Goal: Task Accomplishment & Management: Use online tool/utility

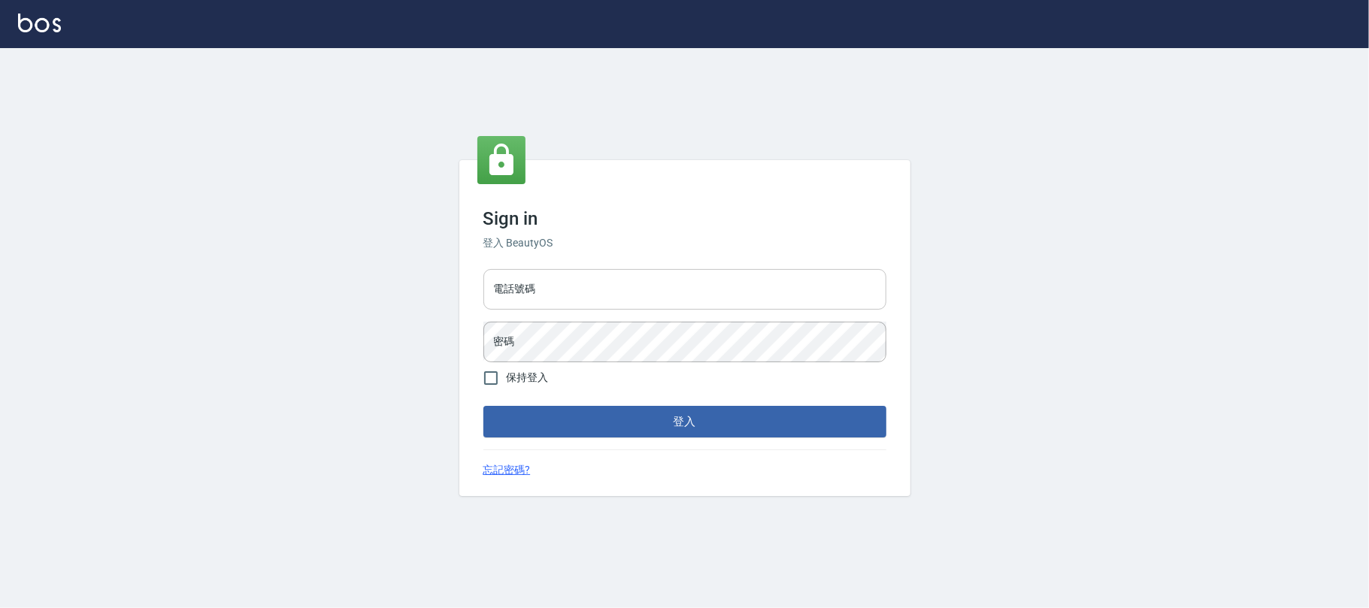
click at [738, 277] on input "電話號碼" at bounding box center [684, 289] width 403 height 41
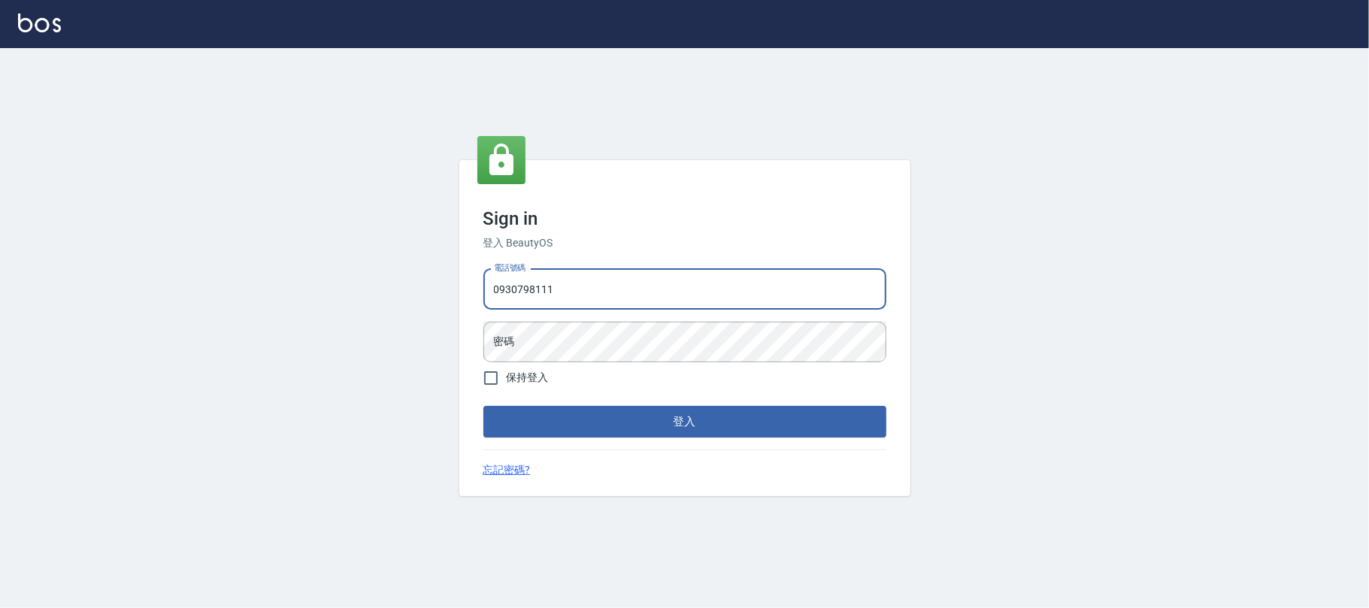
type input "0930798111"
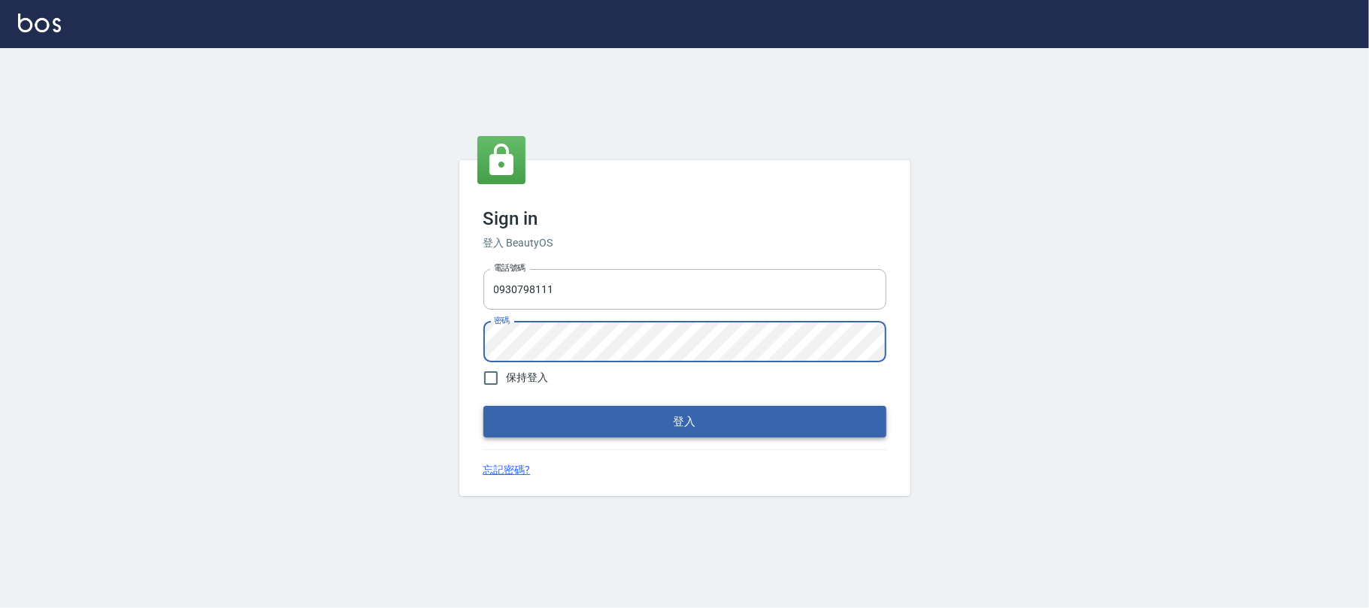
click at [696, 428] on button "登入" at bounding box center [684, 422] width 403 height 32
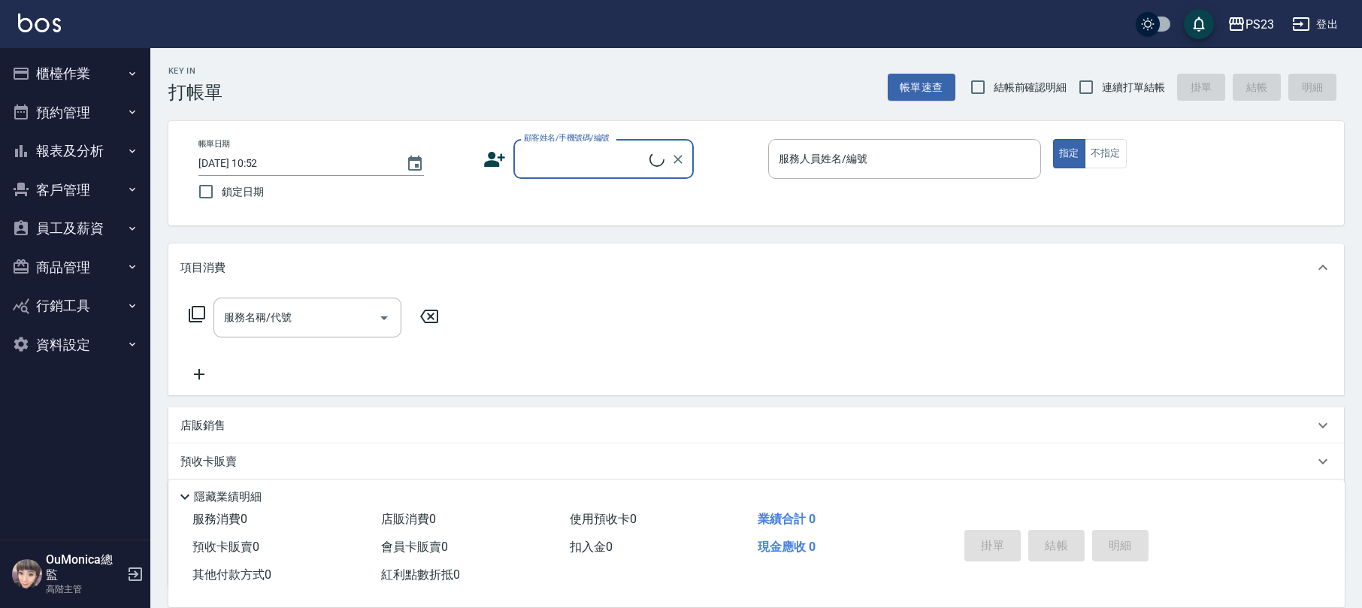
click at [69, 71] on button "櫃檯作業" at bounding box center [75, 73] width 138 height 39
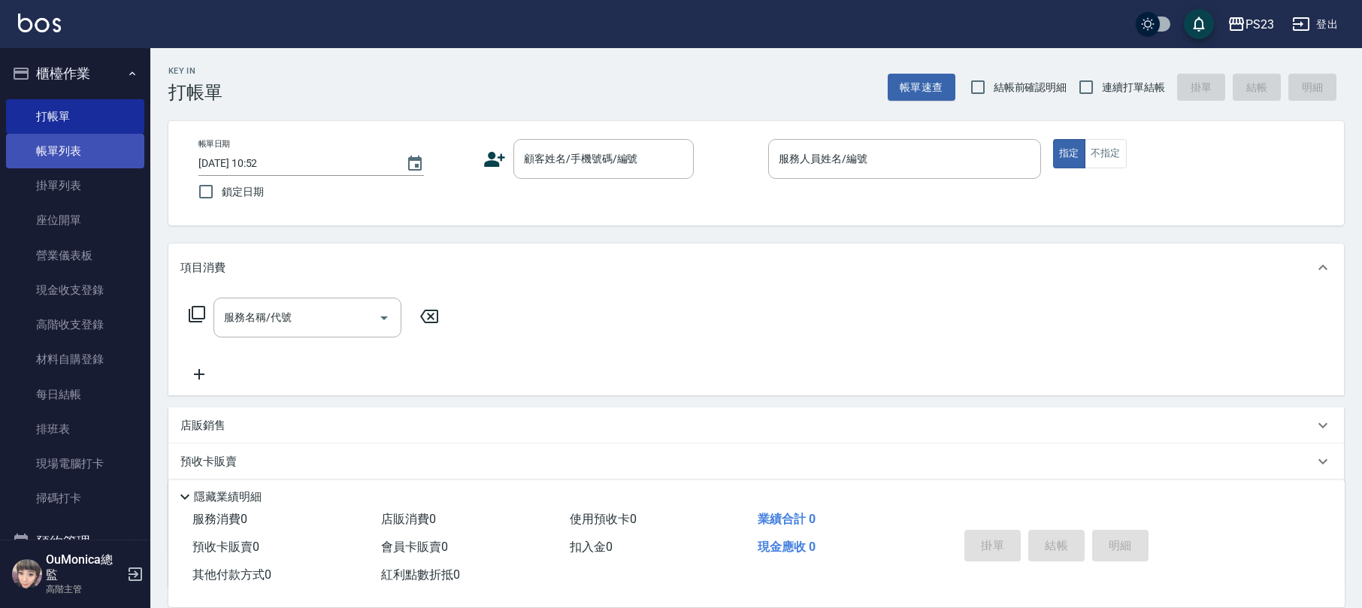
click at [60, 143] on link "帳單列表" at bounding box center [75, 151] width 138 height 35
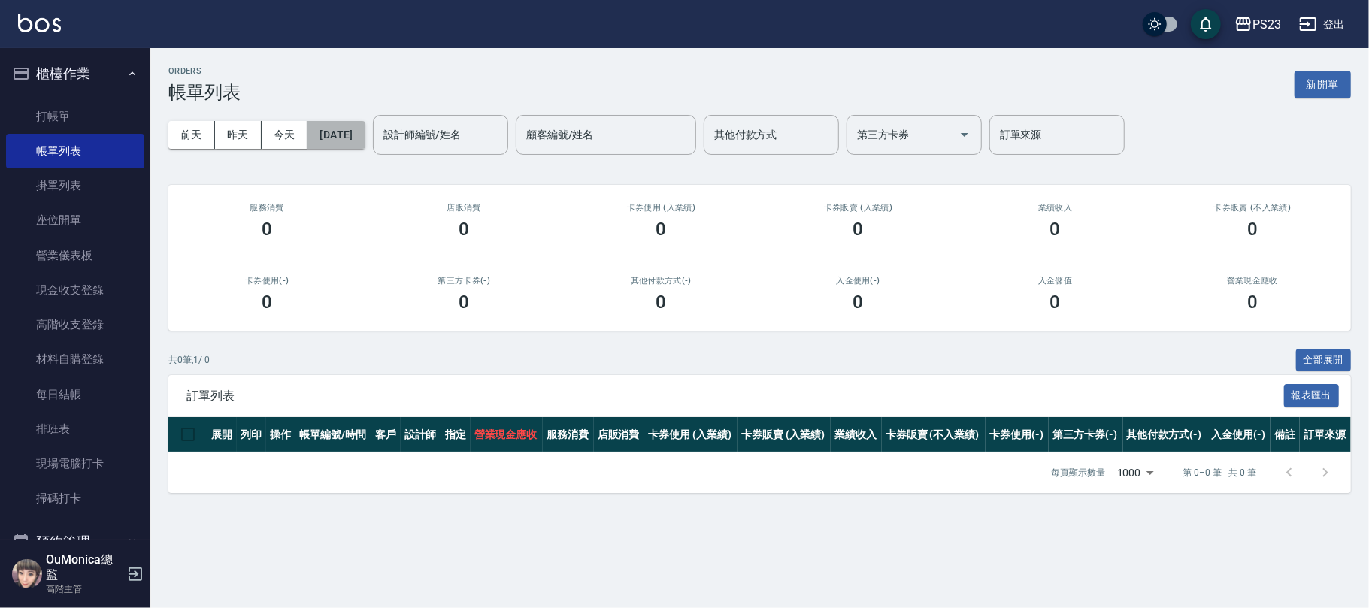
click at [361, 133] on button "[DATE]" at bounding box center [335, 135] width 57 height 28
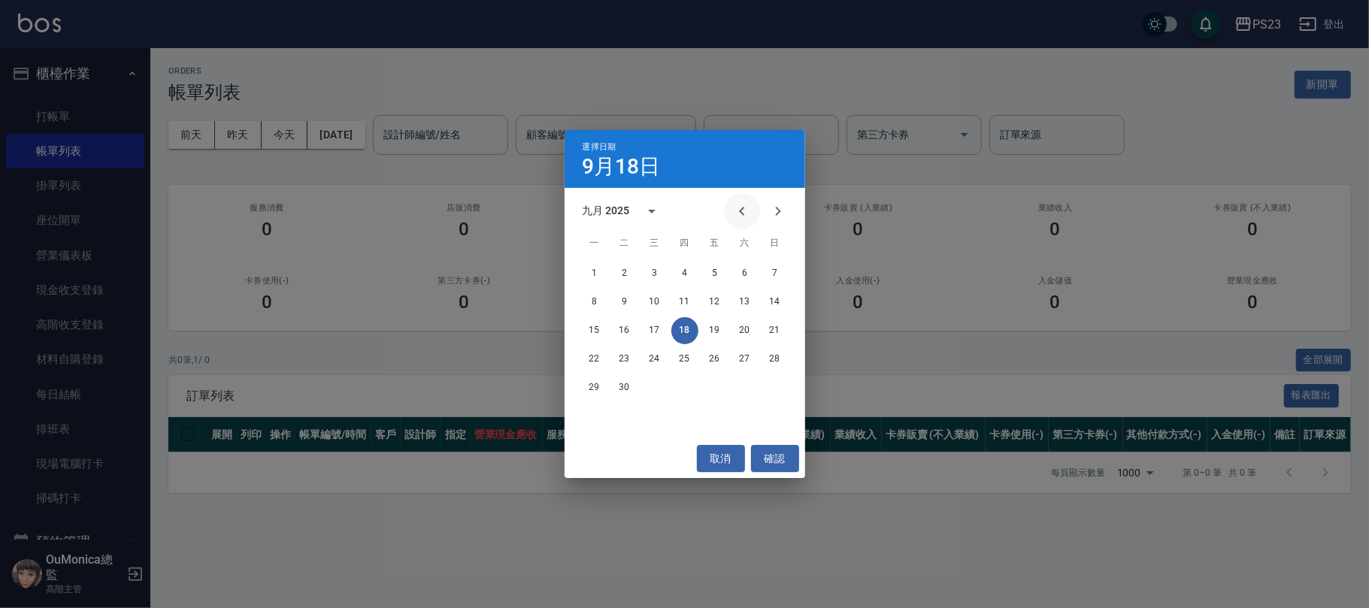
click at [735, 208] on icon "Previous month" at bounding box center [742, 211] width 18 height 18
click at [735, 207] on icon "Previous month" at bounding box center [742, 211] width 18 height 18
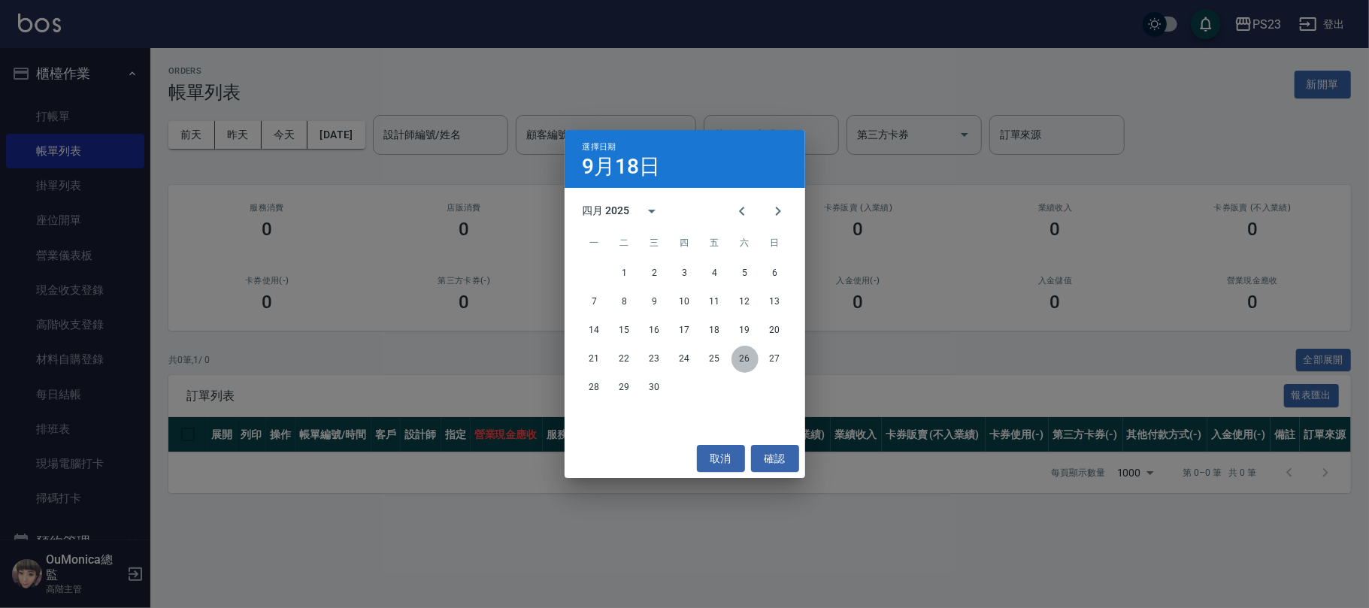
click at [741, 353] on button "26" at bounding box center [744, 359] width 27 height 27
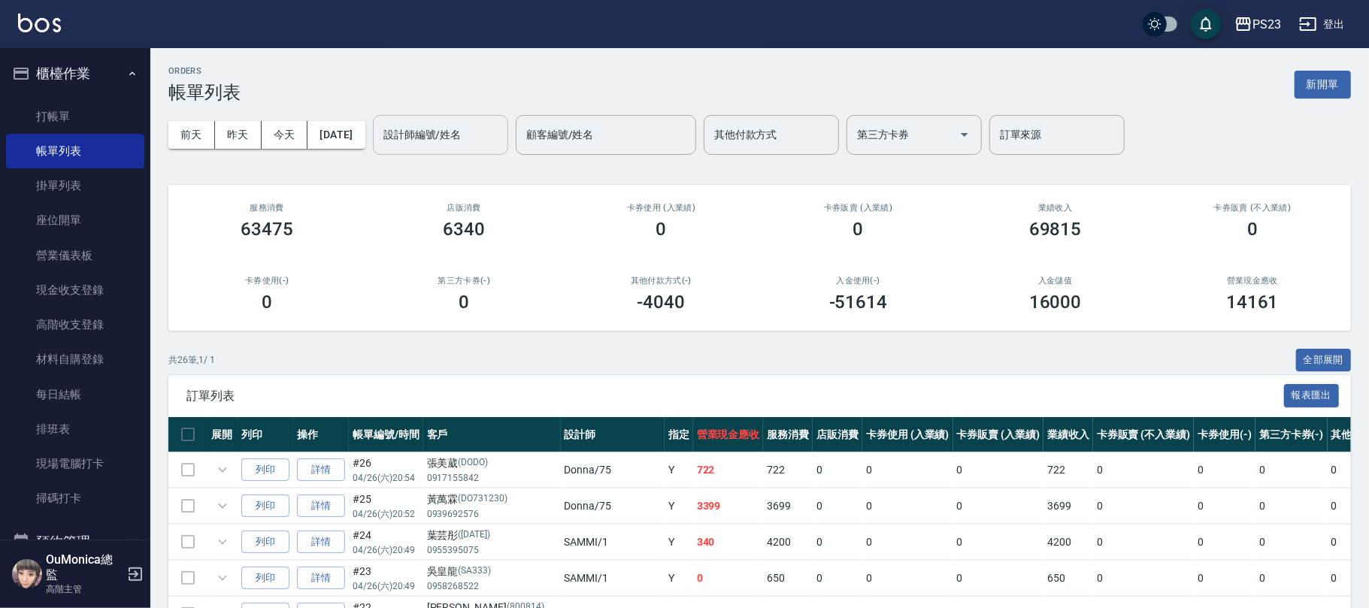
click at [473, 124] on input "設計師編號/姓名" at bounding box center [441, 135] width 122 height 26
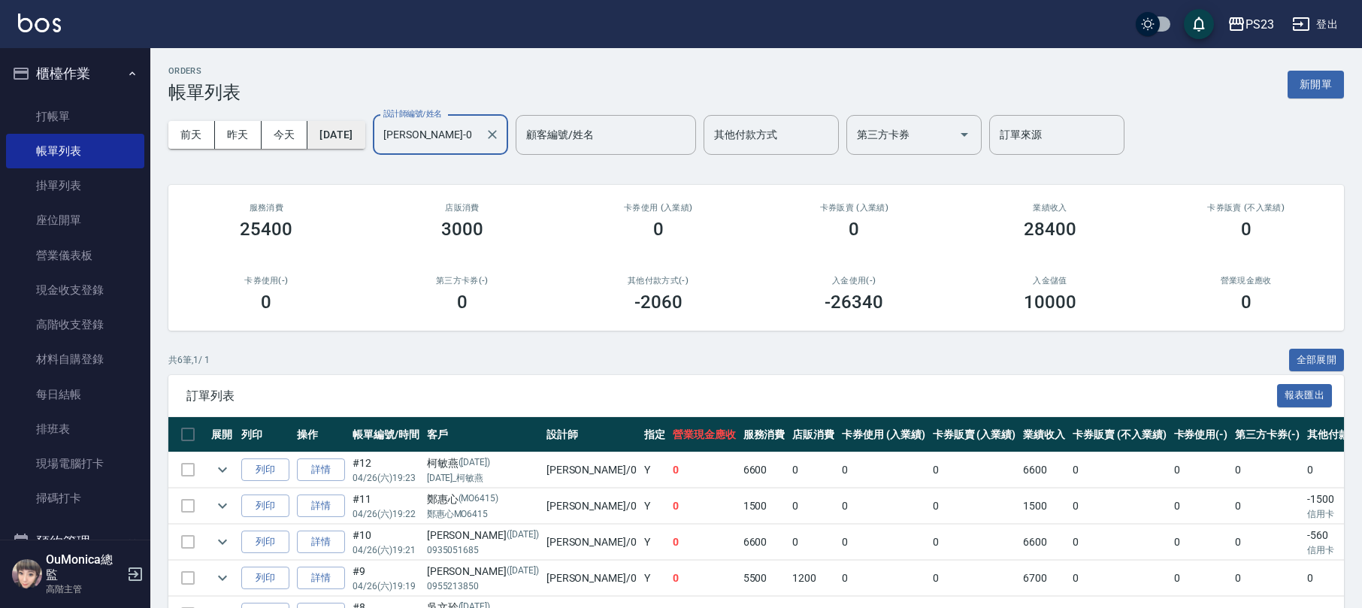
type input "[PERSON_NAME]-0"
click at [365, 141] on button "[DATE]" at bounding box center [335, 135] width 57 height 28
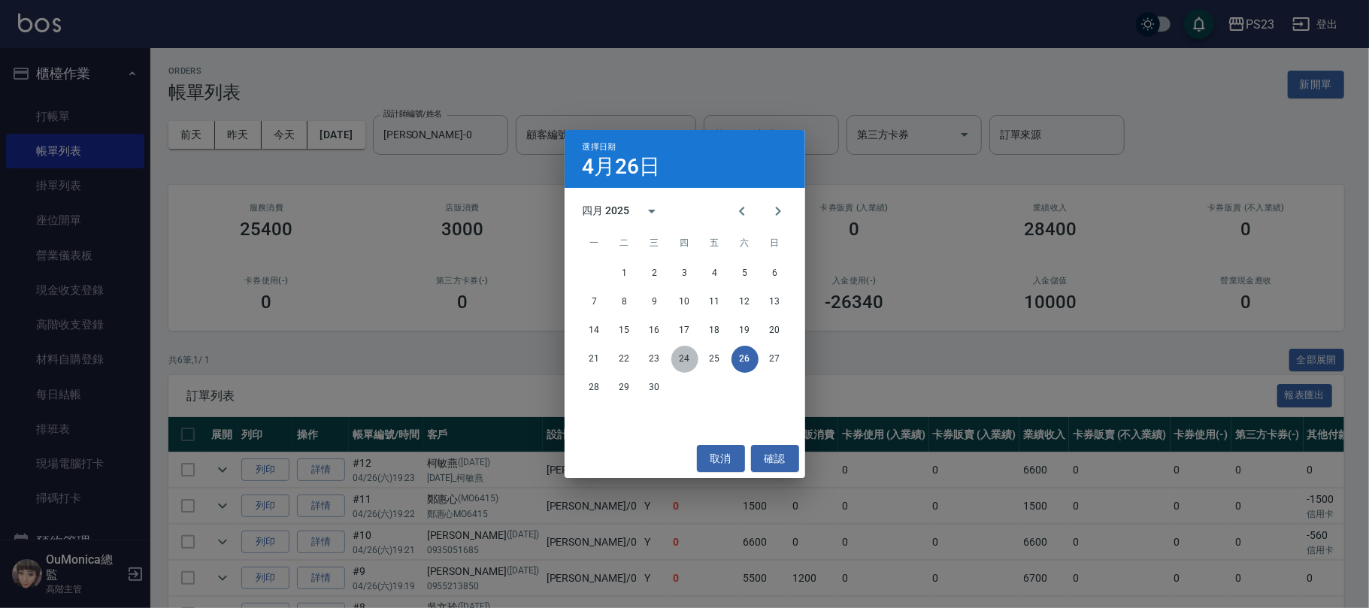
click at [680, 356] on button "24" at bounding box center [684, 359] width 27 height 27
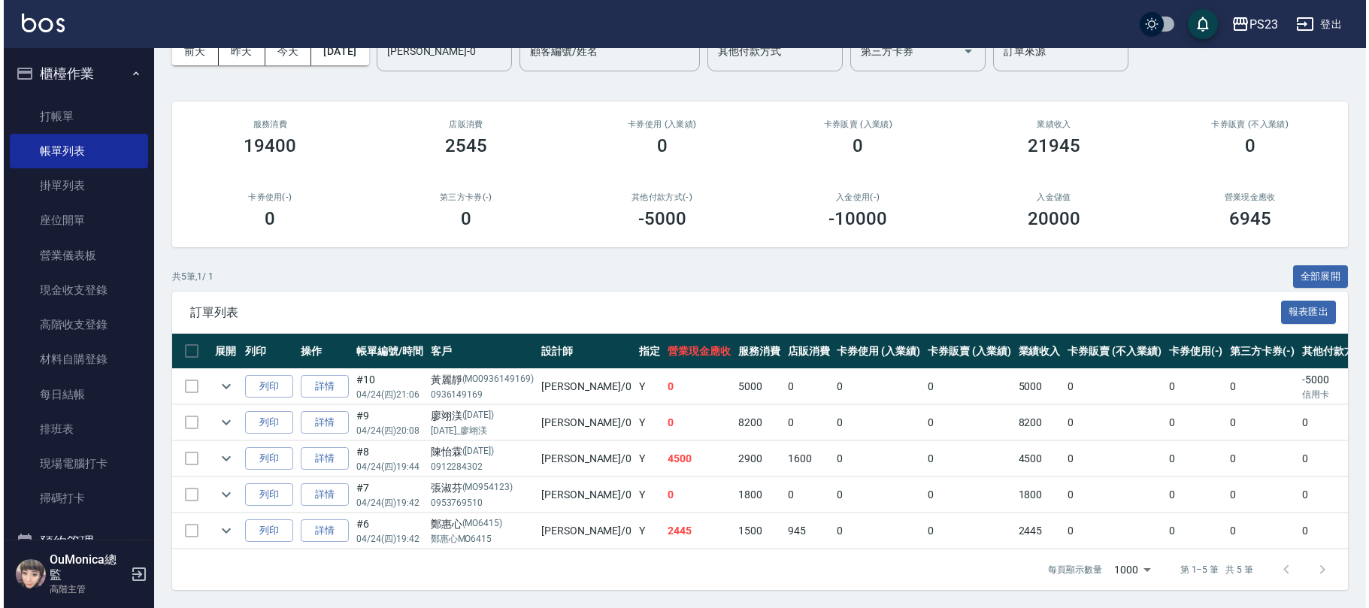
scroll to position [1, 0]
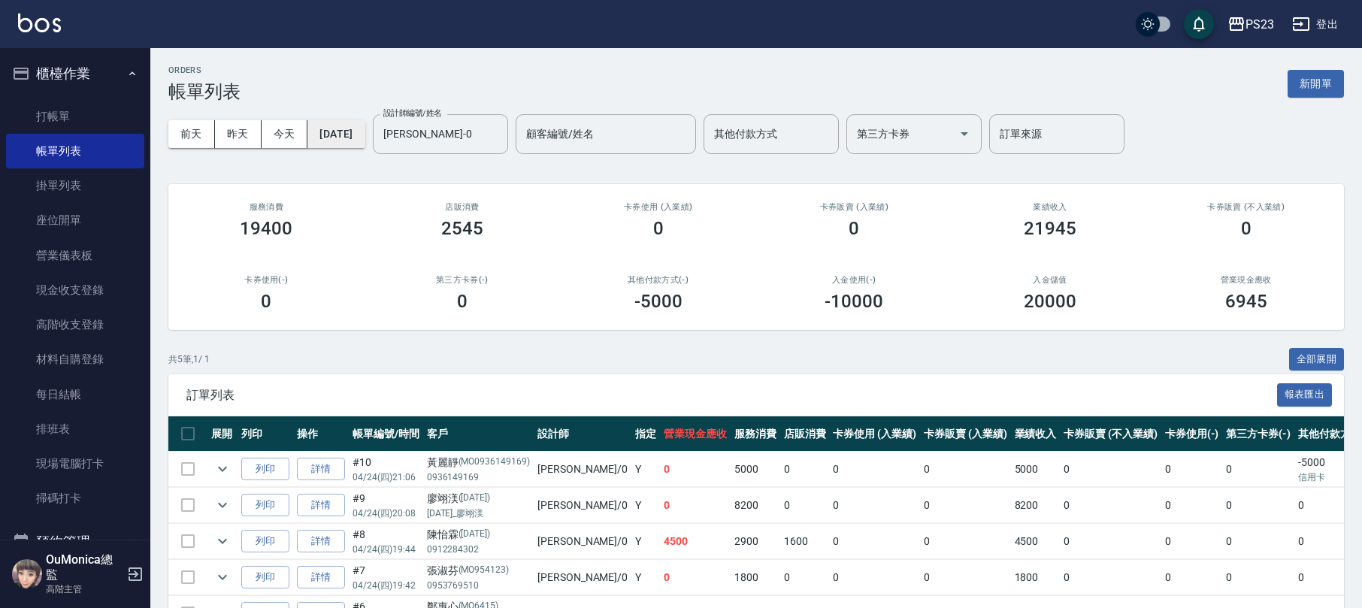
click at [365, 137] on button "[DATE]" at bounding box center [335, 134] width 57 height 28
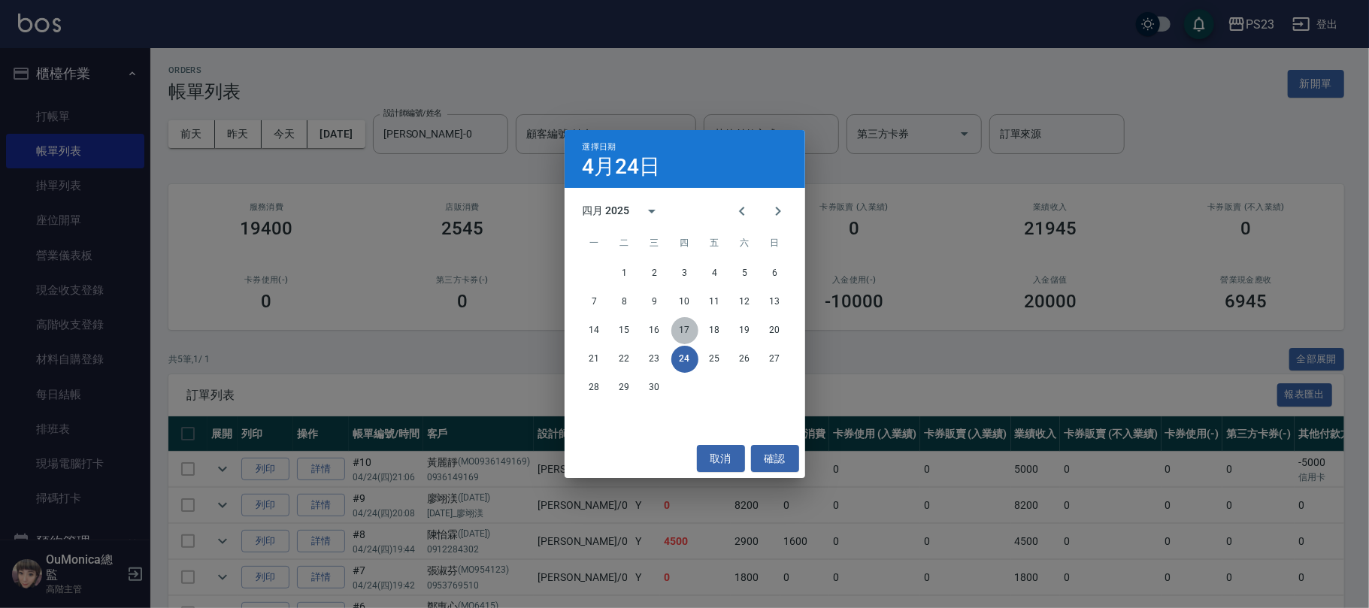
click at [686, 326] on button "17" at bounding box center [684, 330] width 27 height 27
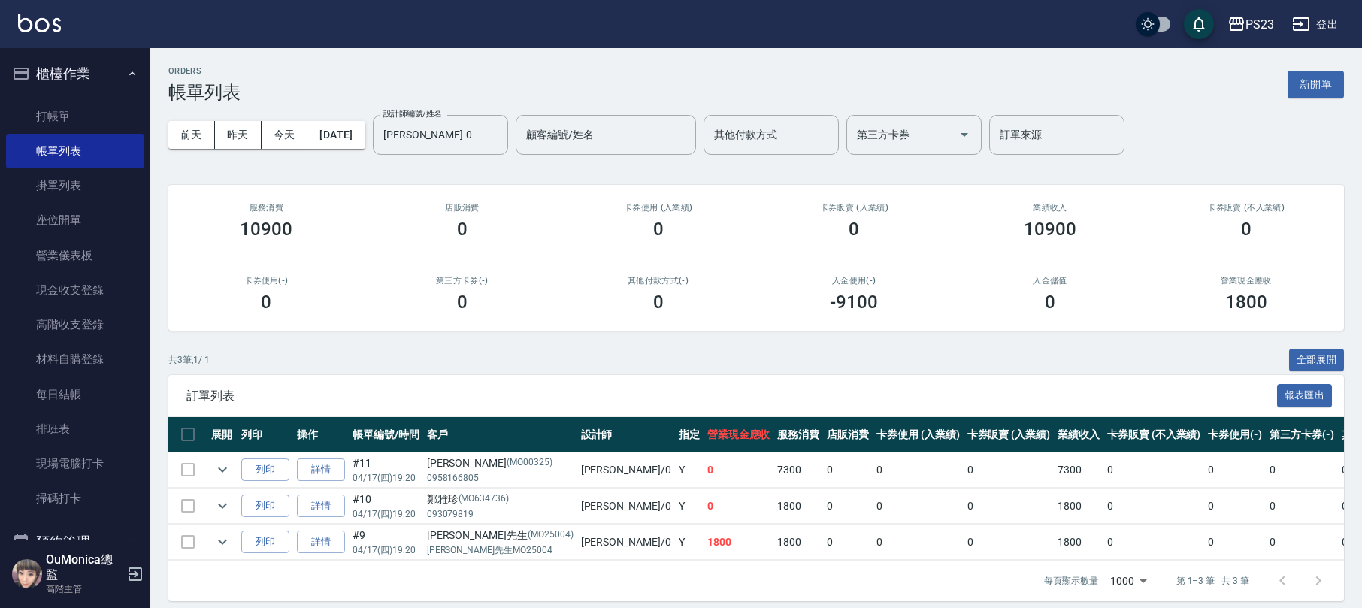
click at [341, 154] on div "前天 昨天 今天 [DATE] 設計師編號/姓名 [PERSON_NAME]-0 設計師編號/姓名 顧客編號/姓名 顧客編號/姓名 其他付款方式 其他付款方式…" at bounding box center [756, 135] width 1176 height 64
click at [340, 133] on button "[DATE]" at bounding box center [335, 135] width 57 height 28
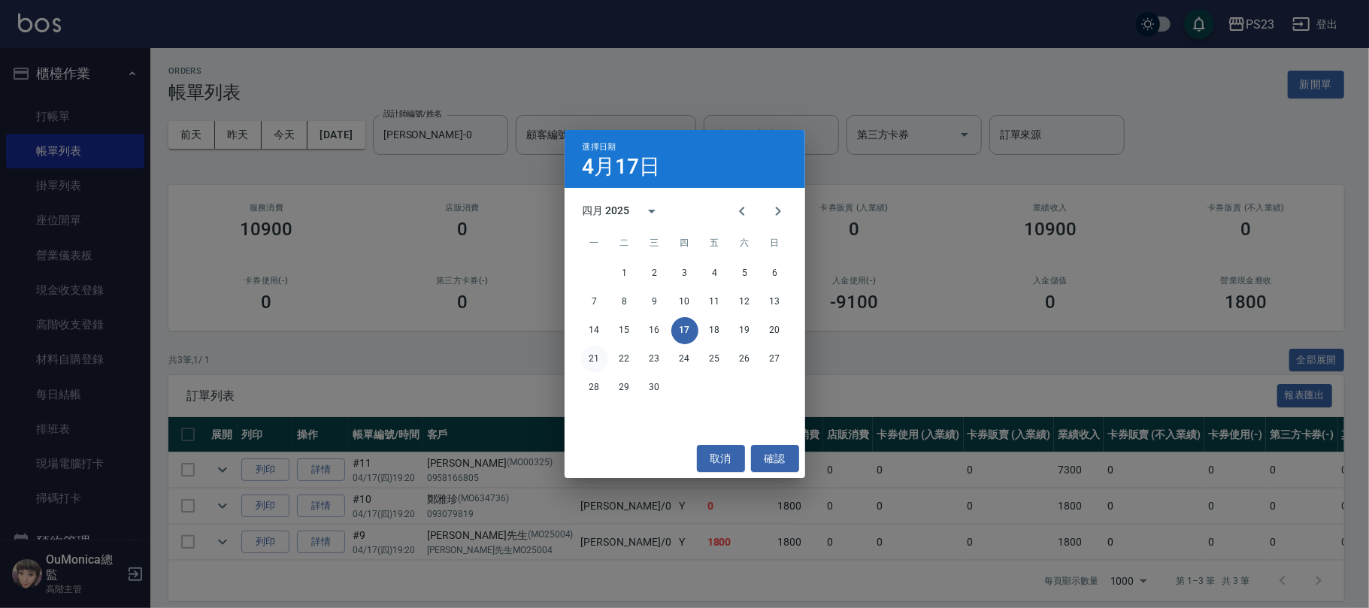
click at [599, 352] on button "21" at bounding box center [594, 359] width 27 height 27
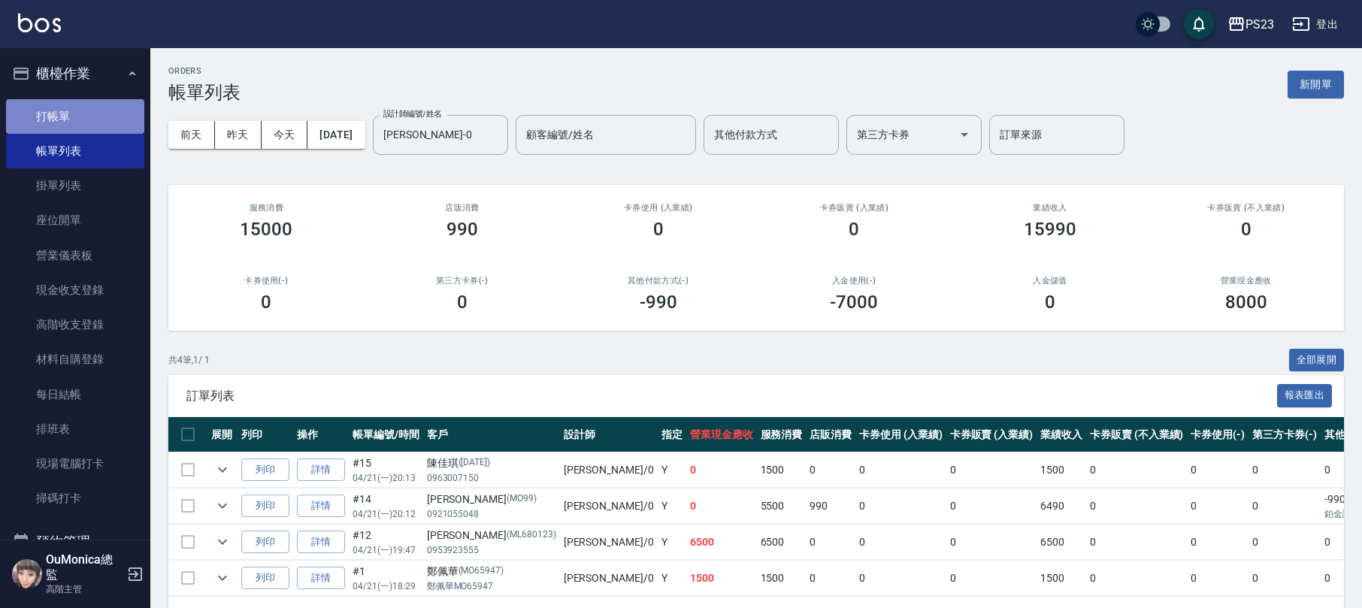
click at [89, 120] on link "打帳單" at bounding box center [75, 116] width 138 height 35
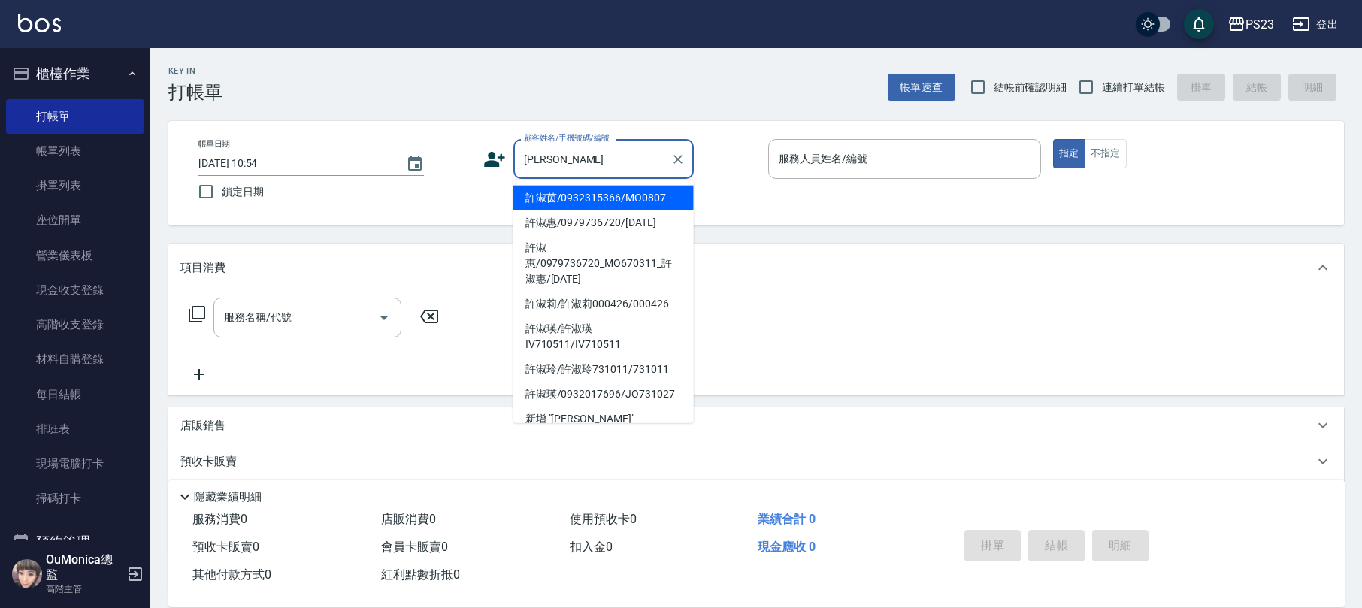
click at [625, 183] on ul "許淑茵/0932315366/MO0807 許淑惠/0979736720/[DATE] 許淑惠/0979736720_MO670311_許淑惠/[DATE] …" at bounding box center [603, 302] width 180 height 244
click at [625, 188] on li "許淑茵/0932315366/MO0807" at bounding box center [603, 198] width 180 height 25
type input "許淑茵/0932315366/MO0807"
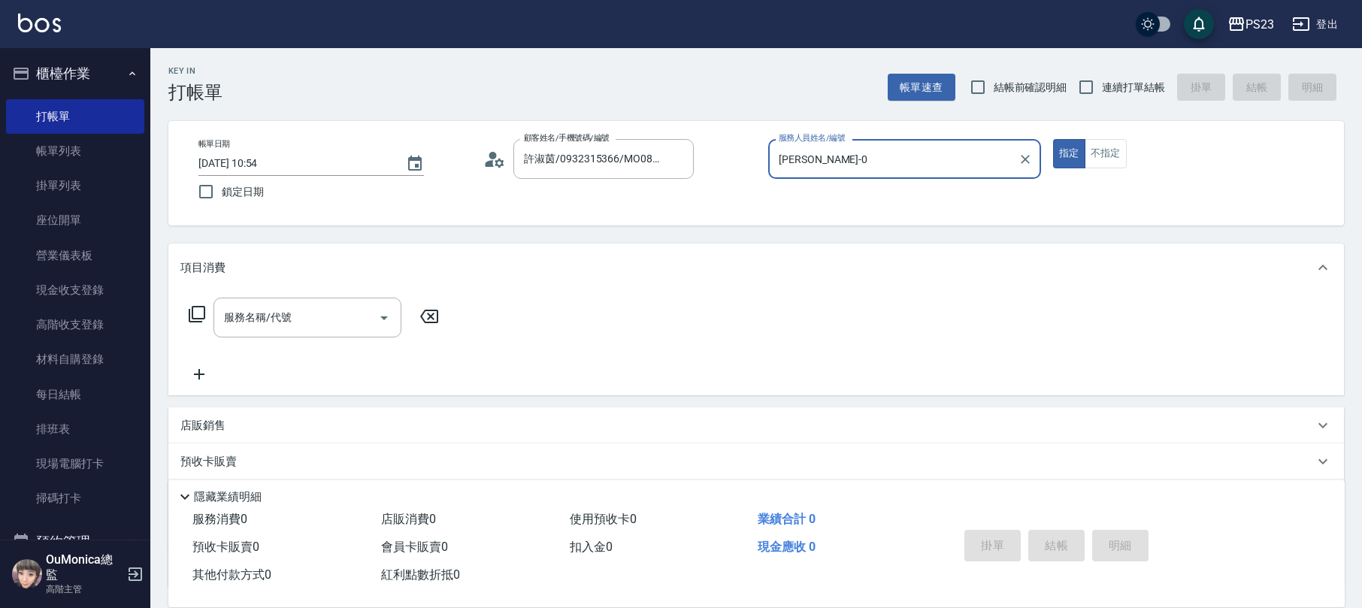
type input "[PERSON_NAME]-0"
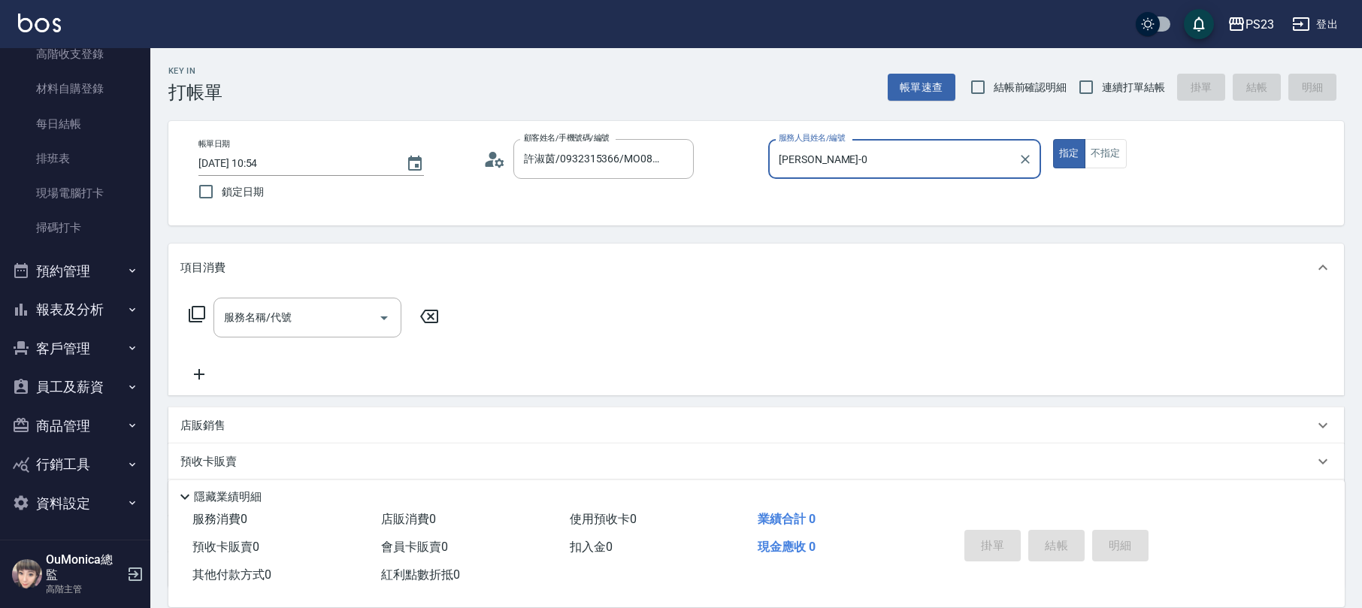
scroll to position [121, 0]
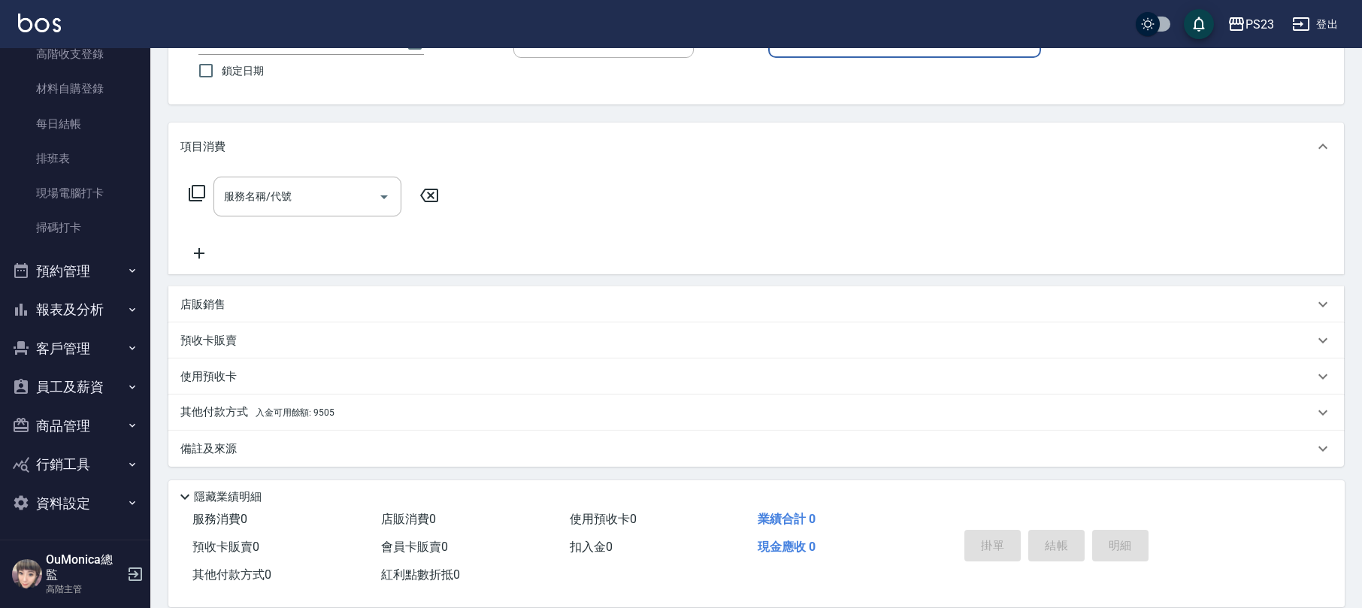
click at [82, 350] on button "客戶管理" at bounding box center [75, 348] width 138 height 39
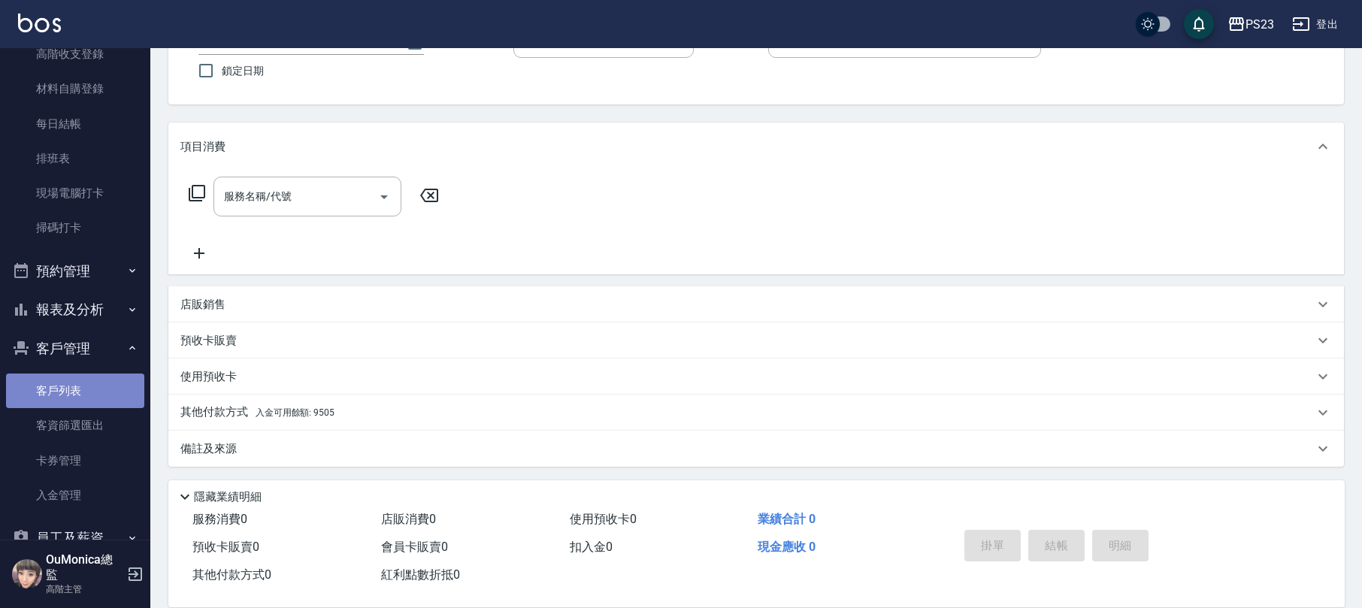
click at [92, 403] on link "客戶列表" at bounding box center [75, 391] width 138 height 35
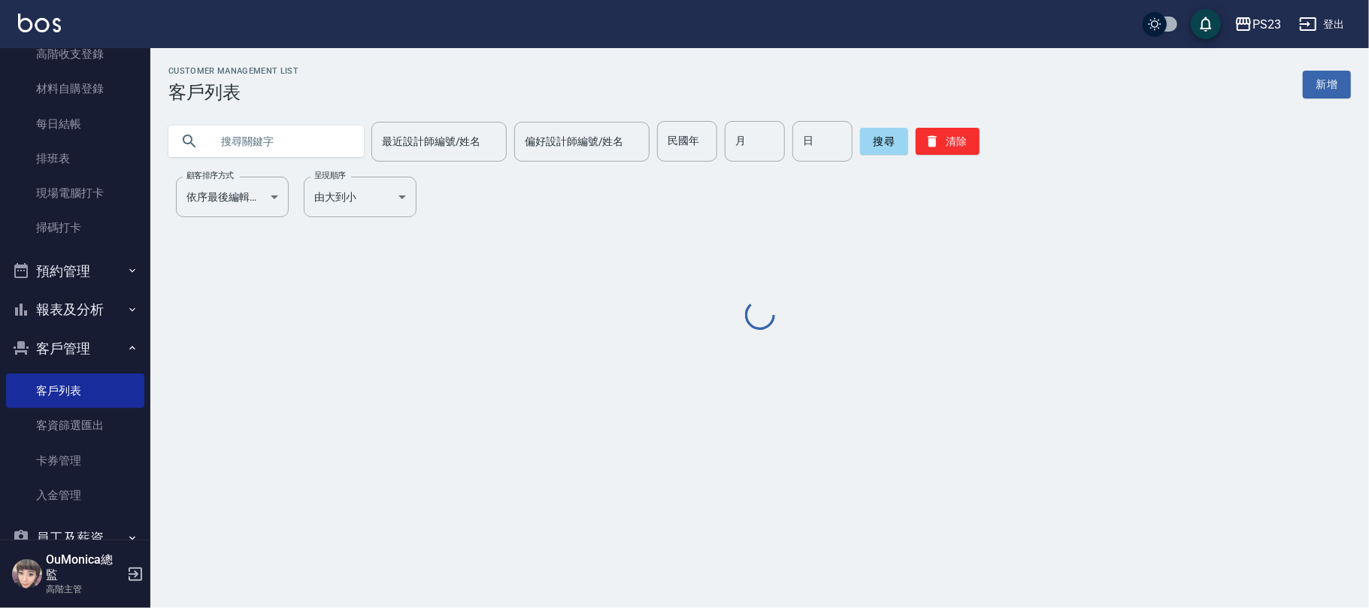
click at [298, 144] on input "text" at bounding box center [280, 141] width 141 height 41
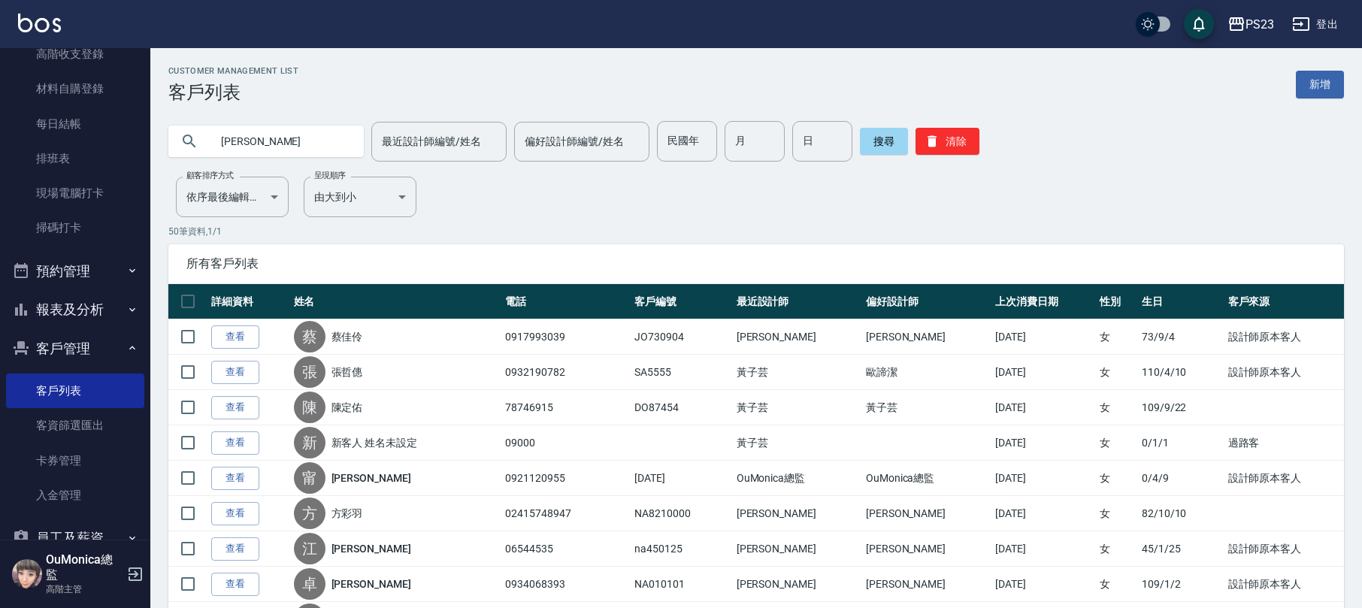
type input "[PERSON_NAME]"
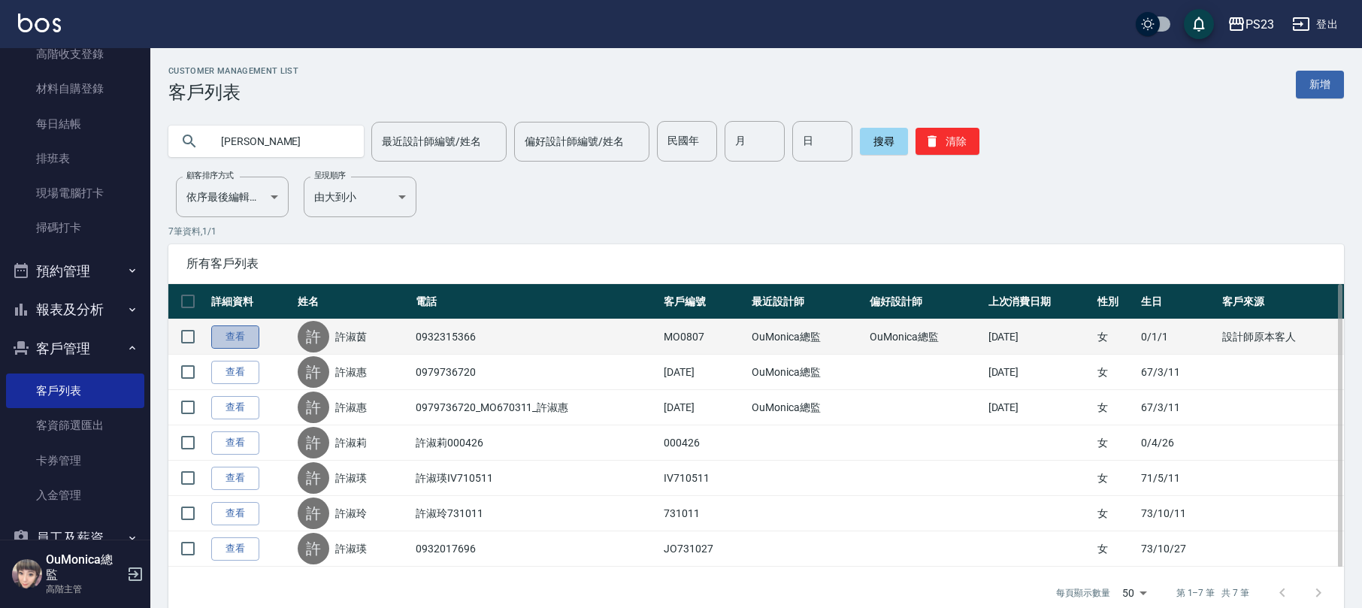
click at [230, 340] on link "查看" at bounding box center [235, 337] width 48 height 23
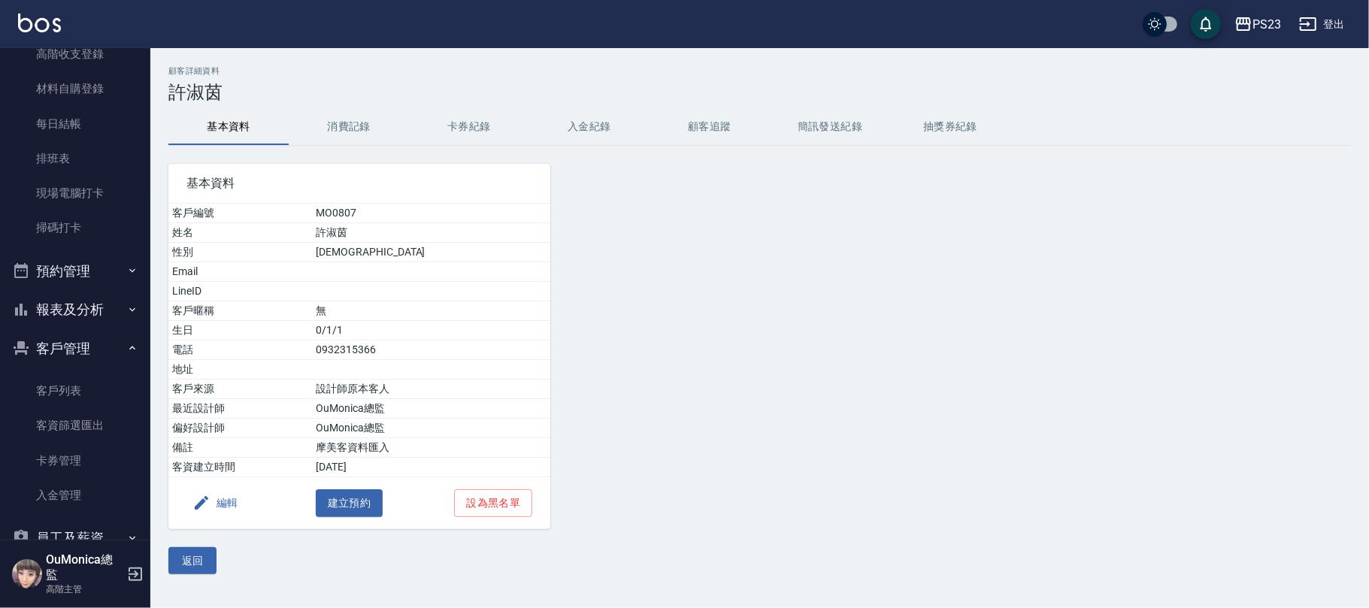
click at [376, 131] on button "消費記錄" at bounding box center [349, 127] width 120 height 36
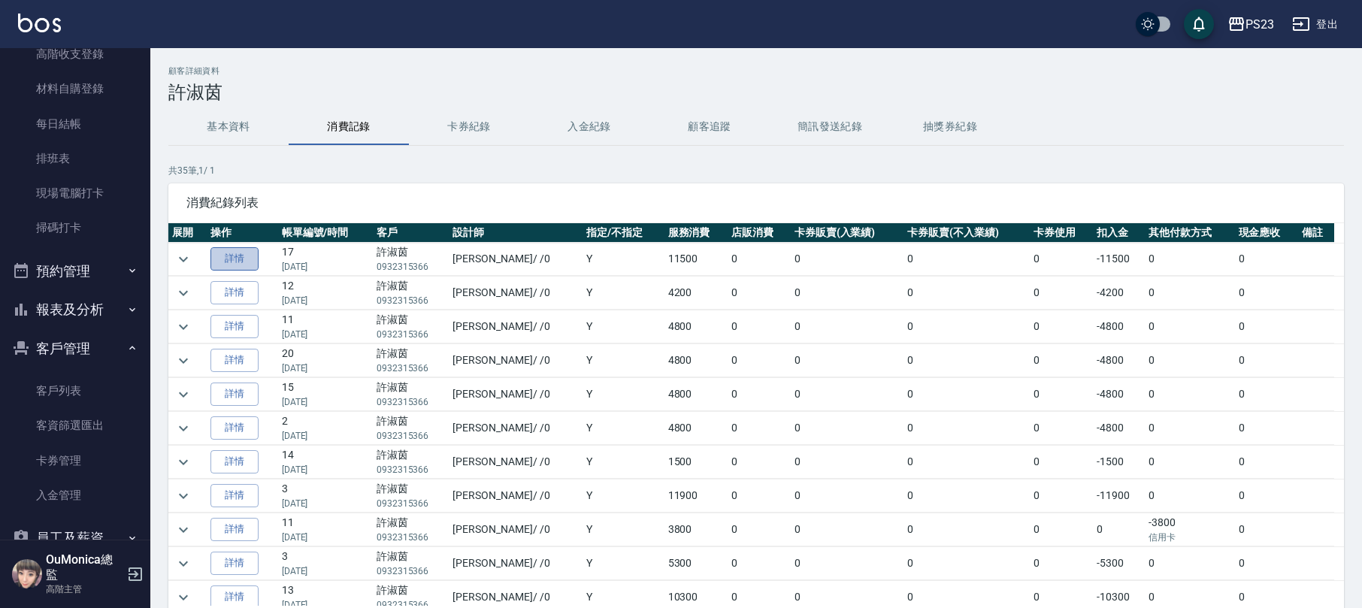
click at [233, 251] on link "詳情" at bounding box center [234, 258] width 48 height 23
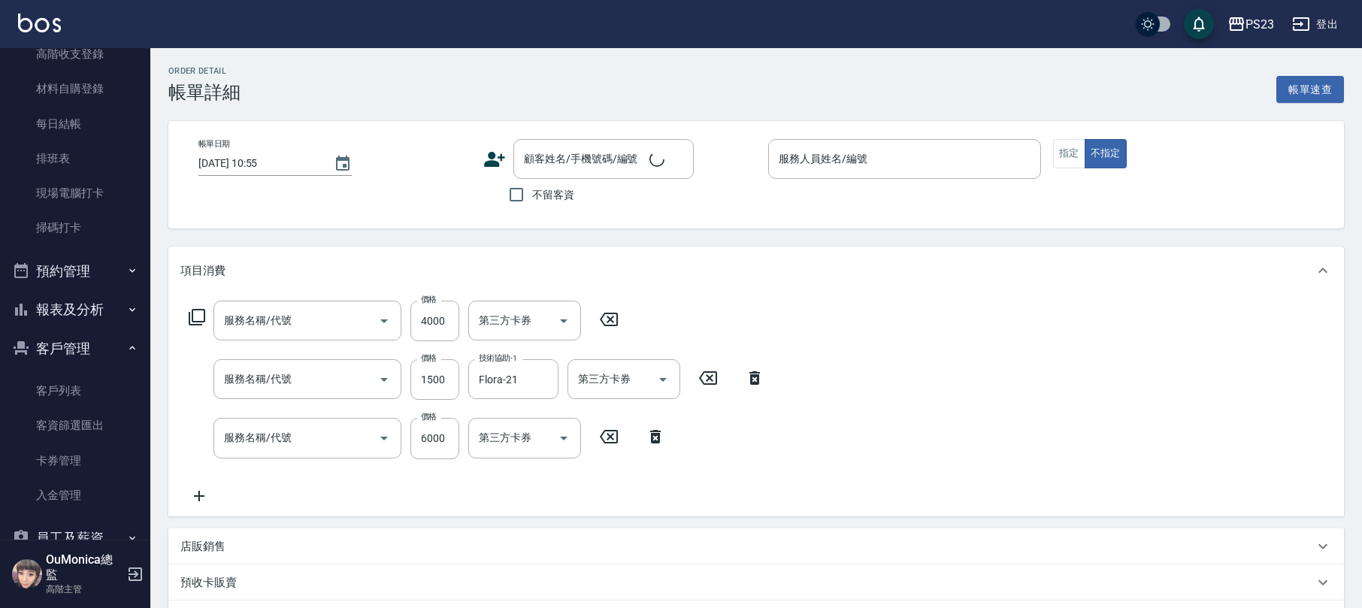
type input "仙[PERSON_NAME]拉鍍膜離子護(673)"
type input "指定洗+剪髮1500(306)"
type input "套餐燙A餐(219)"
type input "[DATE] 19:46"
type input "[PERSON_NAME]-0"
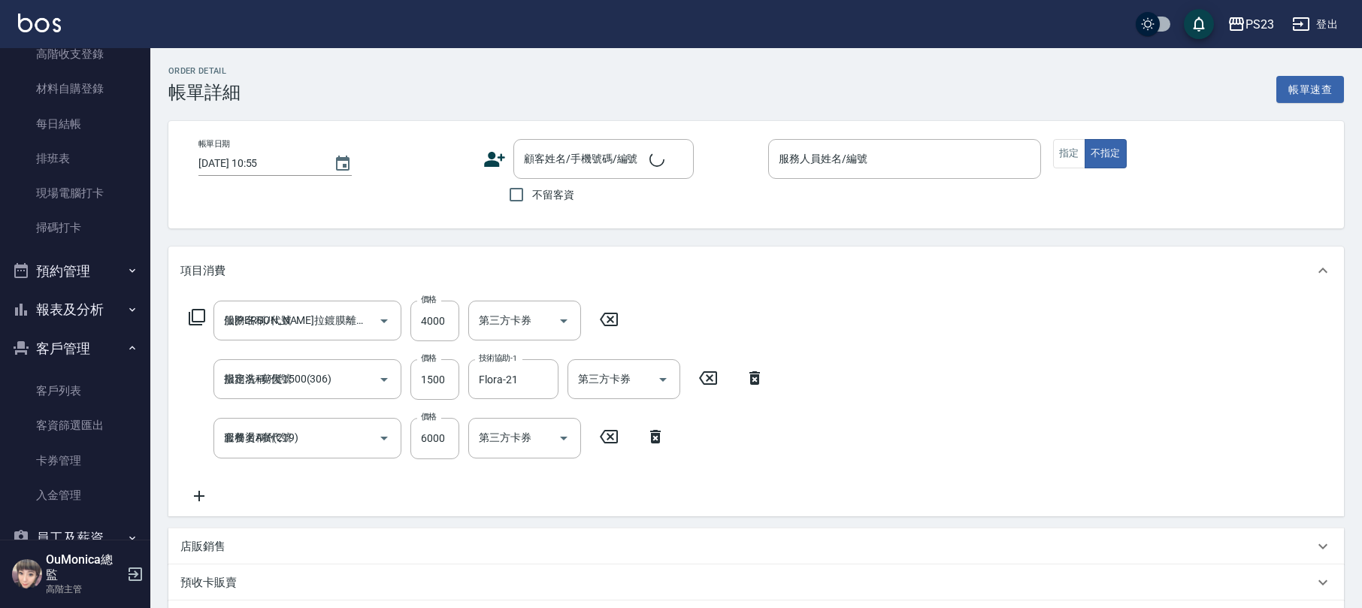
type input "設計師原本客人"
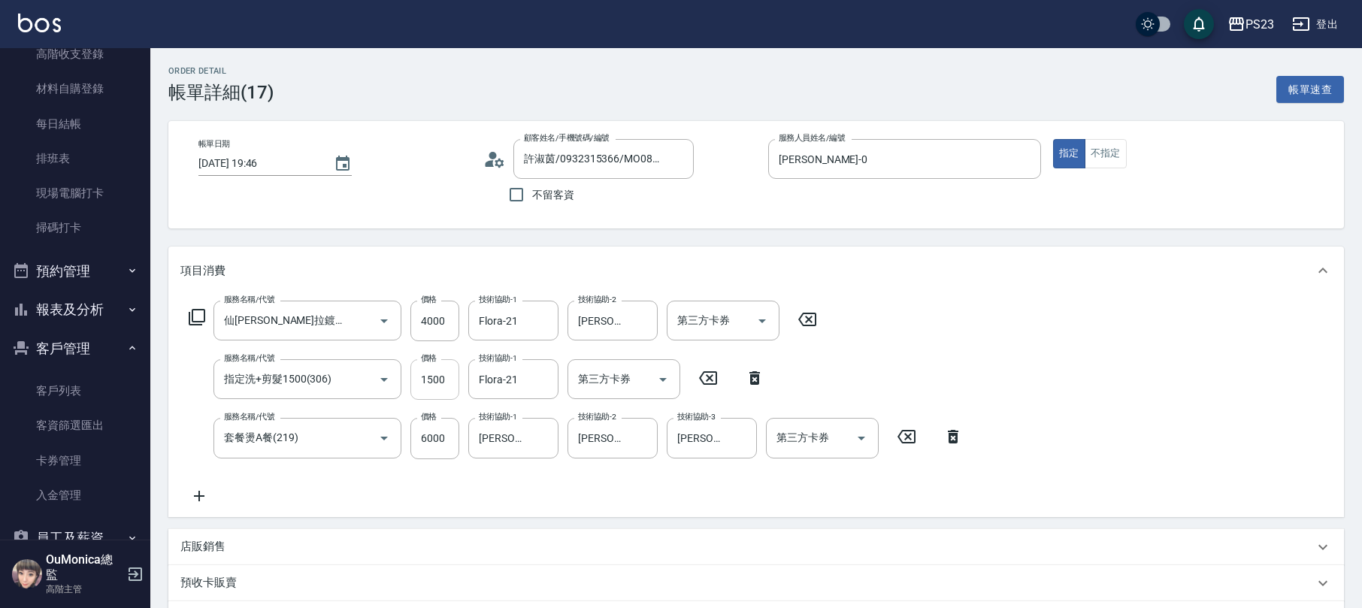
type input "許淑茵/0932315366/MO0807"
click at [71, 377] on link "客戶列表" at bounding box center [75, 391] width 138 height 35
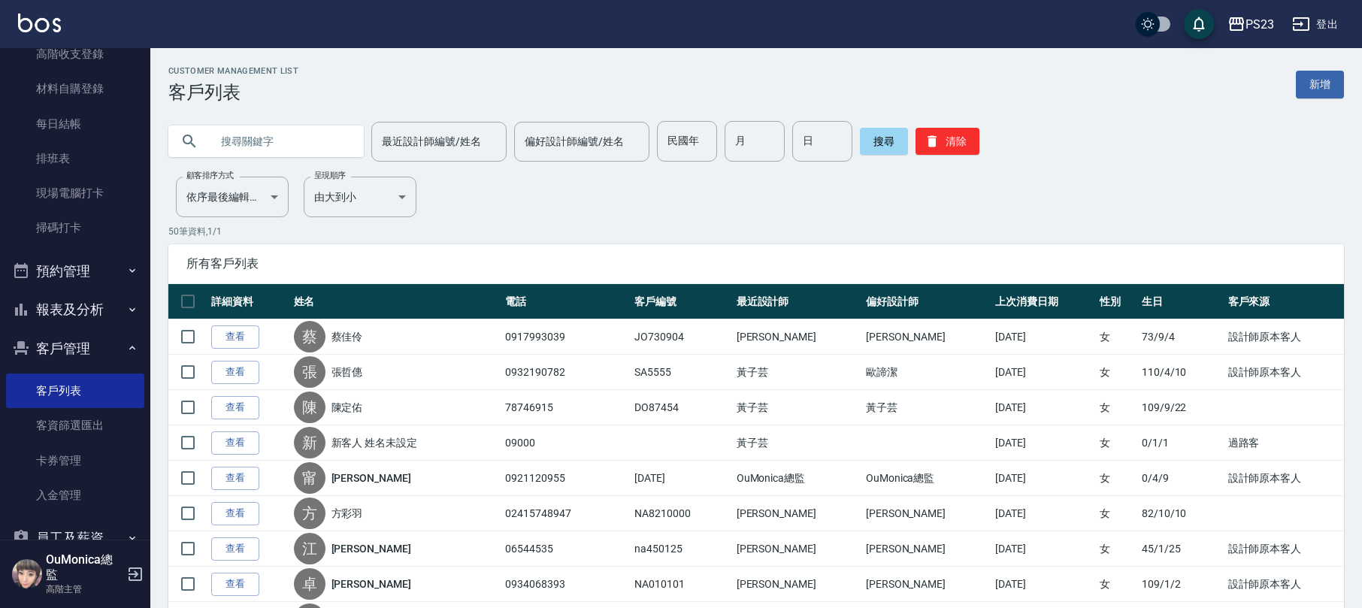
click at [274, 151] on input "text" at bounding box center [280, 141] width 141 height 41
type input "[PERSON_NAME]"
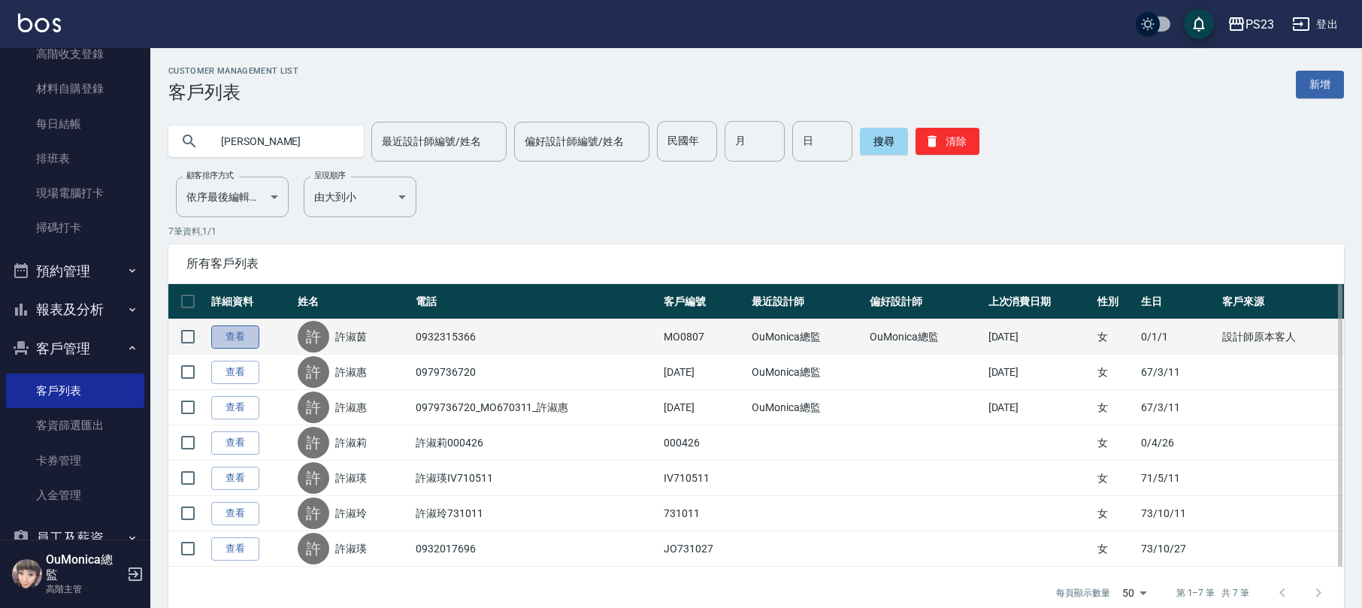
click at [232, 337] on link "查看" at bounding box center [235, 337] width 48 height 23
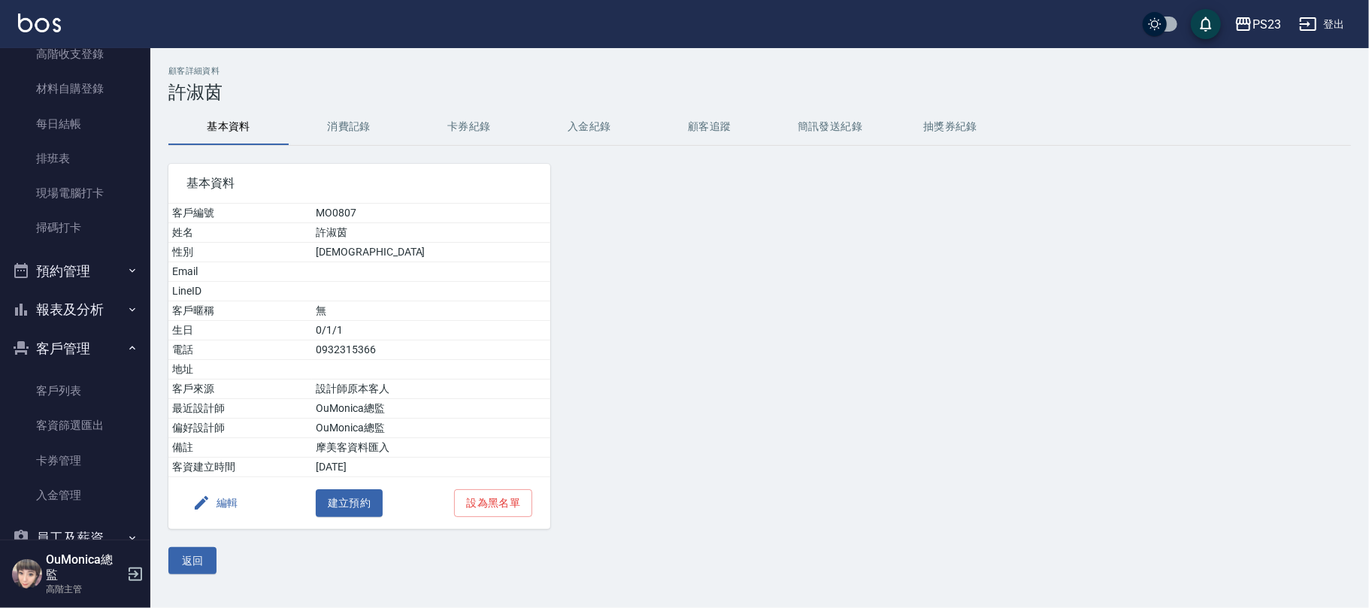
click at [585, 123] on button "入金紀錄" at bounding box center [589, 127] width 120 height 36
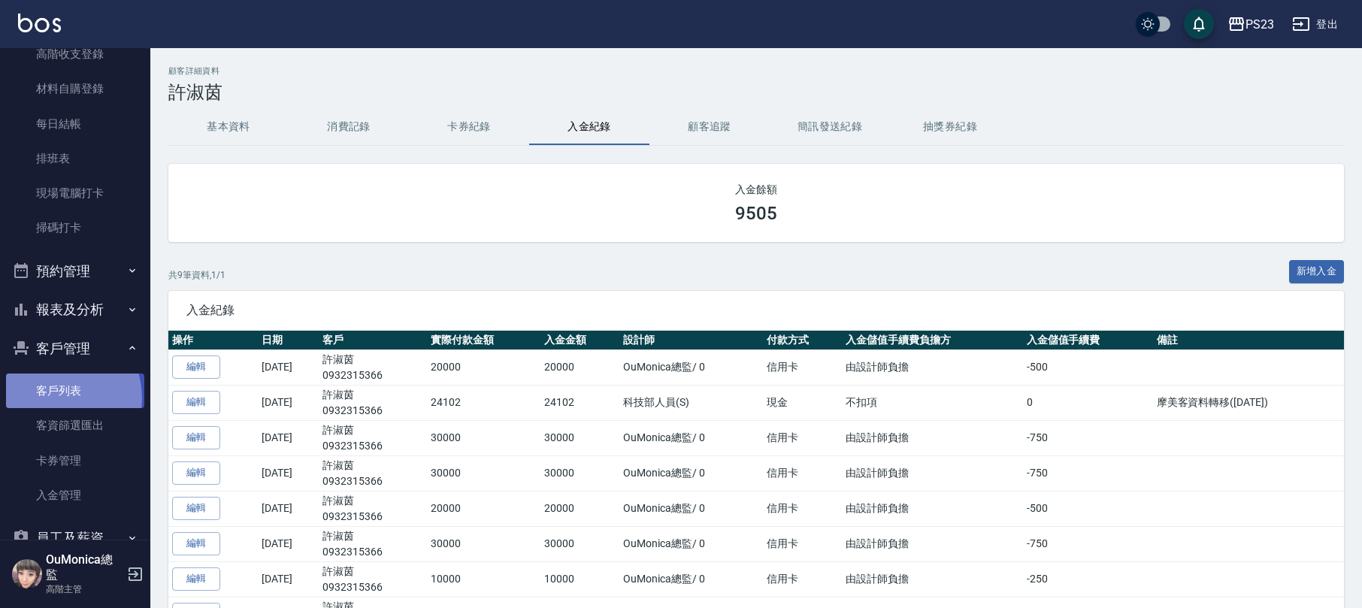
click at [52, 398] on link "客戶列表" at bounding box center [75, 391] width 138 height 35
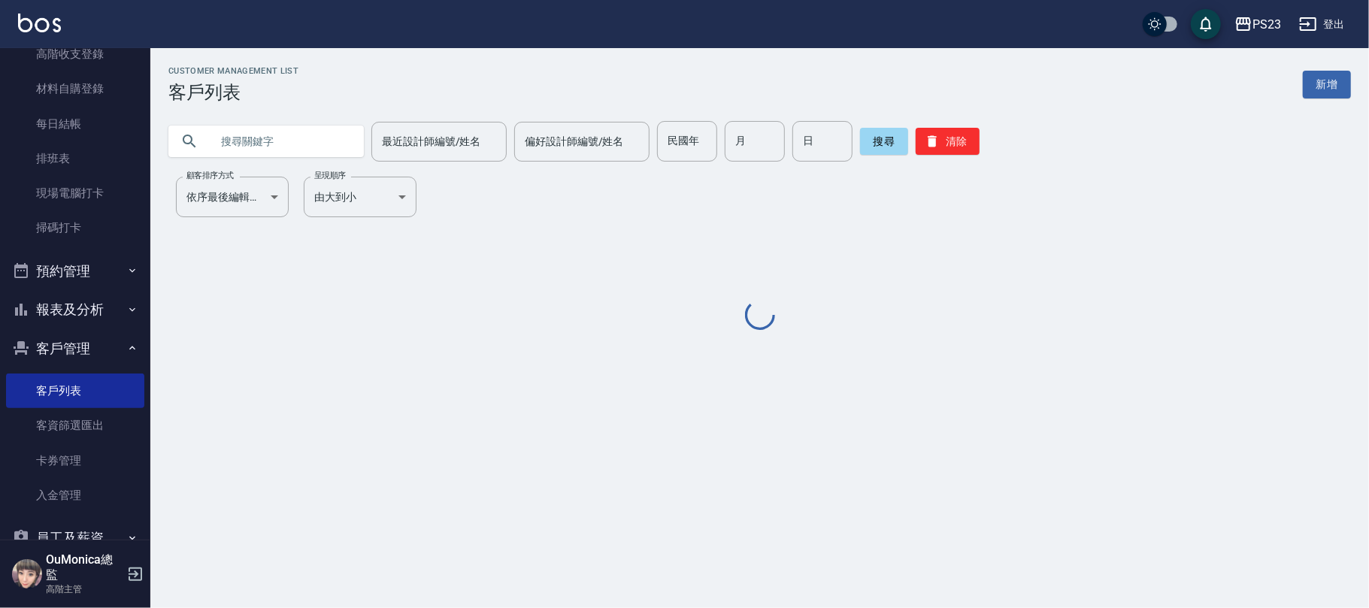
drag, startPoint x: 223, startPoint y: 131, endPoint x: 230, endPoint y: 137, distance: 9.6
click at [223, 137] on input "text" at bounding box center [280, 141] width 141 height 41
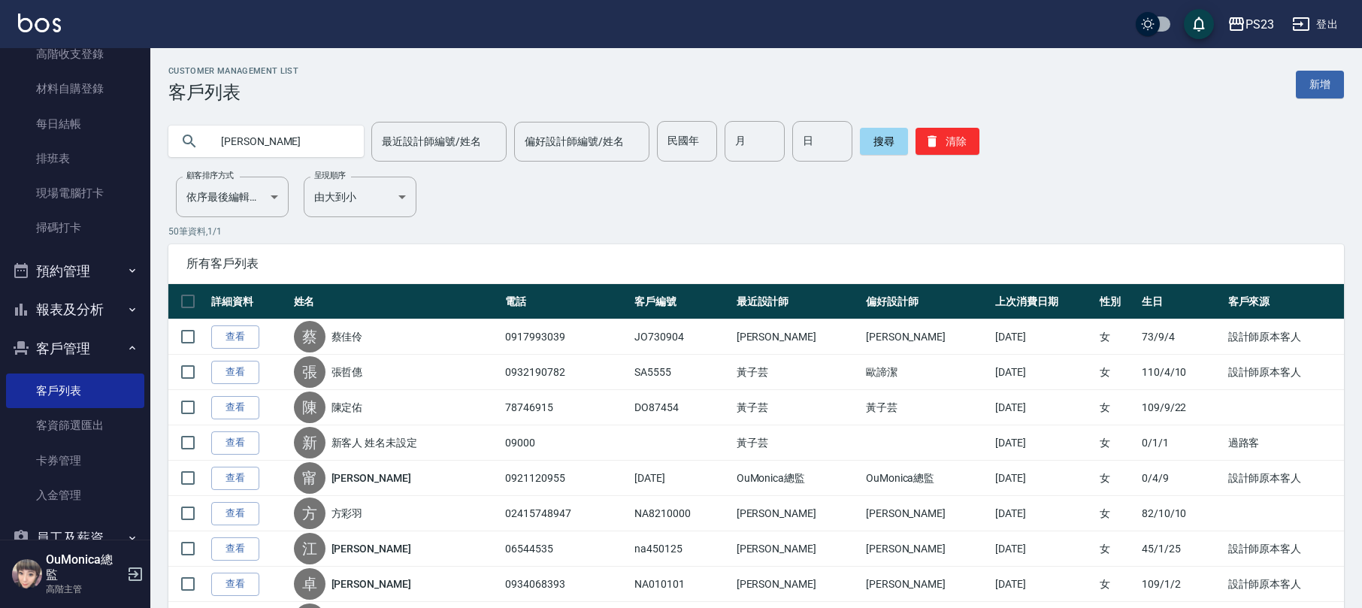
type input "[PERSON_NAME]"
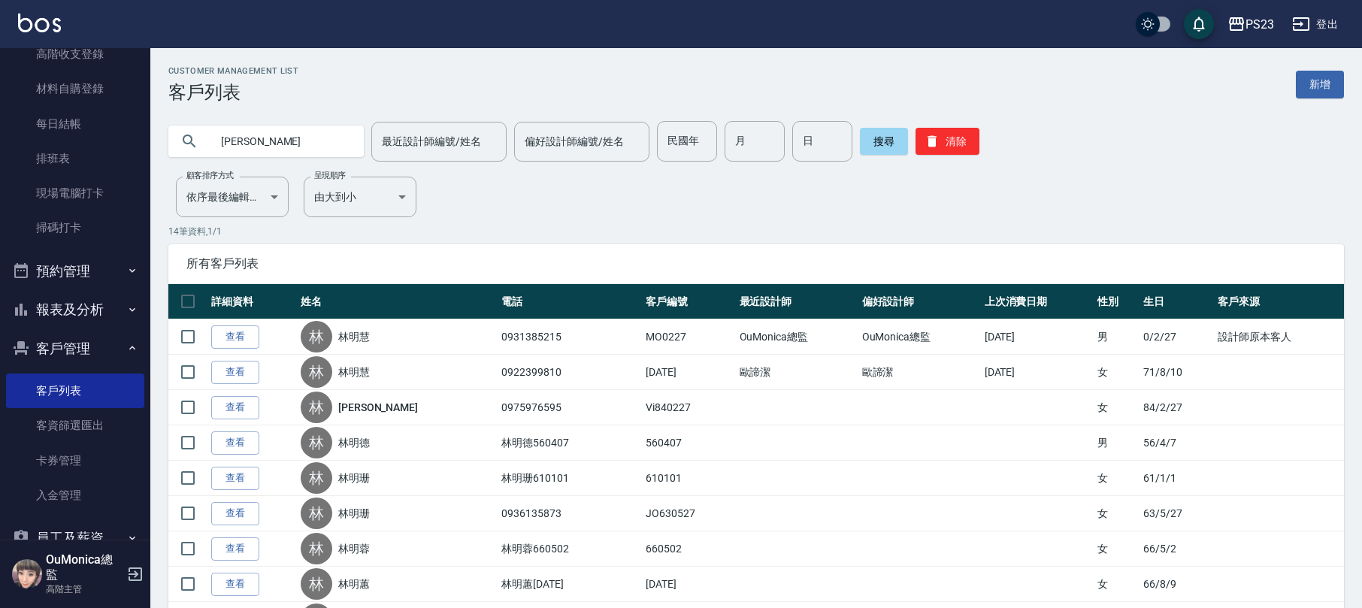
click at [217, 313] on th "詳細資料" at bounding box center [251, 301] width 89 height 35
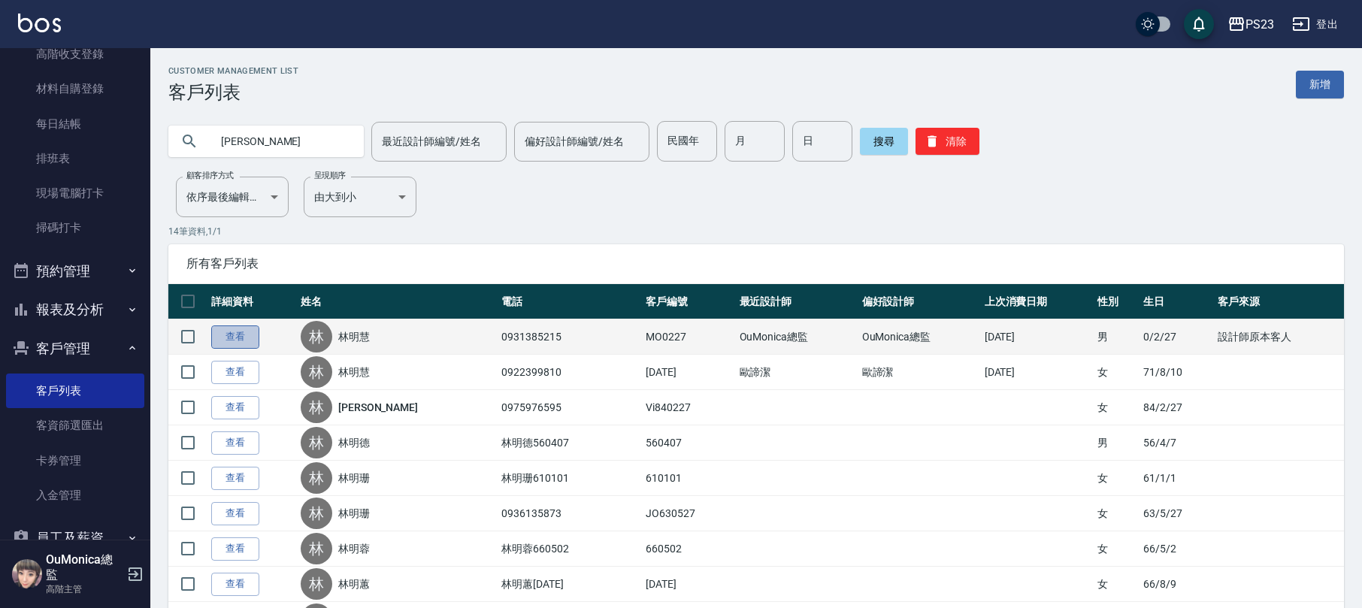
click at [230, 335] on link "查看" at bounding box center [235, 337] width 48 height 23
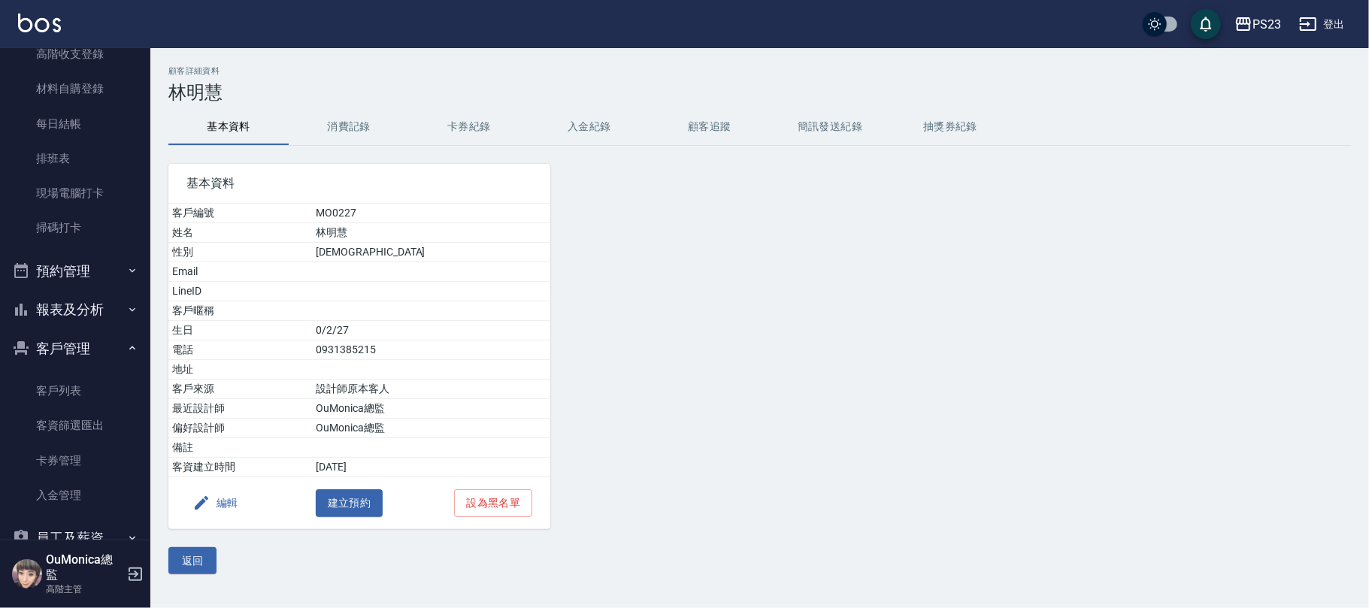
click at [323, 138] on button "消費記錄" at bounding box center [349, 127] width 120 height 36
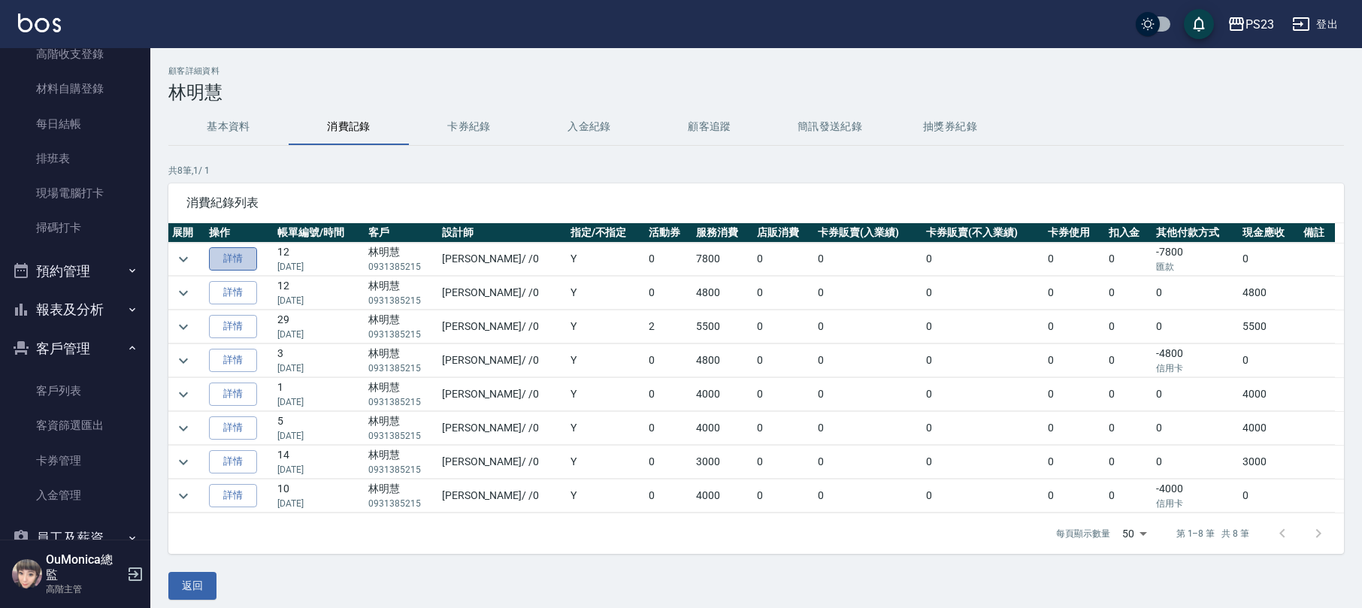
click at [224, 253] on link "詳情" at bounding box center [233, 258] width 48 height 23
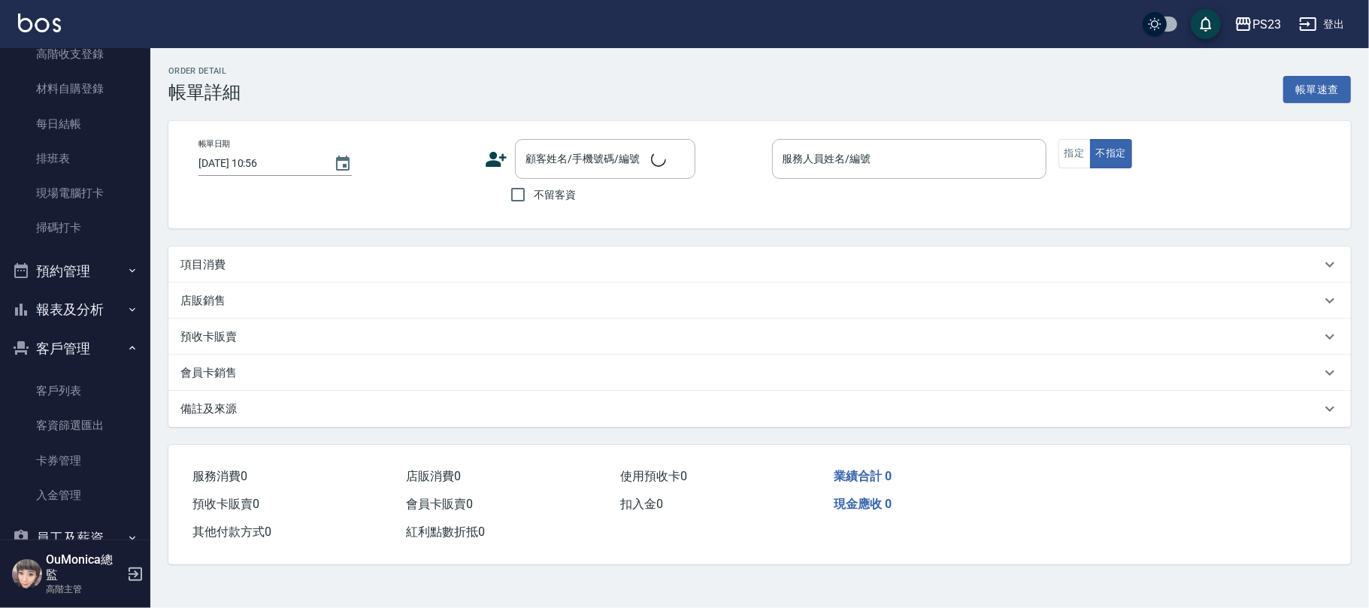
type input "[DATE] 19:01"
type input "[PERSON_NAME]-0"
type input "設計師原本客人"
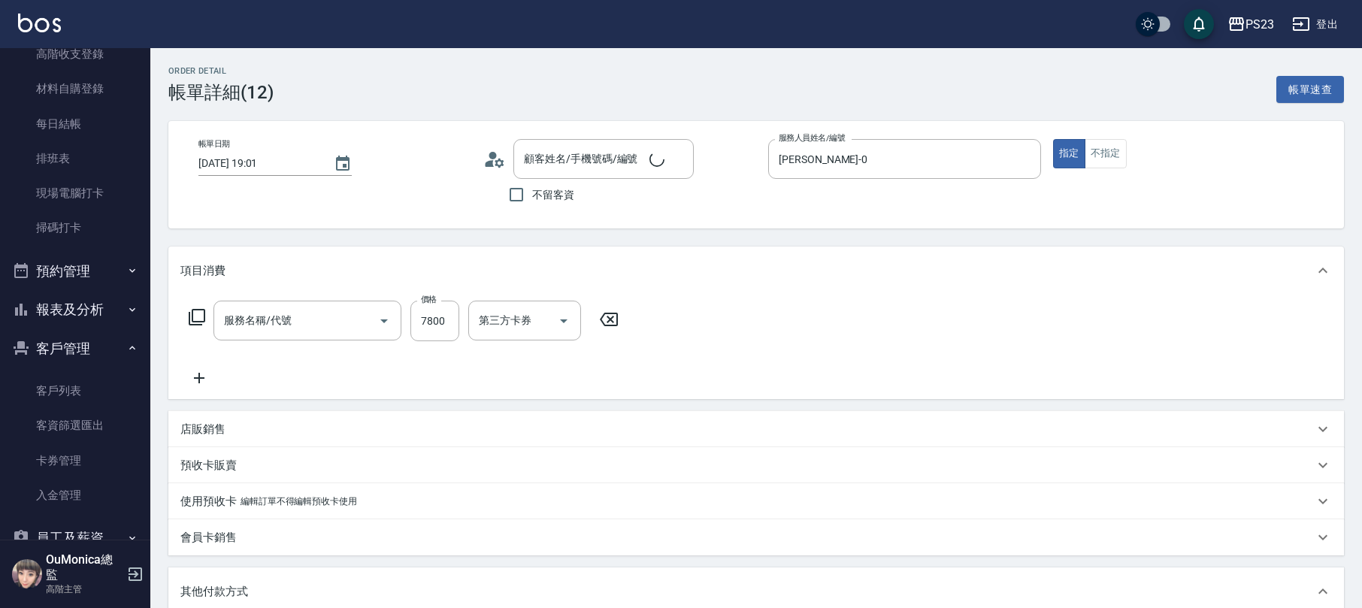
type input "林明慧/0931385215/MO0227"
type input "套餐燙+染A餐(214)"
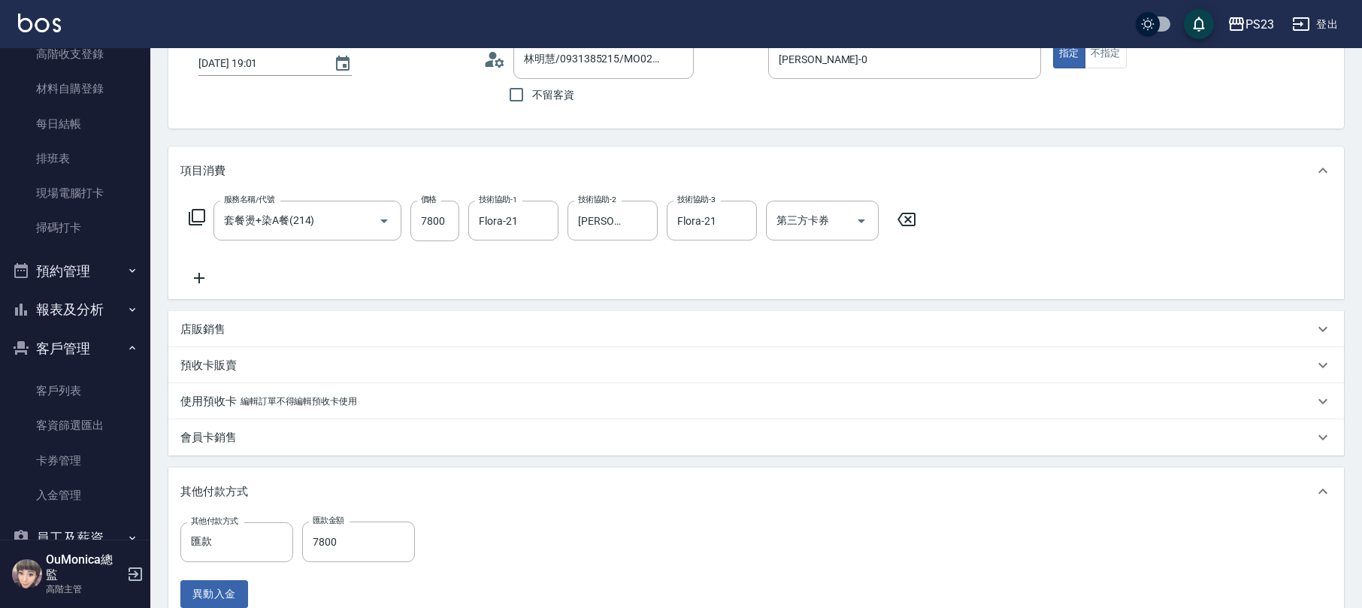
scroll to position [407, 0]
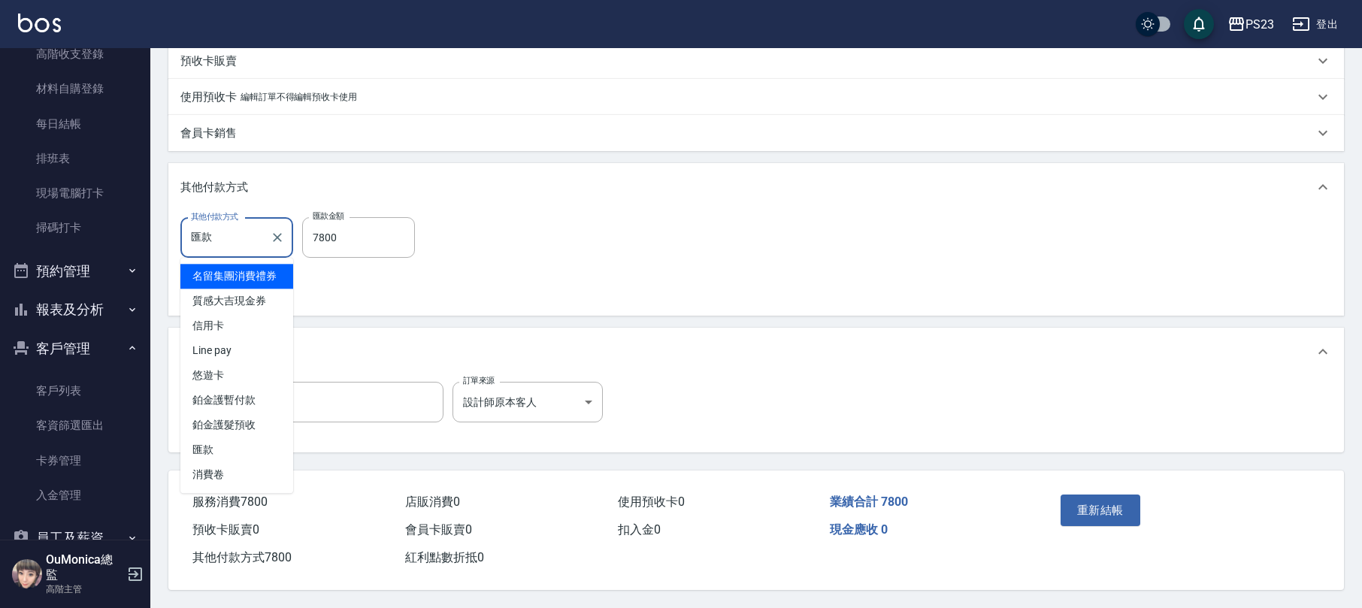
click at [241, 226] on input "匯款" at bounding box center [225, 238] width 77 height 26
click at [278, 238] on icon "Clear" at bounding box center [277, 237] width 15 height 15
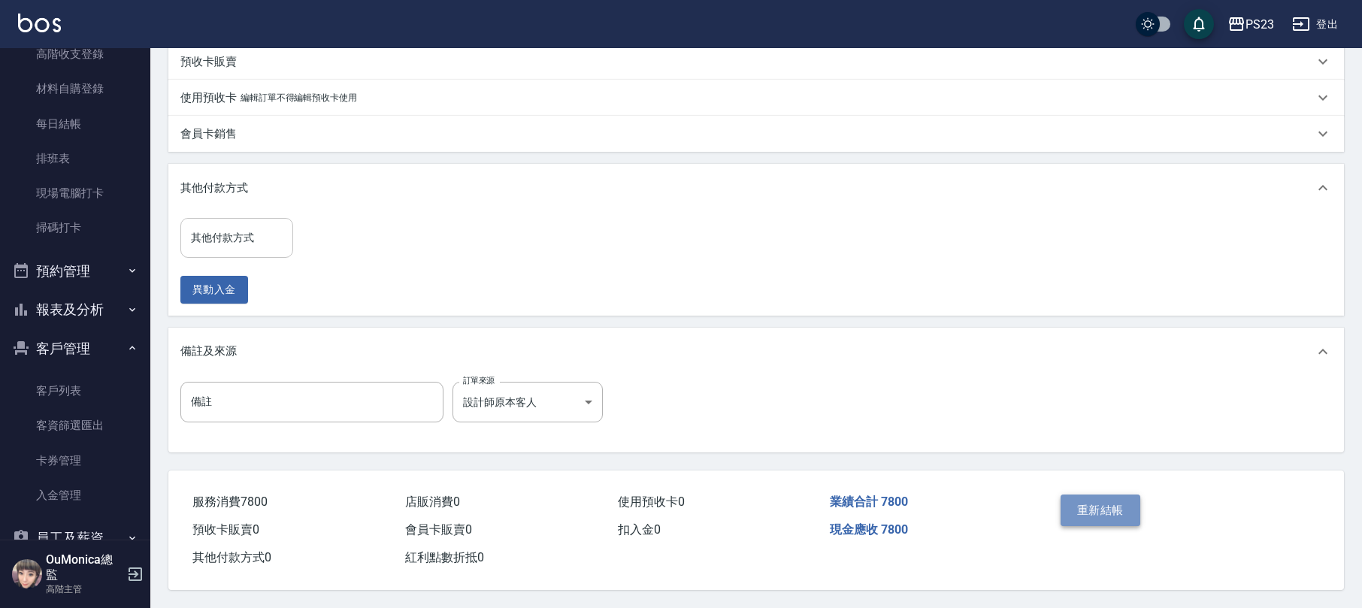
click at [1096, 495] on button "重新結帳" at bounding box center [1101, 511] width 80 height 32
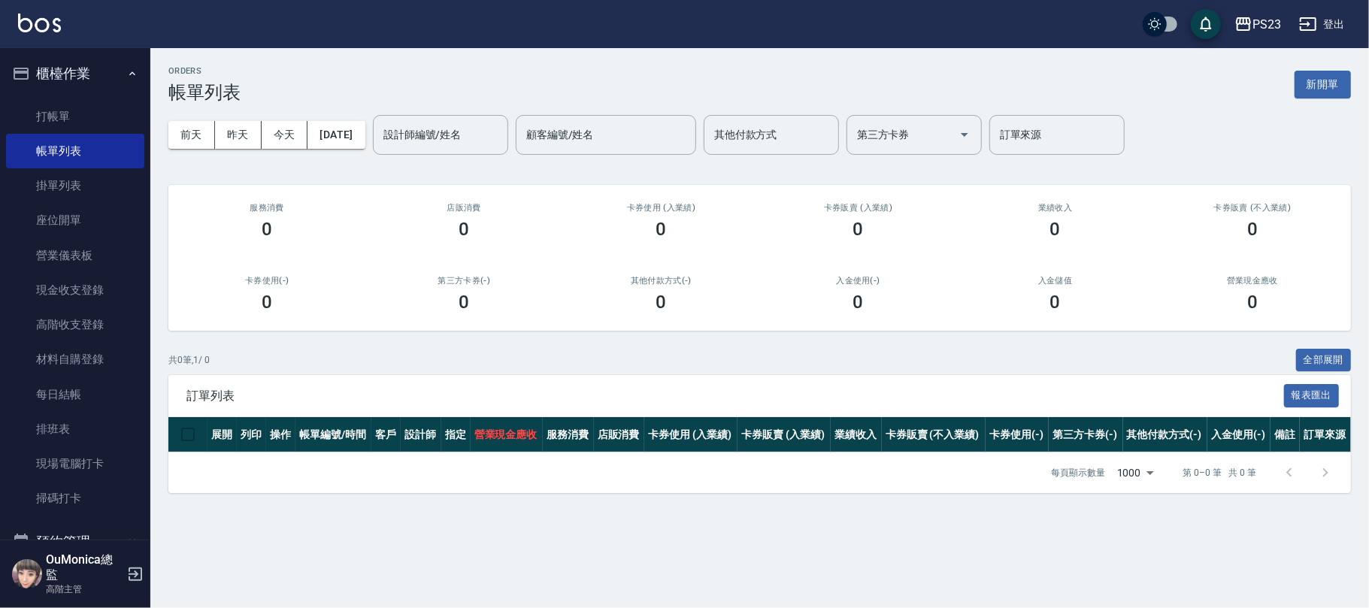
click at [1303, 33] on button "登出" at bounding box center [1322, 25] width 58 height 28
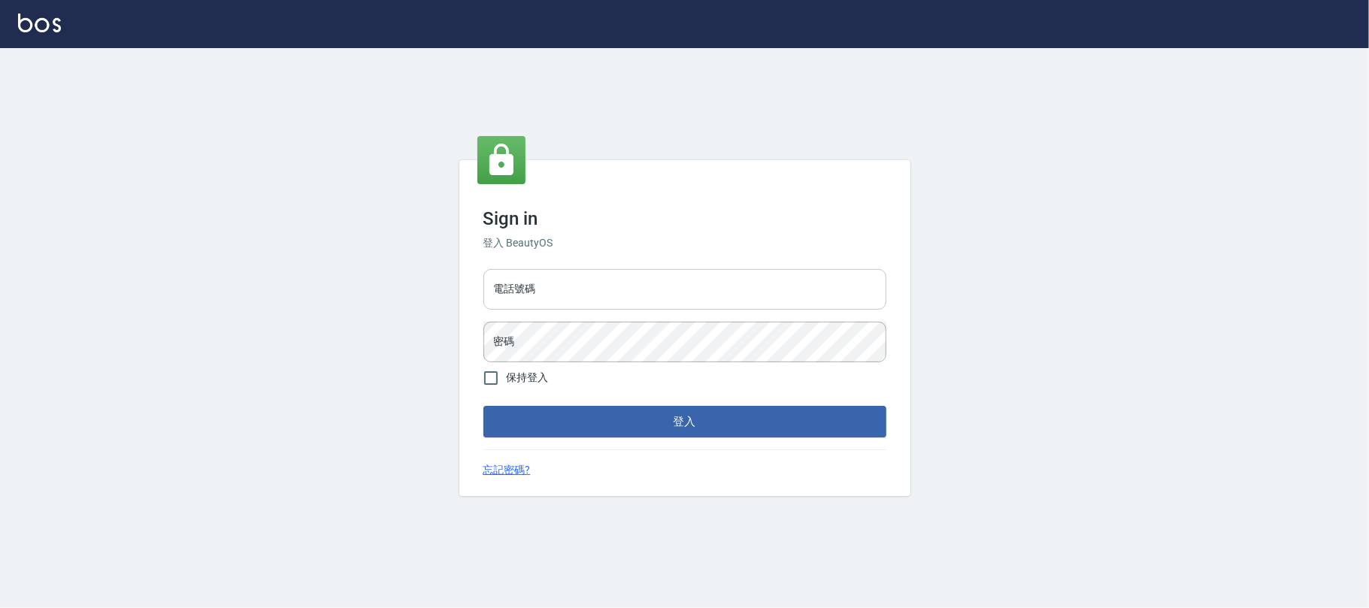
click at [662, 280] on input "電話號碼" at bounding box center [684, 289] width 403 height 41
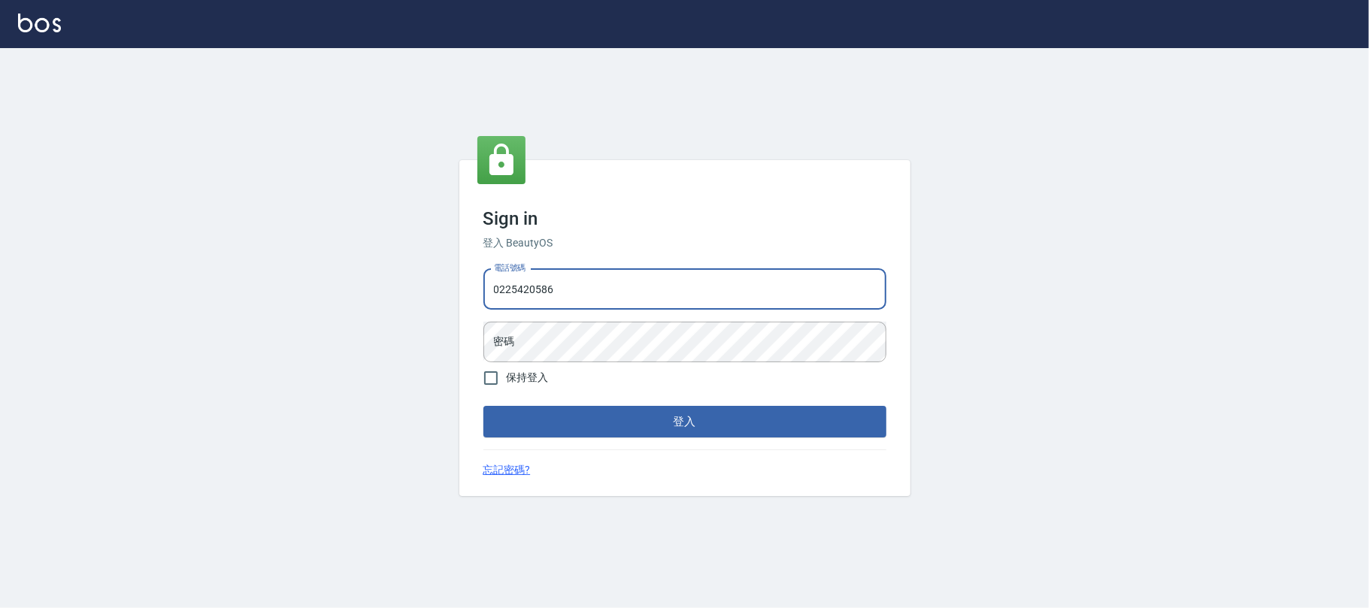
type input "0225420586"
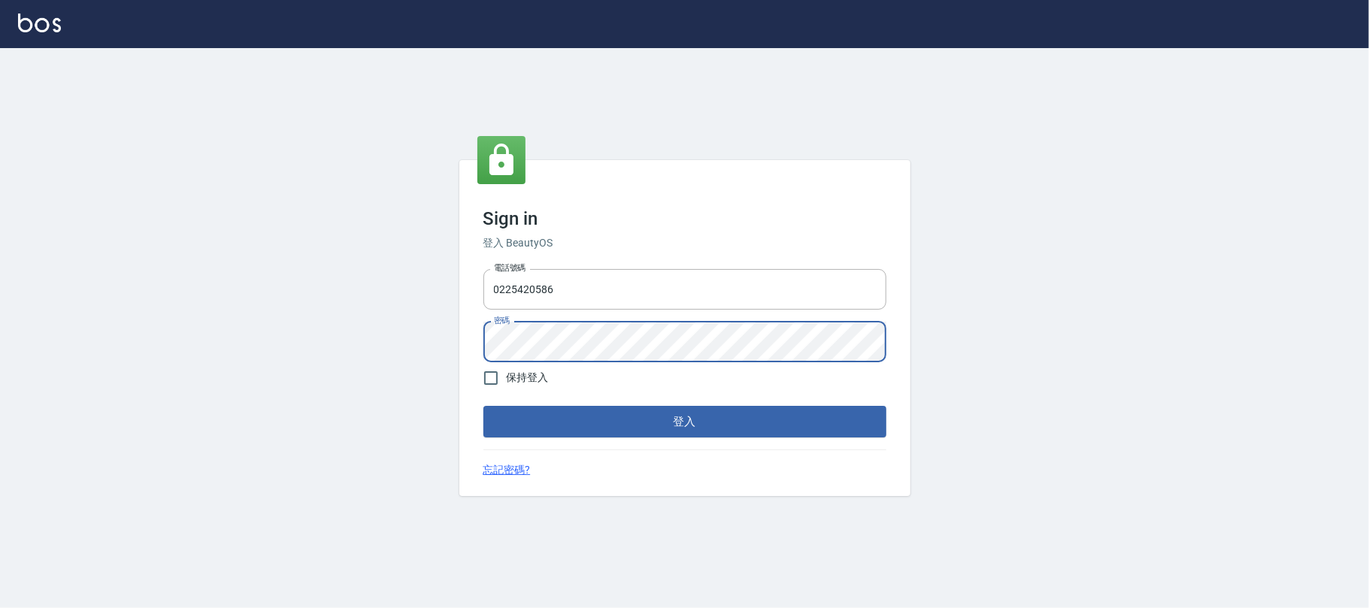
click at [483, 406] on button "登入" at bounding box center [684, 422] width 403 height 32
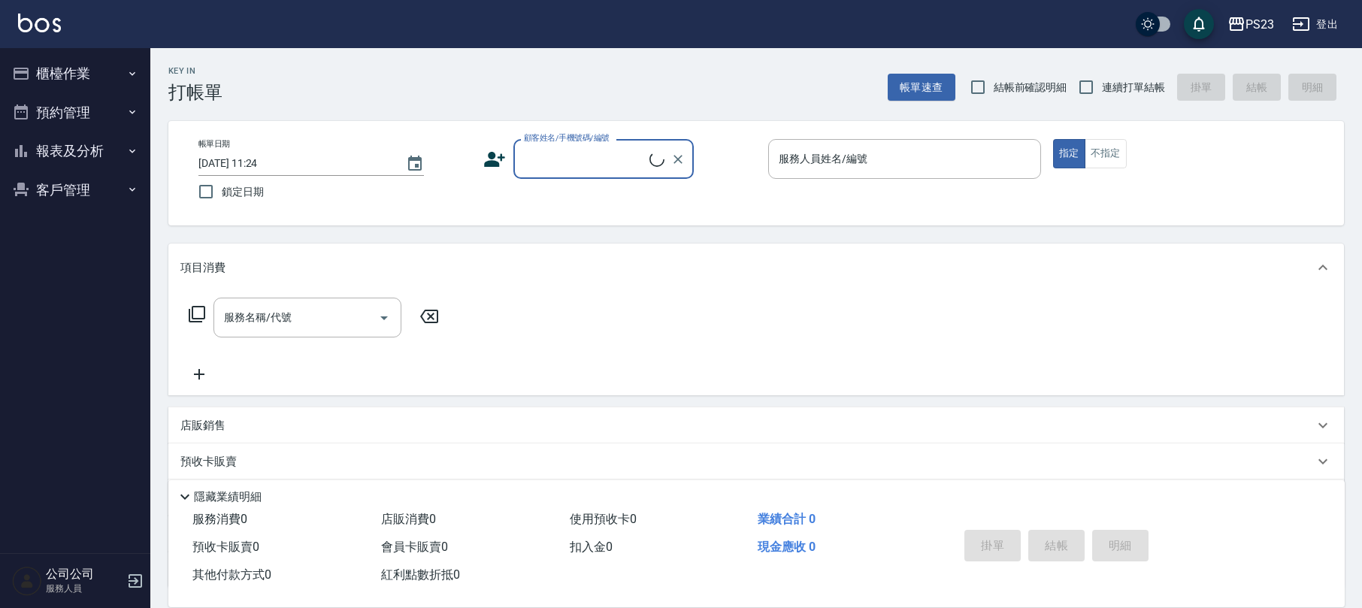
click at [65, 79] on button "櫃檯作業" at bounding box center [75, 73] width 138 height 39
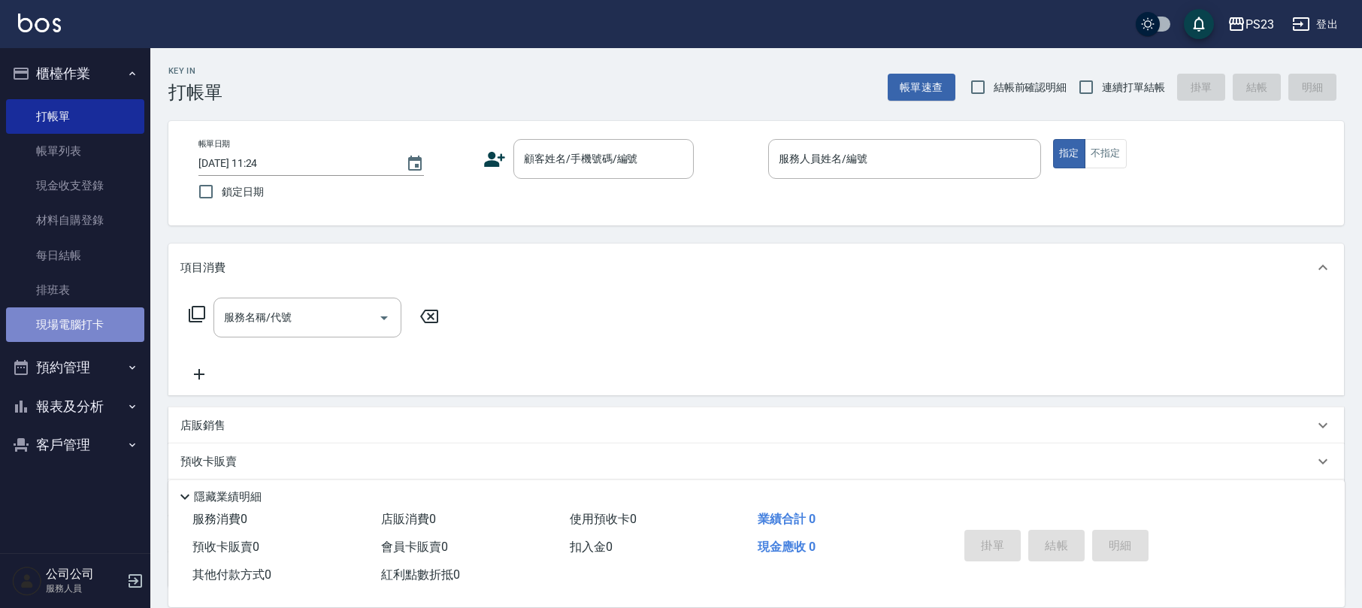
click at [110, 319] on link "現場電腦打卡" at bounding box center [75, 324] width 138 height 35
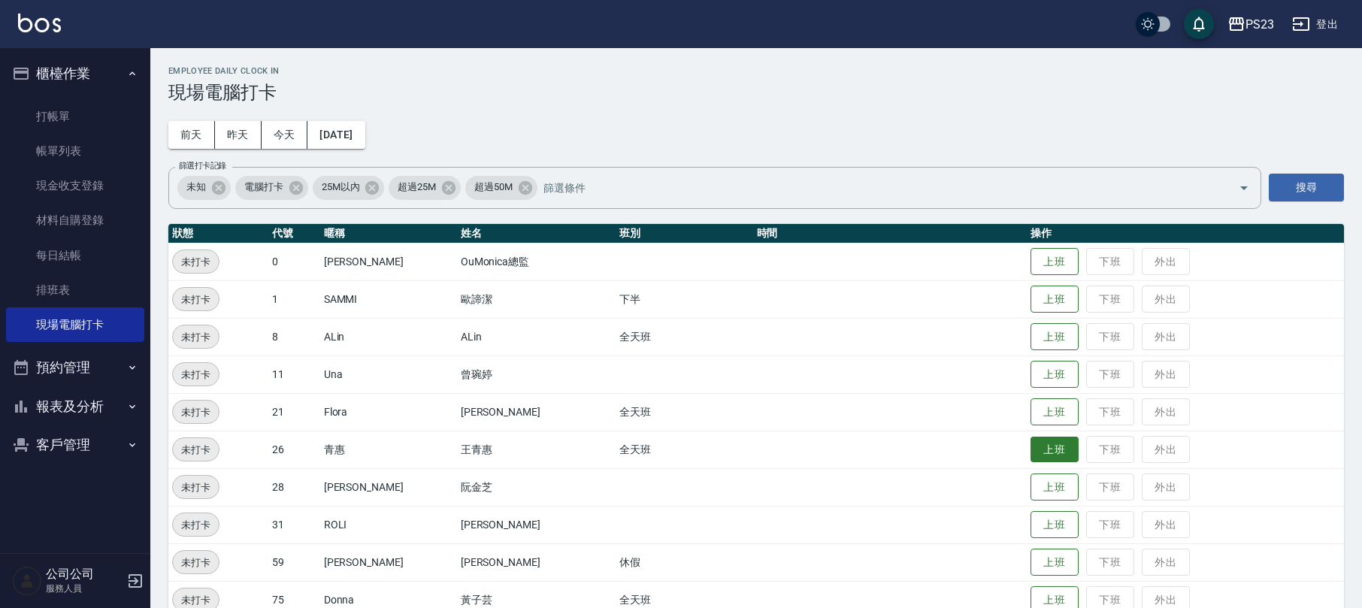
click at [1031, 448] on button "上班" at bounding box center [1055, 450] width 48 height 26
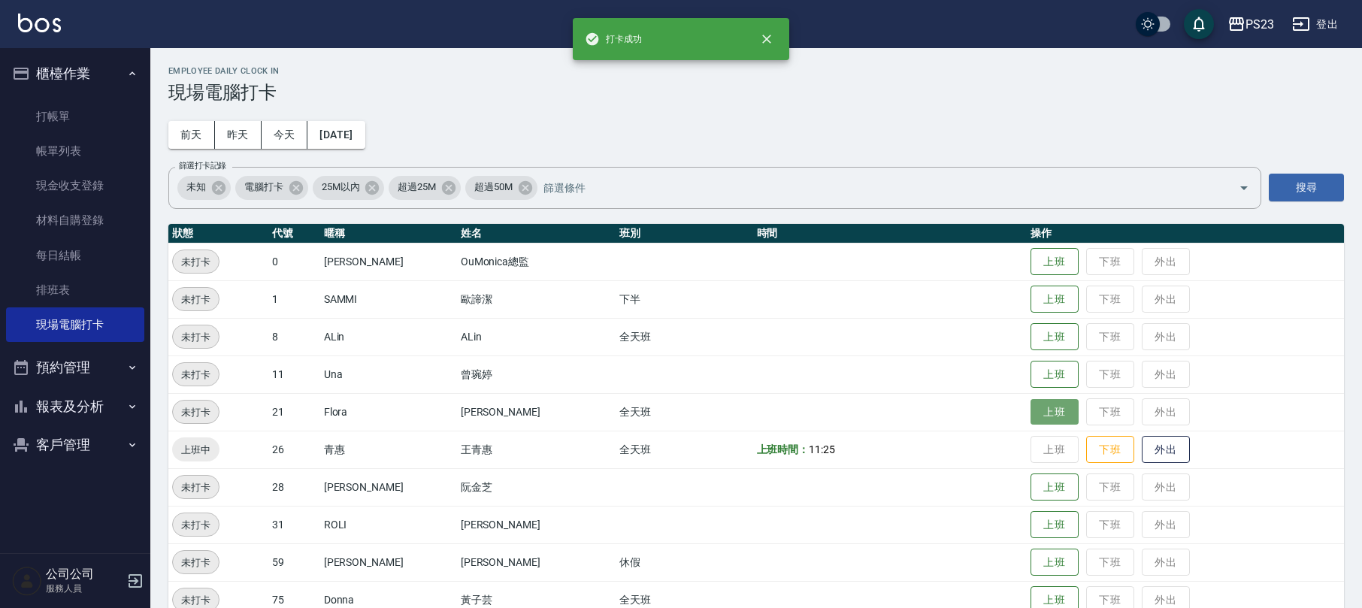
click at [1037, 410] on button "上班" at bounding box center [1055, 412] width 48 height 26
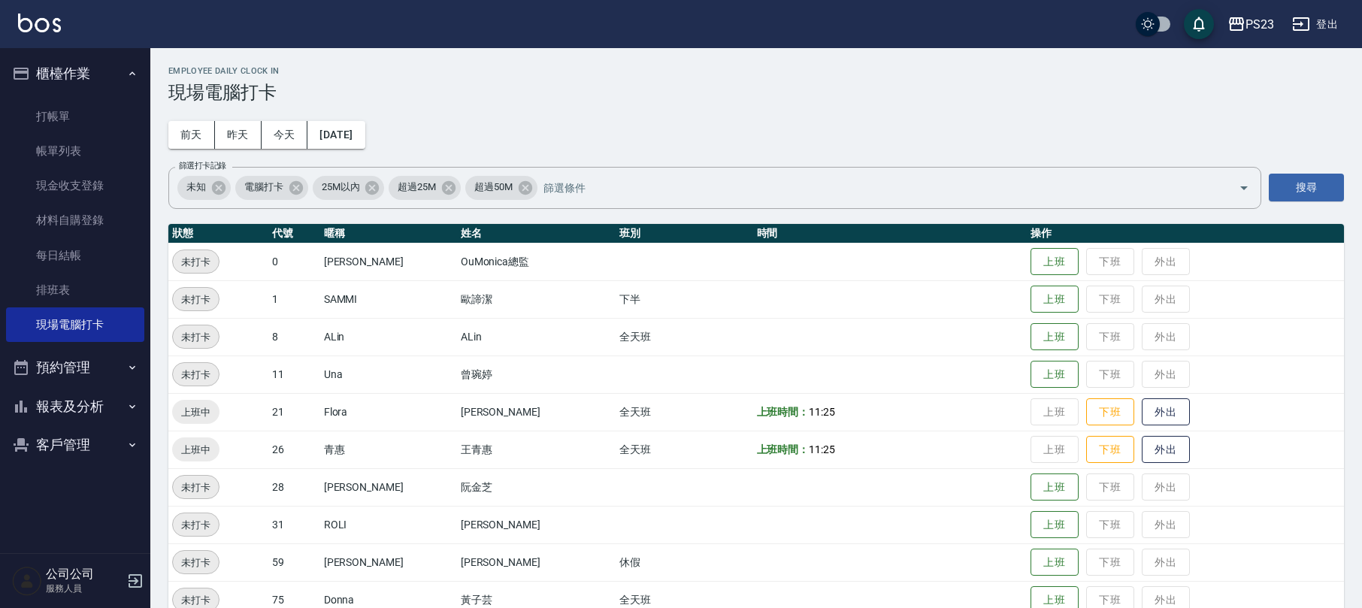
scroll to position [100, 0]
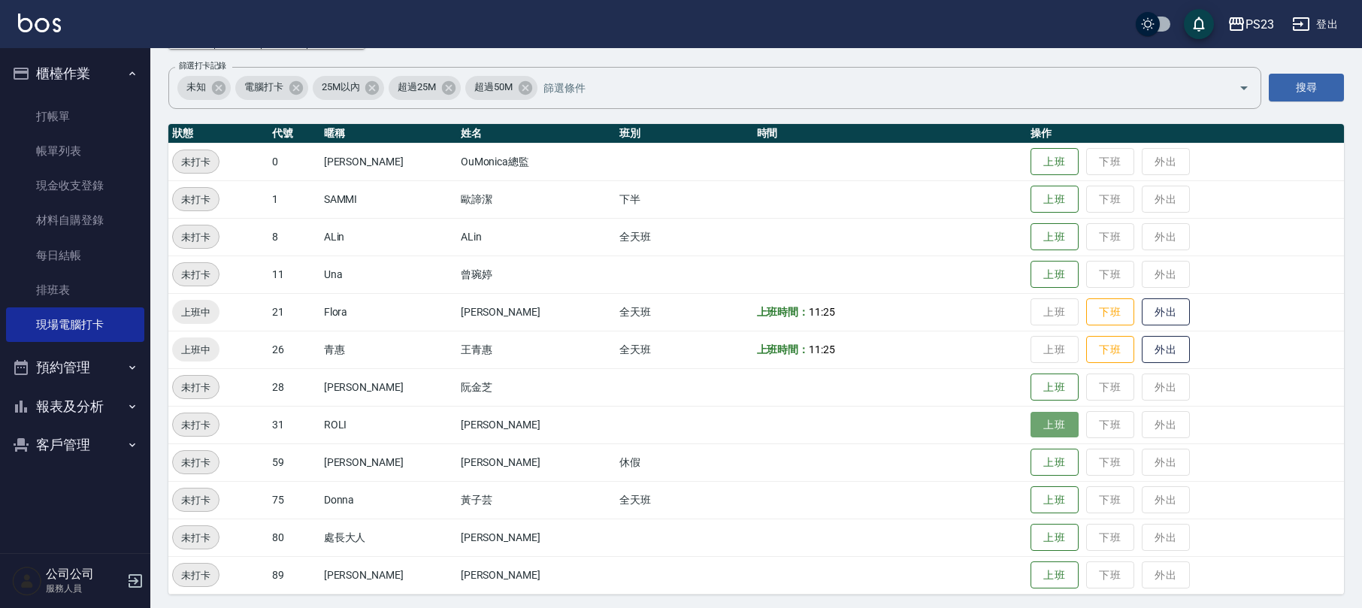
click at [1032, 416] on button "上班" at bounding box center [1055, 425] width 48 height 26
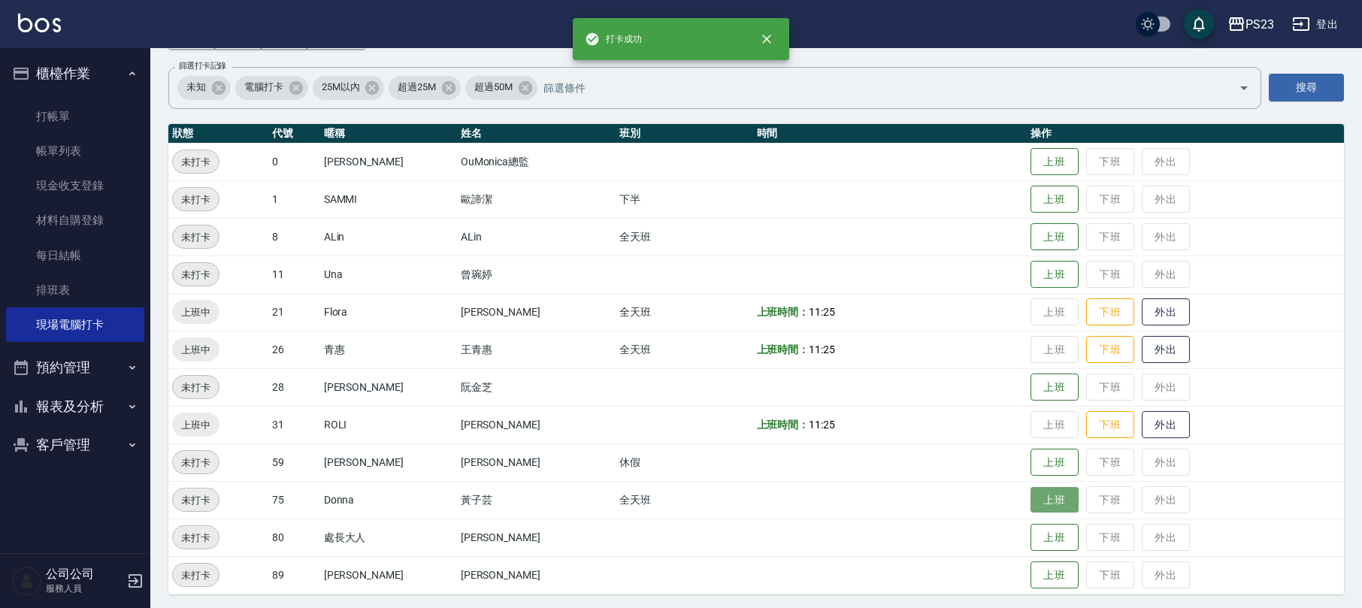
click at [1047, 504] on button "上班" at bounding box center [1055, 500] width 48 height 26
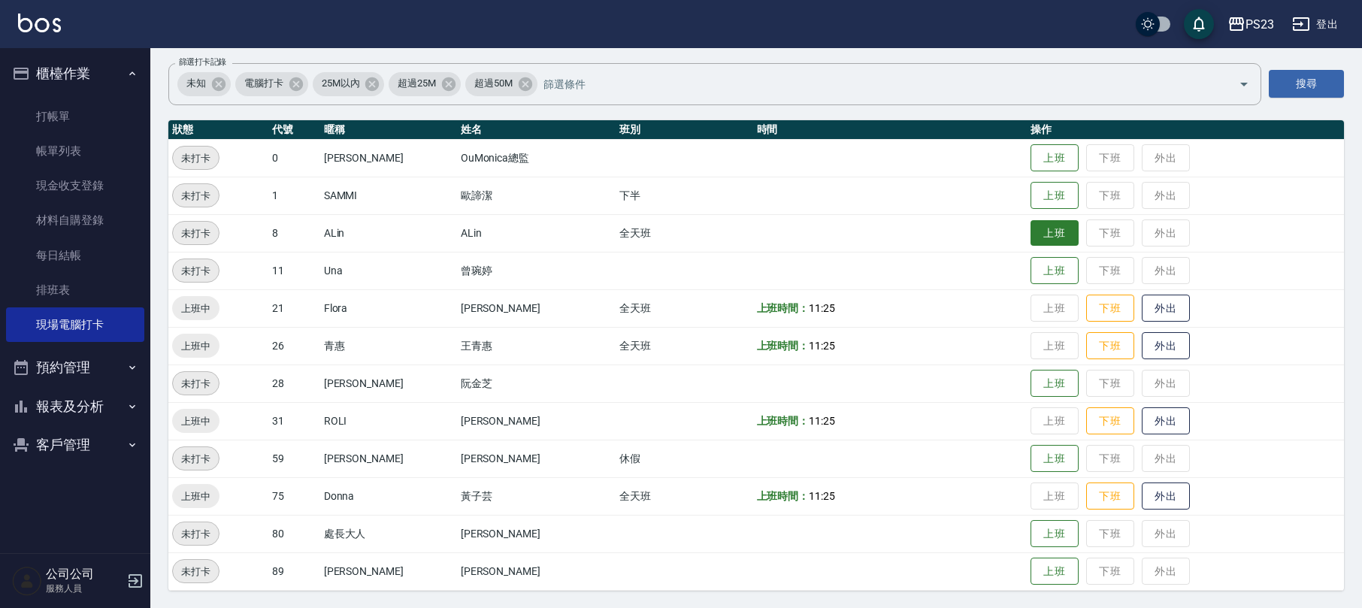
click at [1056, 226] on button "上班" at bounding box center [1055, 233] width 48 height 26
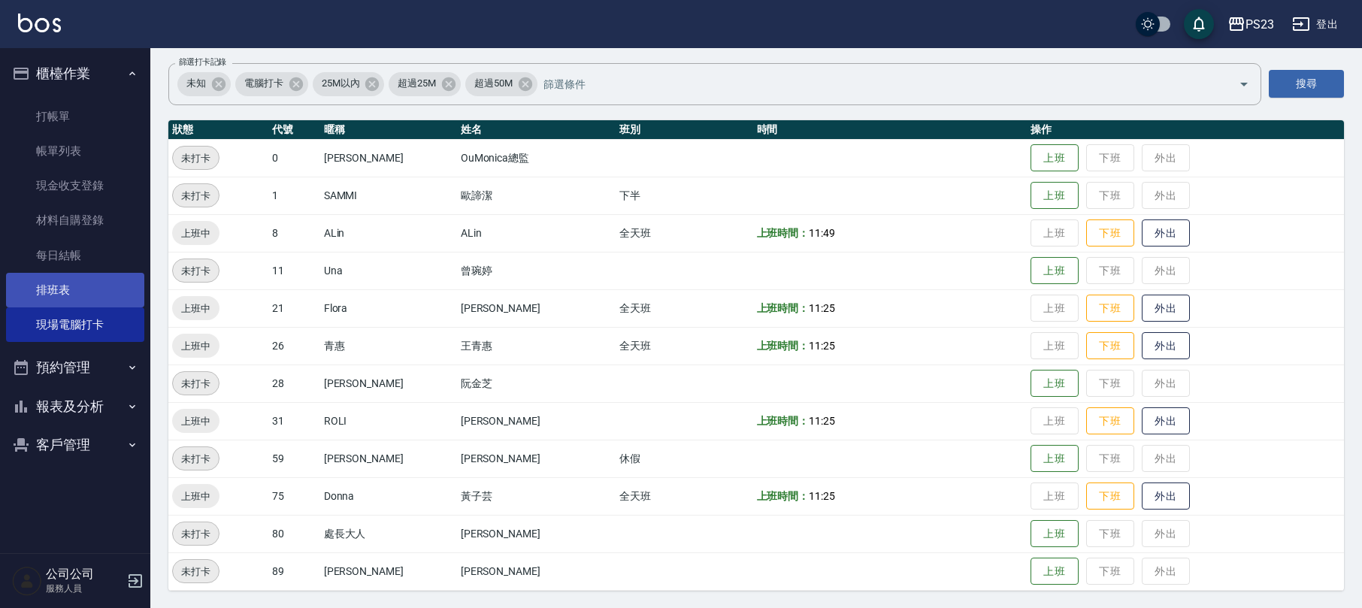
scroll to position [0, 0]
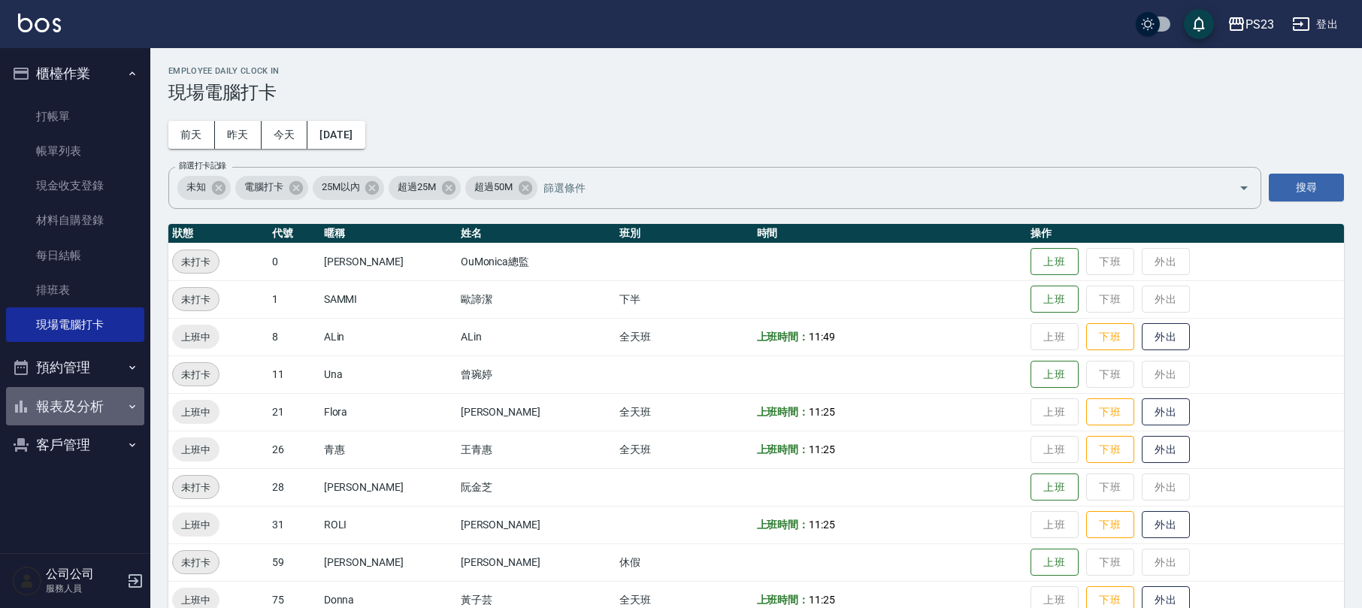
click at [103, 407] on button "報表及分析" at bounding box center [75, 406] width 138 height 39
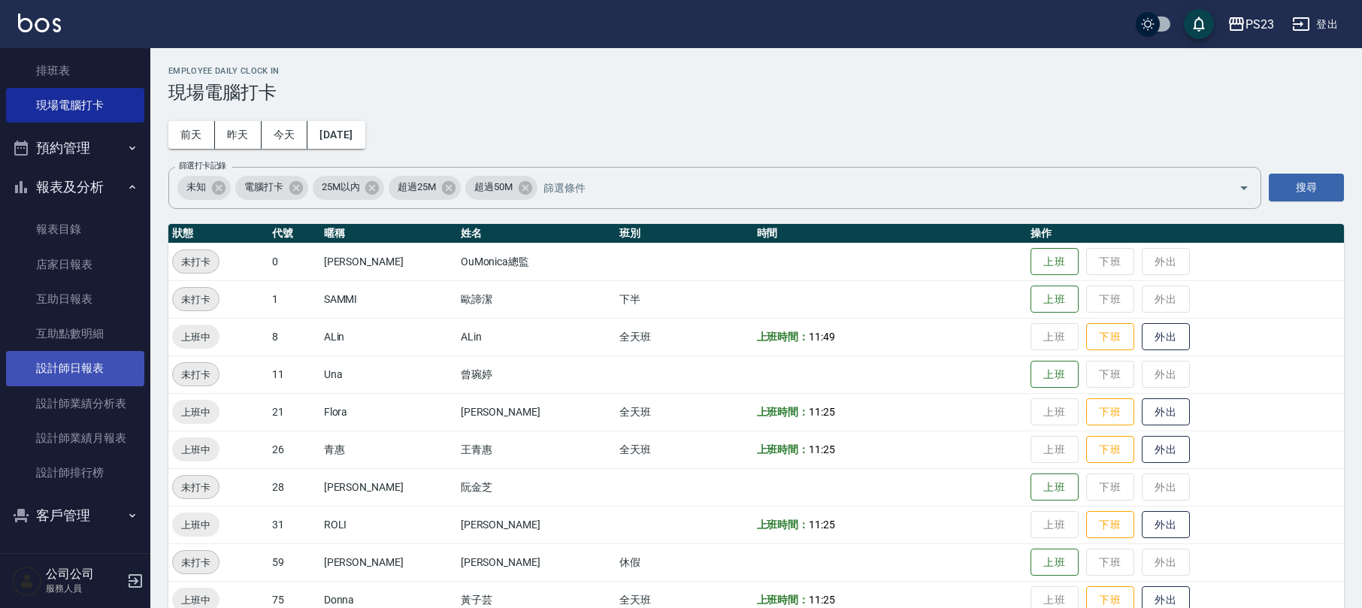
click at [96, 370] on link "設計師日報表" at bounding box center [75, 368] width 138 height 35
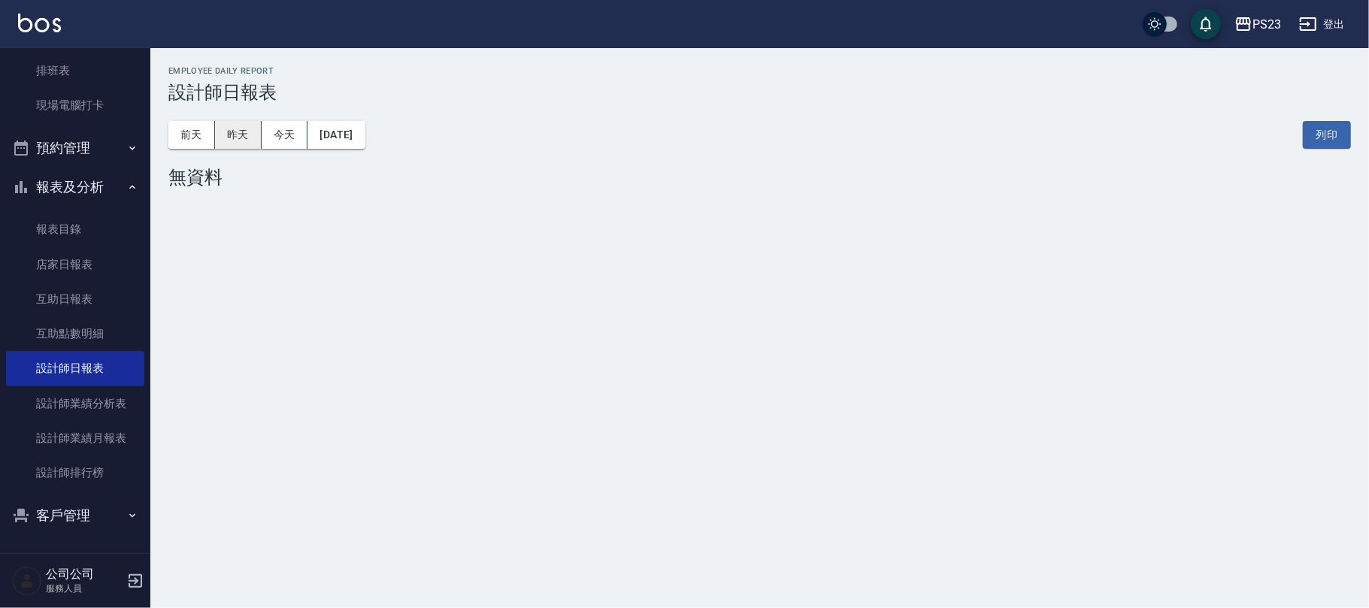
click at [247, 138] on button "昨天" at bounding box center [238, 135] width 47 height 28
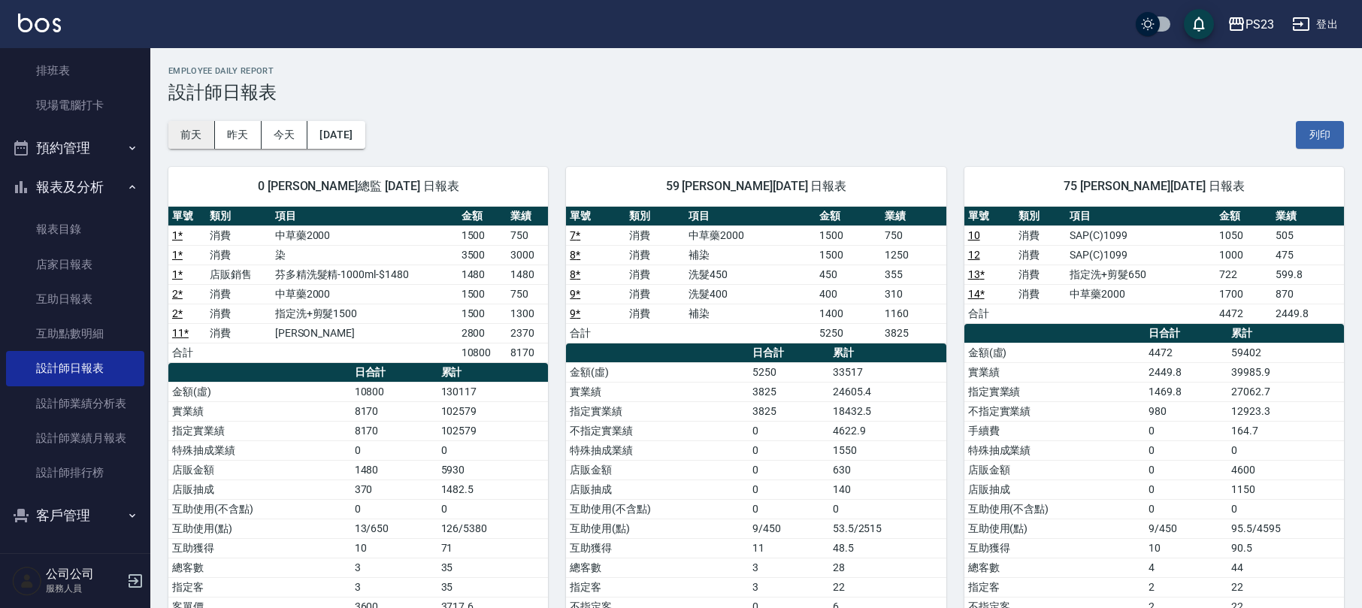
click at [211, 136] on button "前天" at bounding box center [191, 135] width 47 height 28
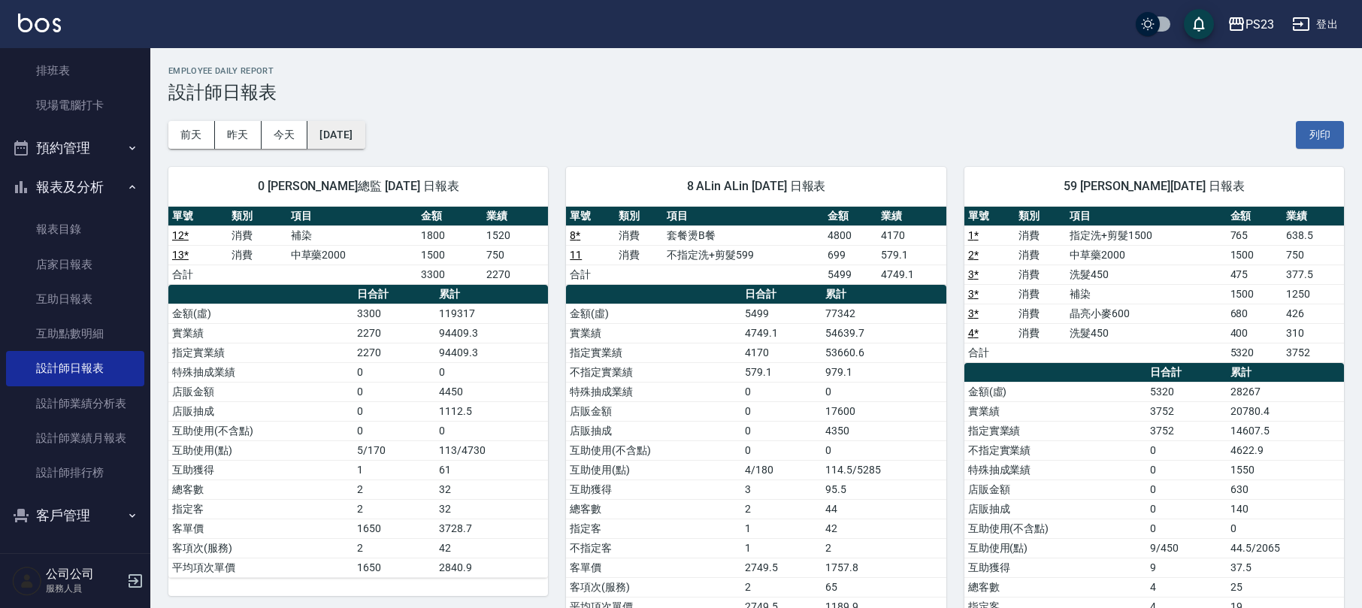
click at [328, 137] on button "[DATE]" at bounding box center [335, 135] width 57 height 28
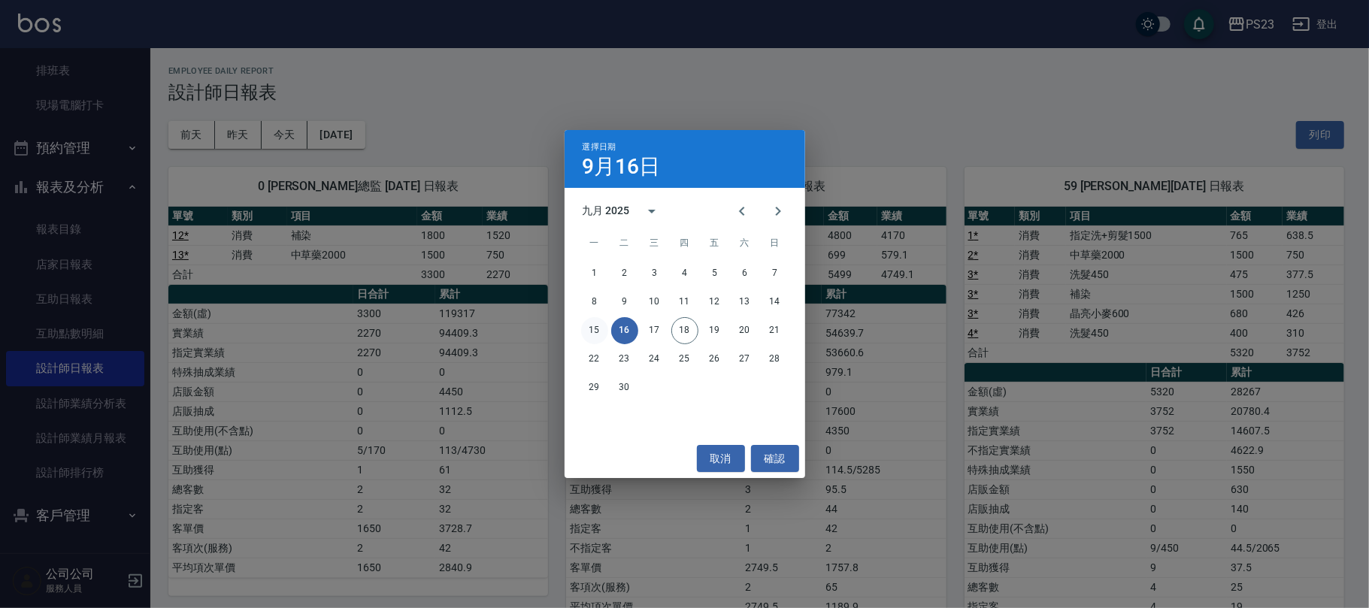
click at [594, 326] on button "15" at bounding box center [594, 330] width 27 height 27
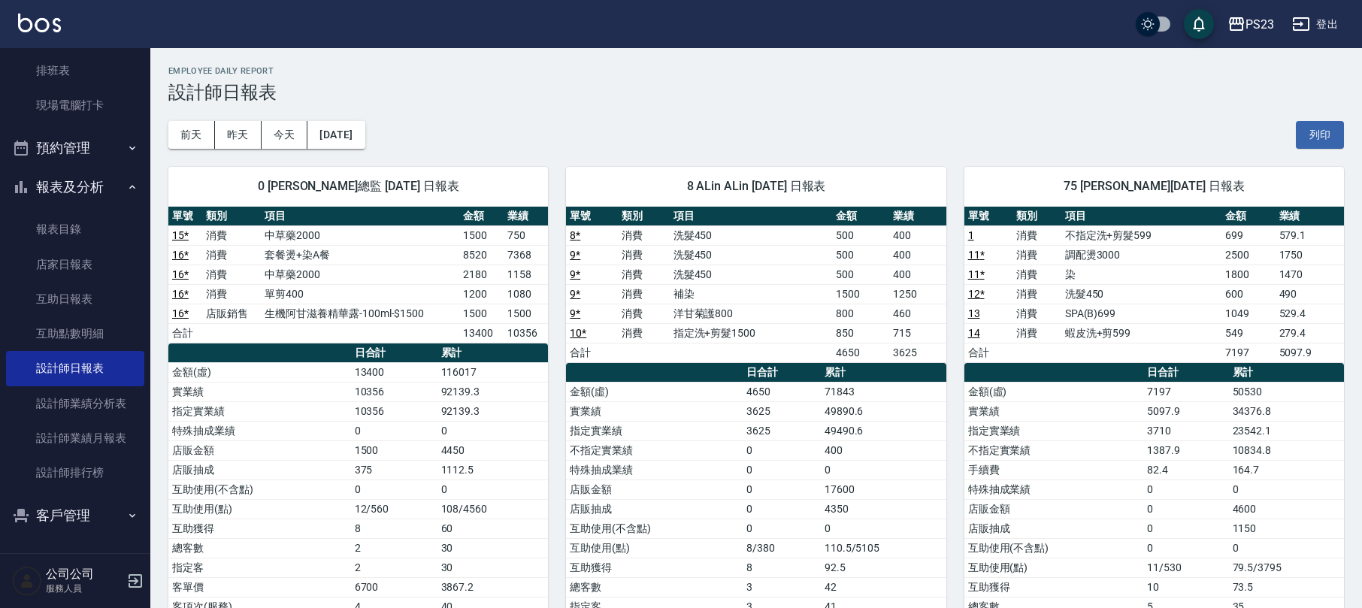
scroll to position [200, 0]
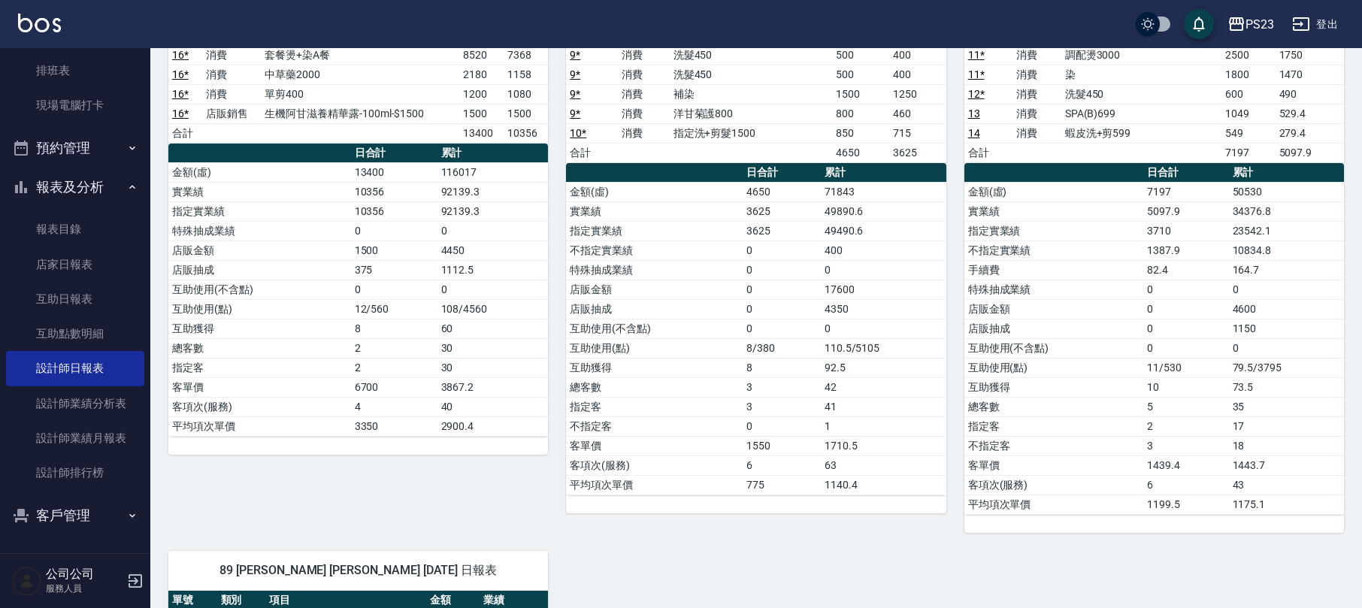
click at [1194, 374] on td "11/530" at bounding box center [1185, 368] width 85 height 20
click at [97, 322] on link "互助點數明細" at bounding box center [75, 333] width 138 height 35
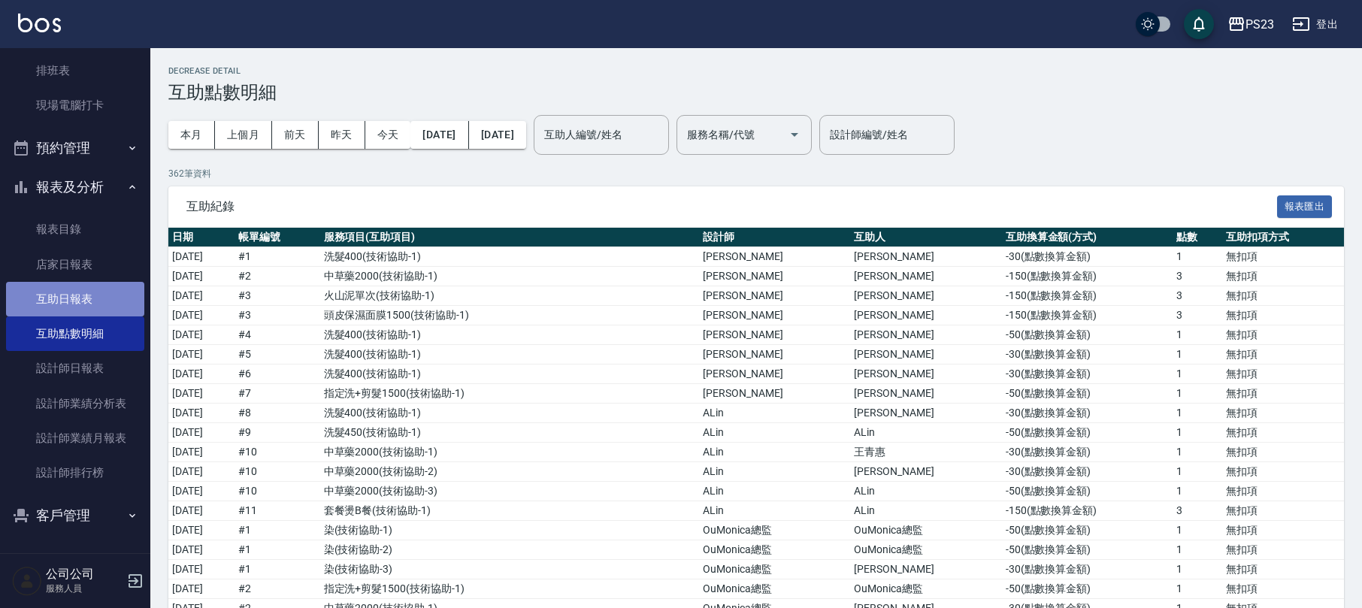
click at [85, 310] on link "互助日報表" at bounding box center [75, 299] width 138 height 35
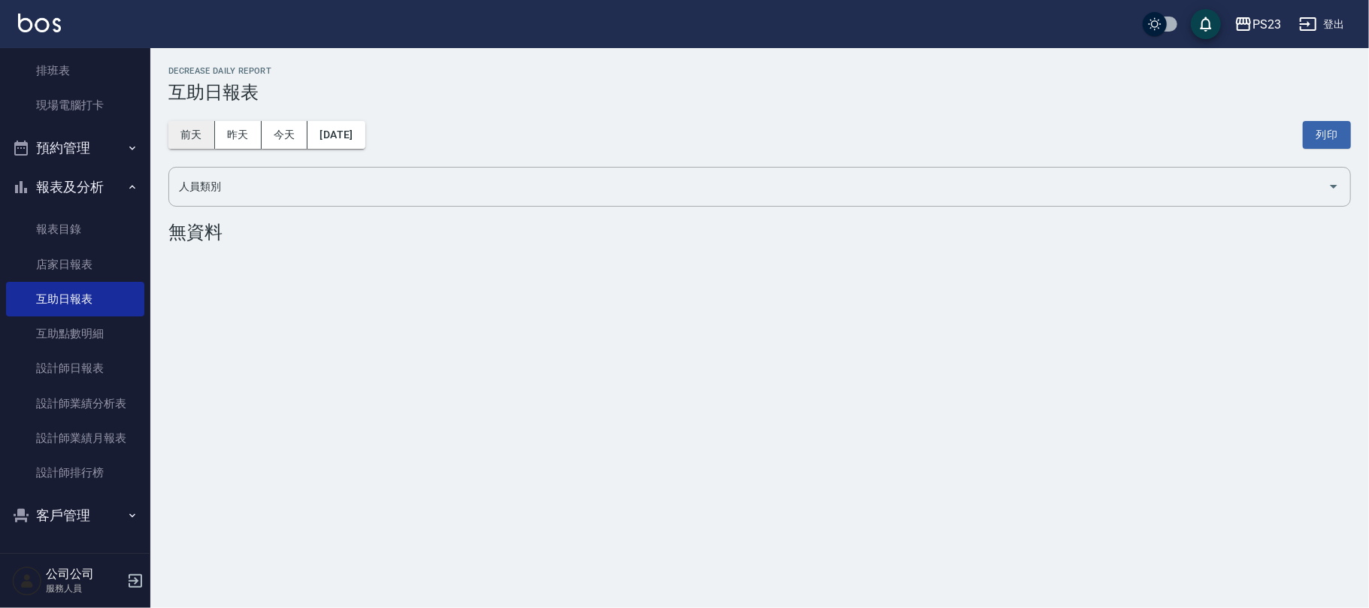
click at [183, 138] on button "前天" at bounding box center [191, 135] width 47 height 28
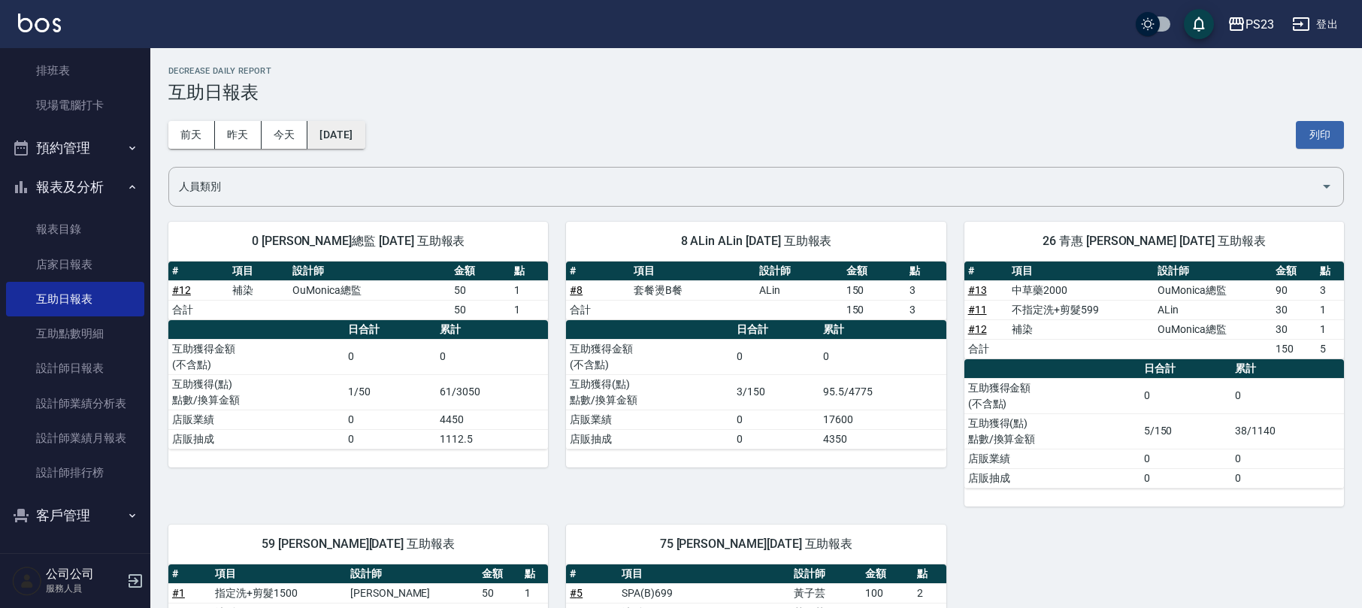
click at [347, 138] on button "[DATE]" at bounding box center [335, 135] width 57 height 28
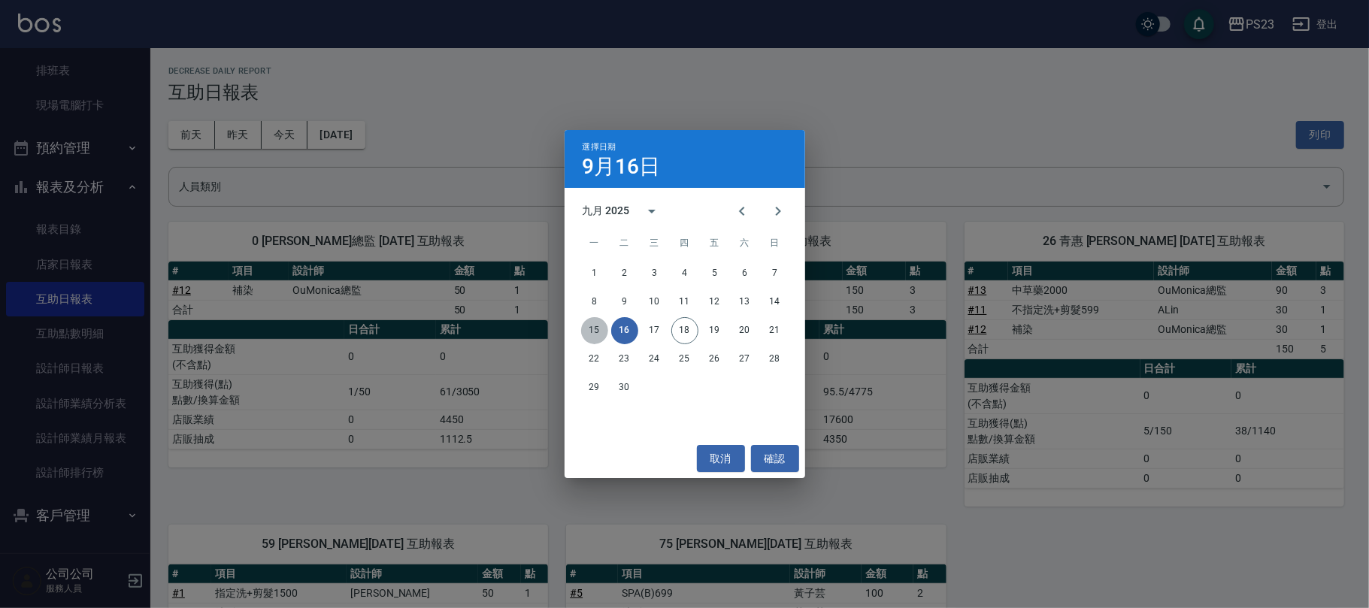
click at [586, 323] on button "15" at bounding box center [594, 330] width 27 height 27
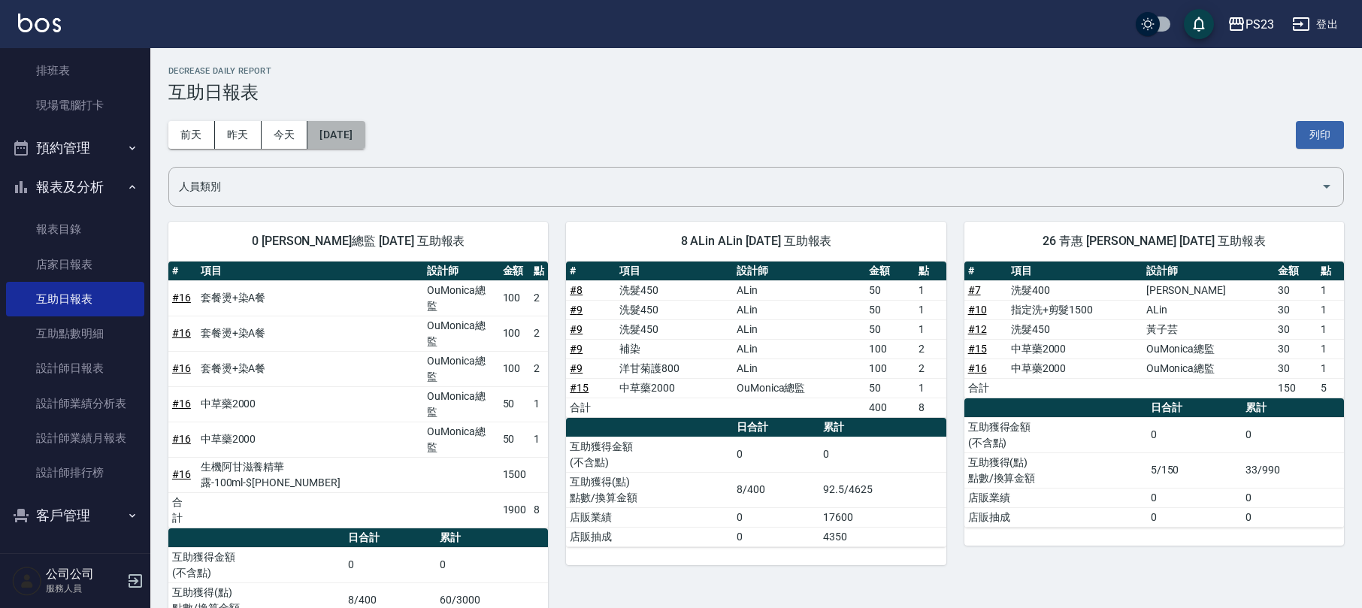
click at [323, 138] on button "[DATE]" at bounding box center [335, 135] width 57 height 28
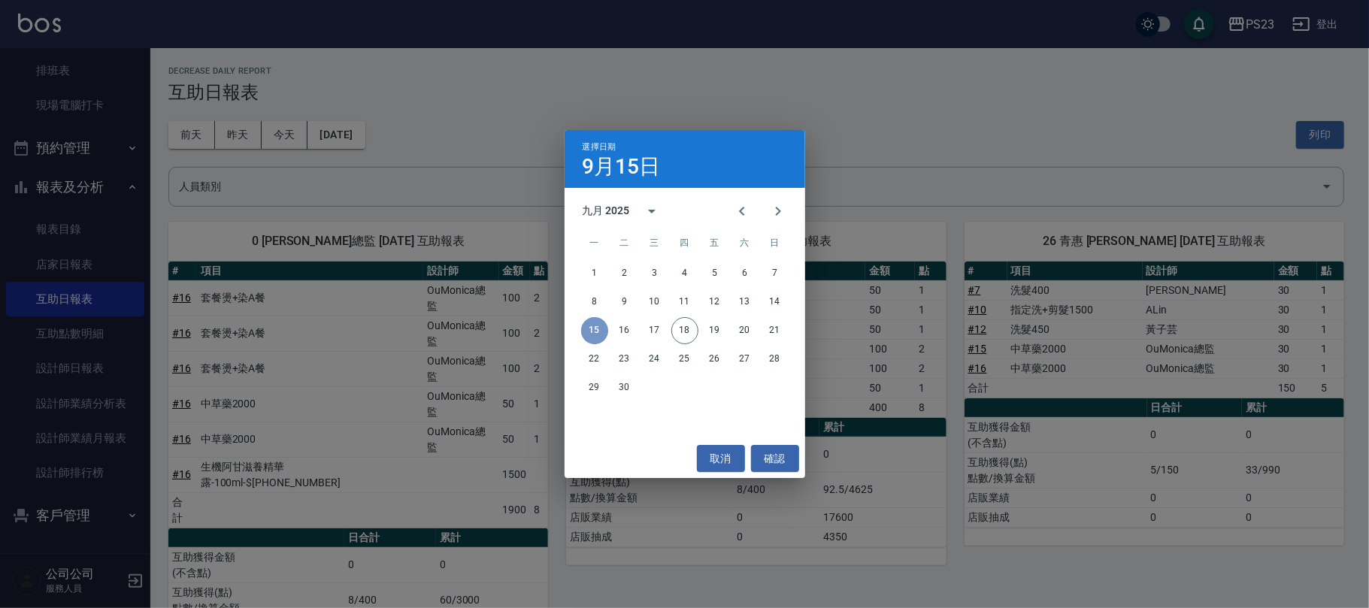
click at [598, 340] on button "15" at bounding box center [594, 330] width 27 height 27
click at [768, 461] on button "確認" at bounding box center [775, 459] width 48 height 28
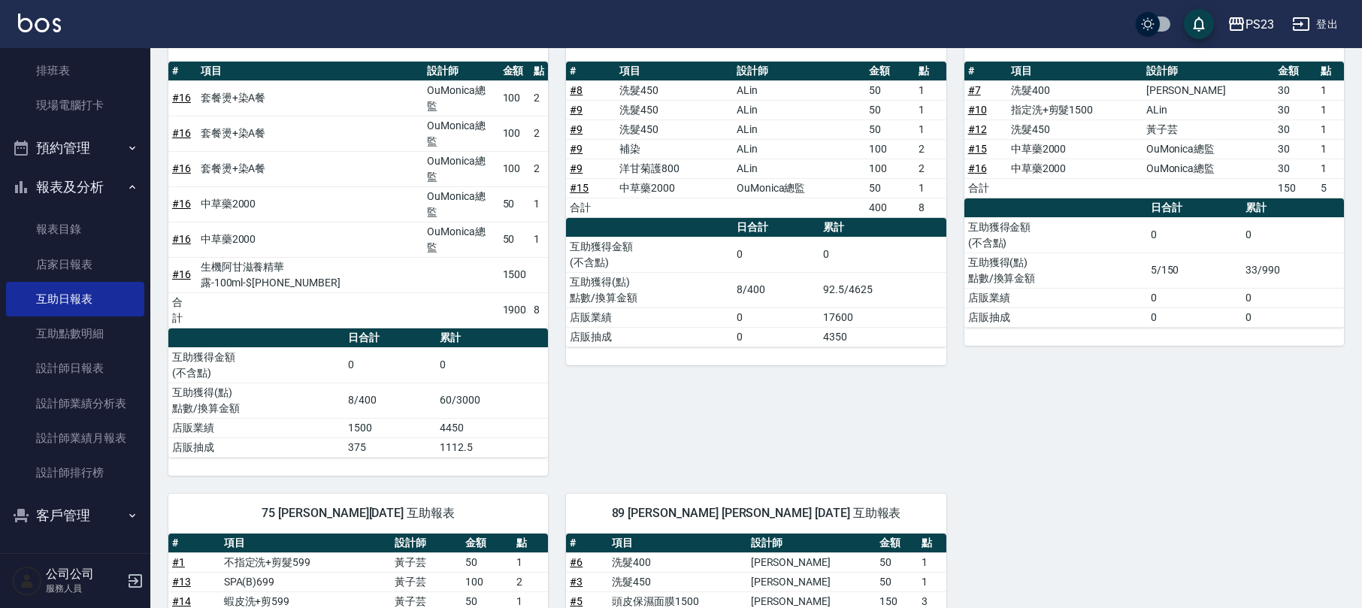
scroll to position [362, 0]
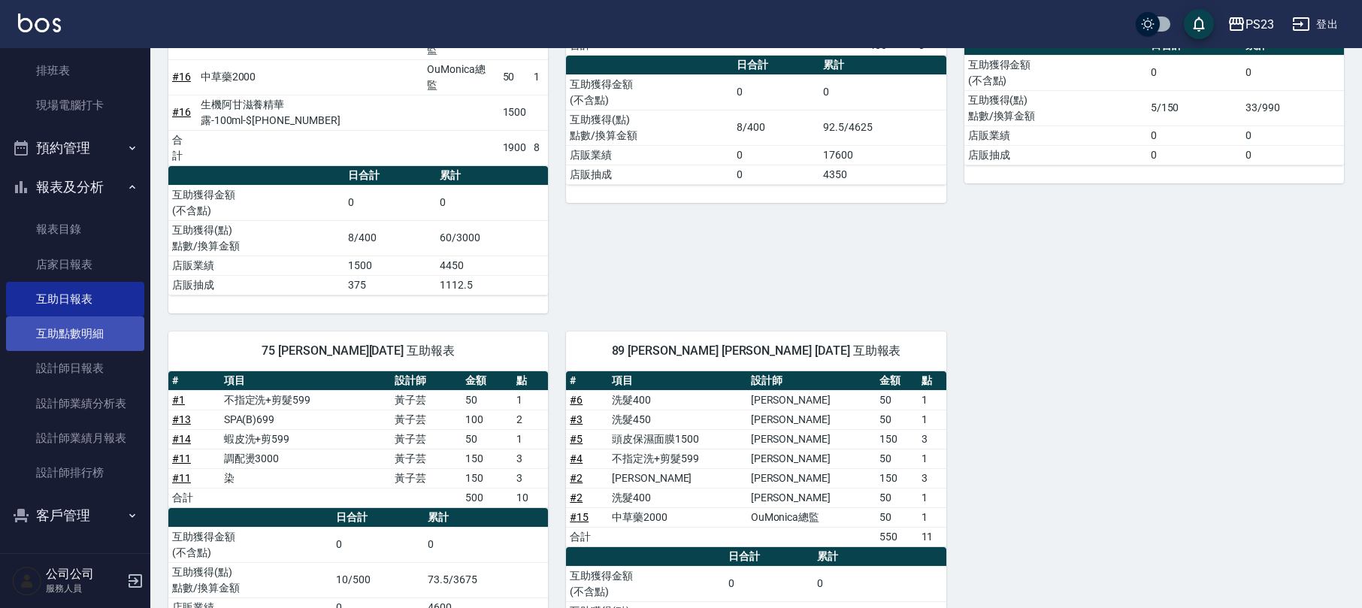
click at [57, 329] on link "互助點數明細" at bounding box center [75, 333] width 138 height 35
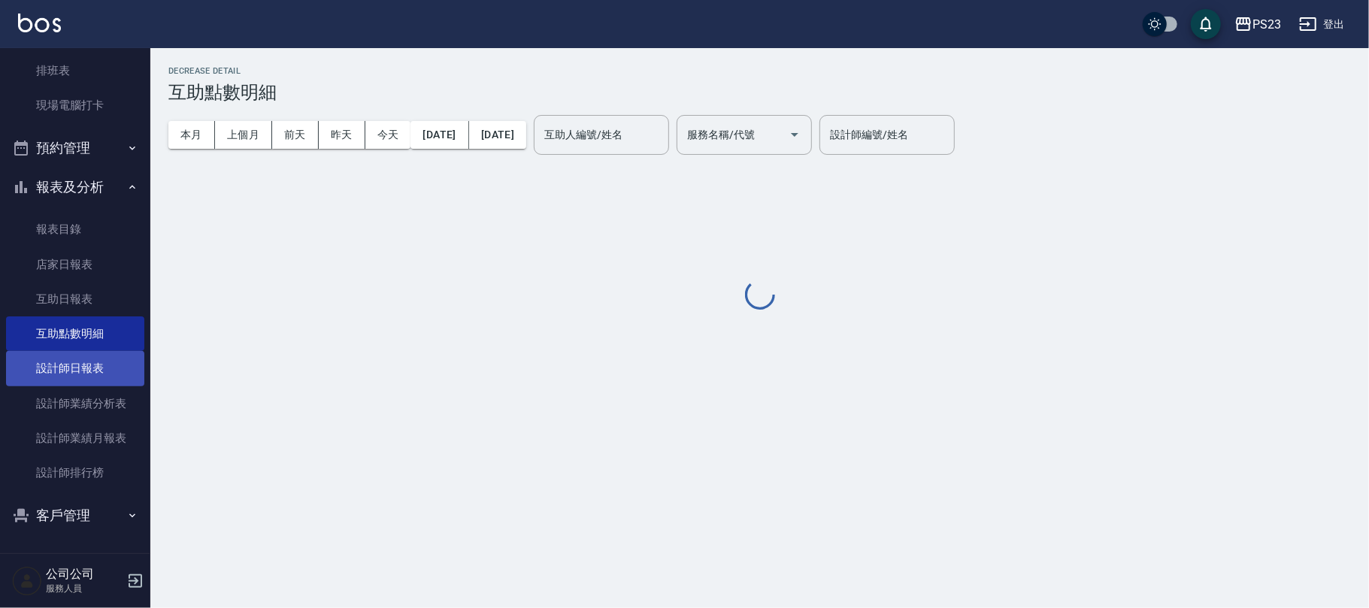
click at [71, 359] on link "設計師日報表" at bounding box center [75, 368] width 138 height 35
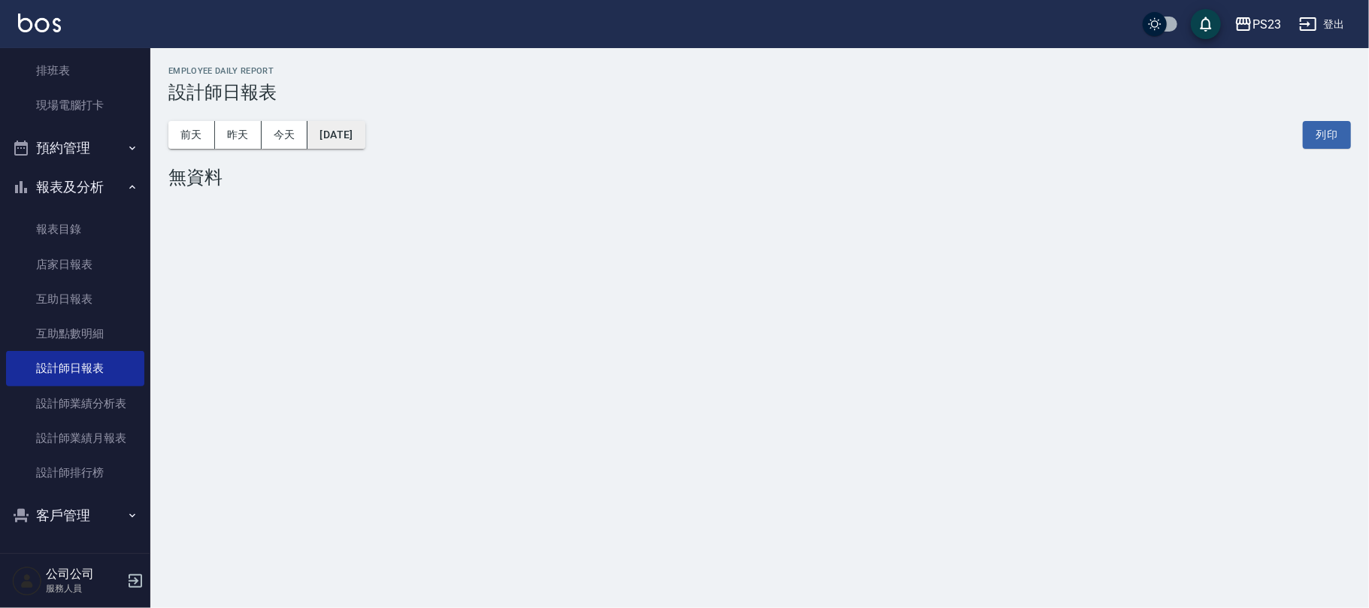
click at [365, 132] on button "[DATE]" at bounding box center [335, 135] width 57 height 28
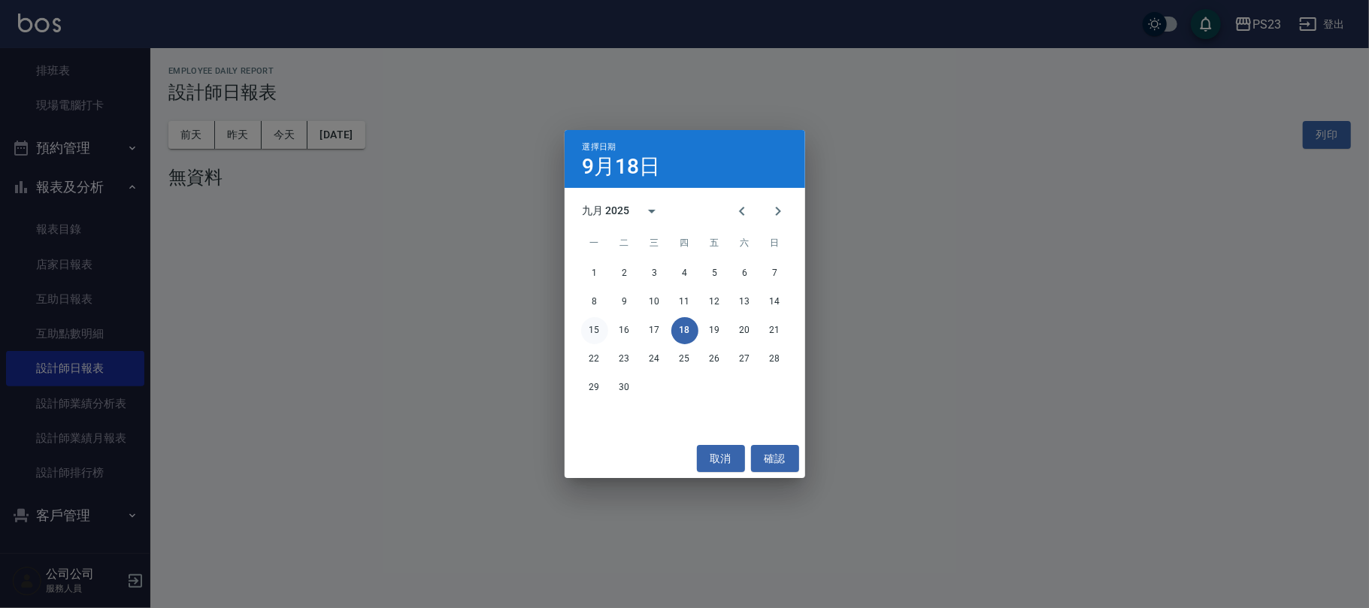
click at [598, 329] on button "15" at bounding box center [594, 330] width 27 height 27
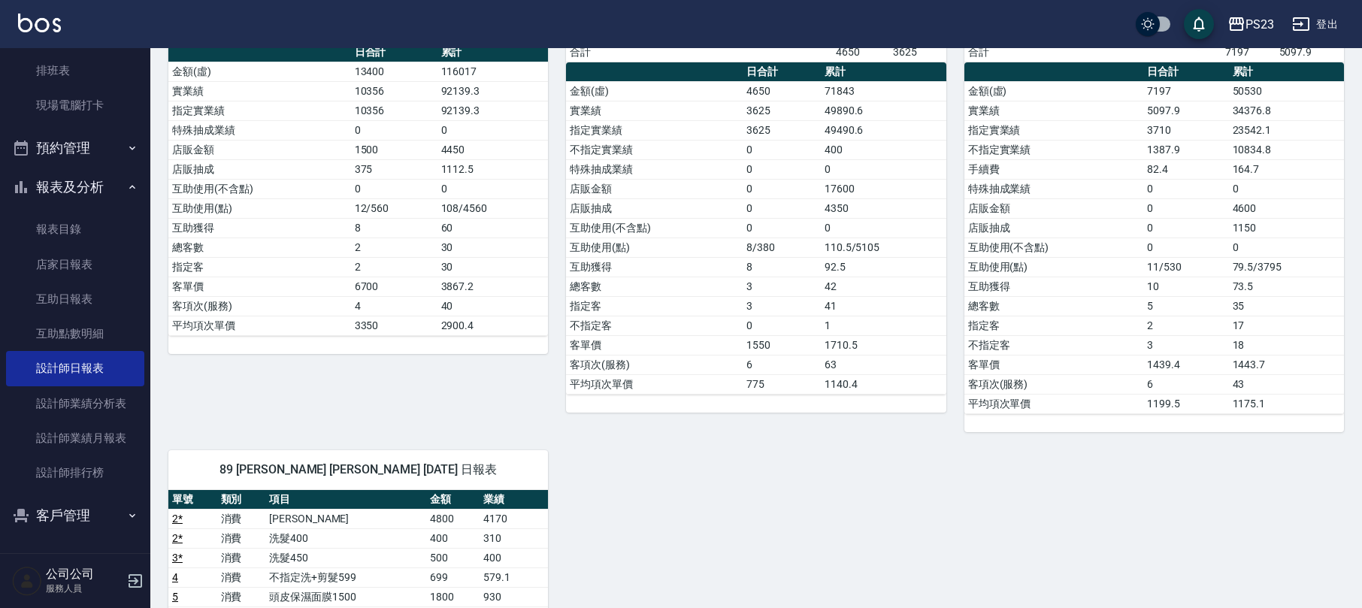
scroll to position [200, 0]
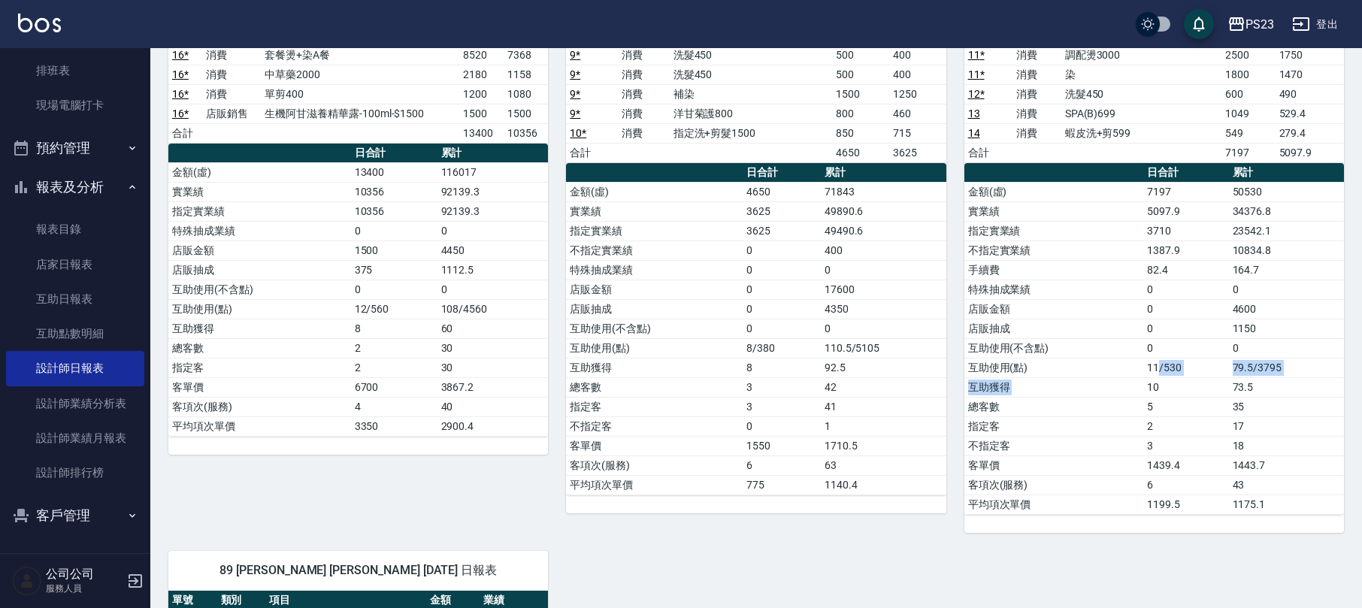
drag, startPoint x: 1161, startPoint y: 380, endPoint x: 1144, endPoint y: 380, distance: 16.6
click at [1144, 380] on tbody "金額(虛) 7197 50530 實業績 5097.9 34376.8 指定實業績 3710 23542.1 不指定實業績 1387.9 10834.8 手續…" at bounding box center [1155, 348] width 380 height 332
click at [1141, 380] on td "互助獲得" at bounding box center [1055, 387] width 180 height 20
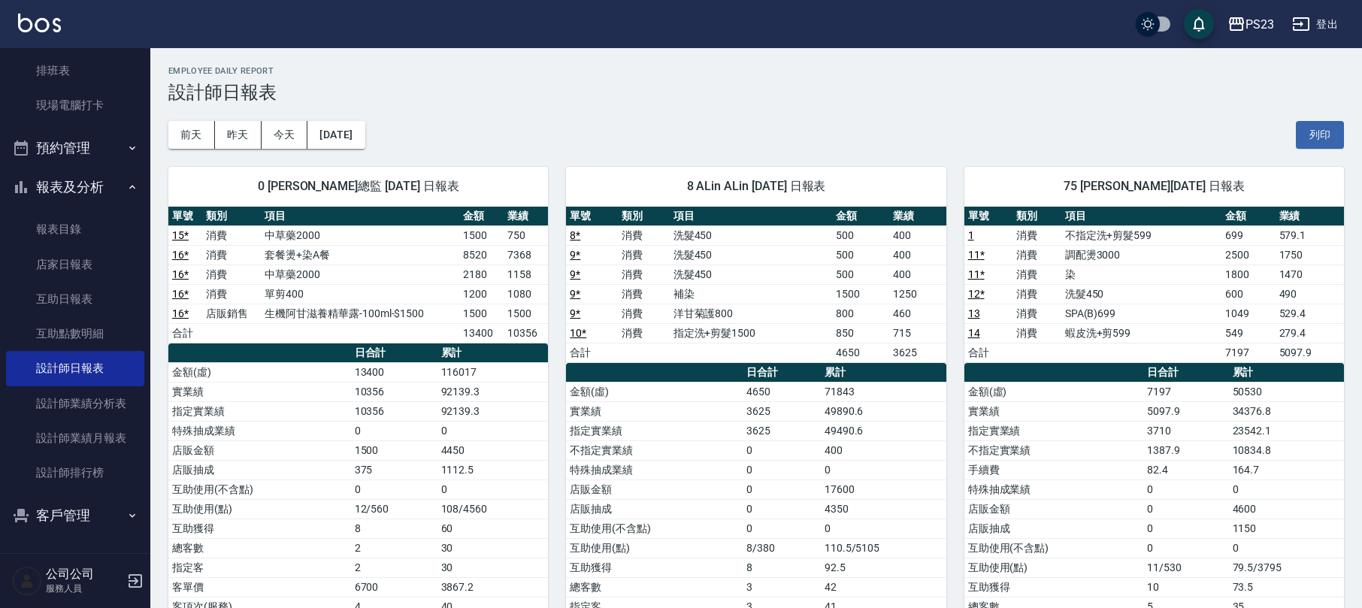
scroll to position [301, 0]
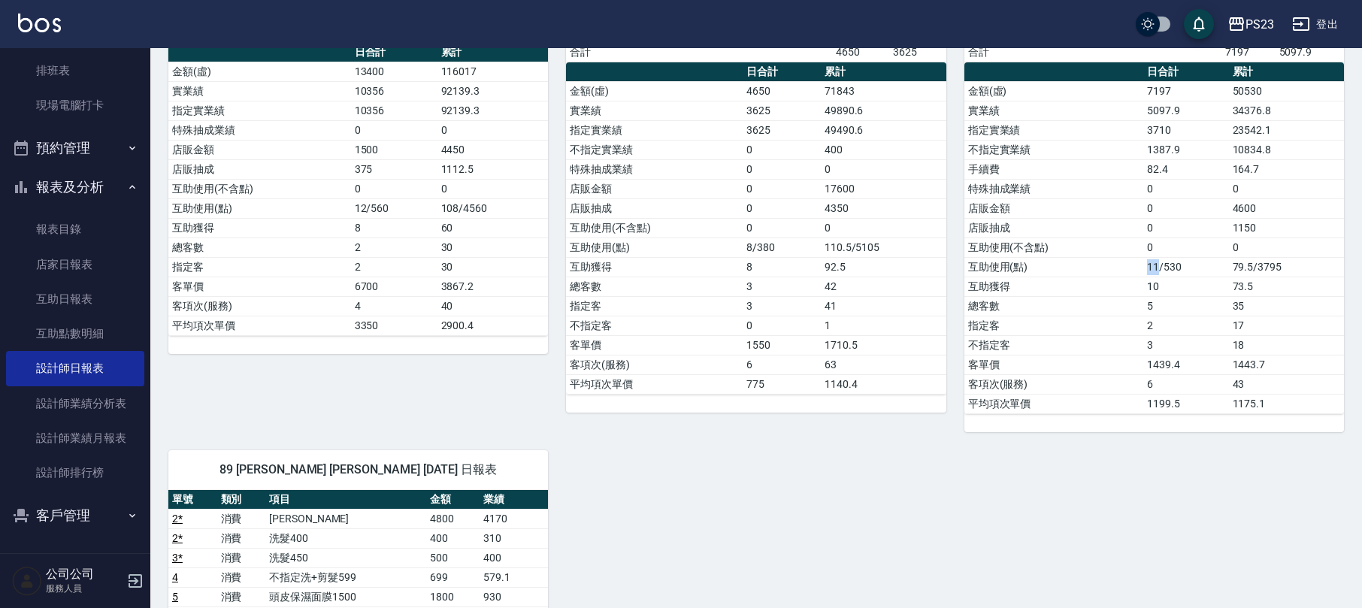
drag, startPoint x: 1158, startPoint y: 268, endPoint x: 1129, endPoint y: 268, distance: 29.3
click at [1129, 268] on tr "互助使用(點) 11/530 79.5/3795" at bounding box center [1155, 267] width 380 height 20
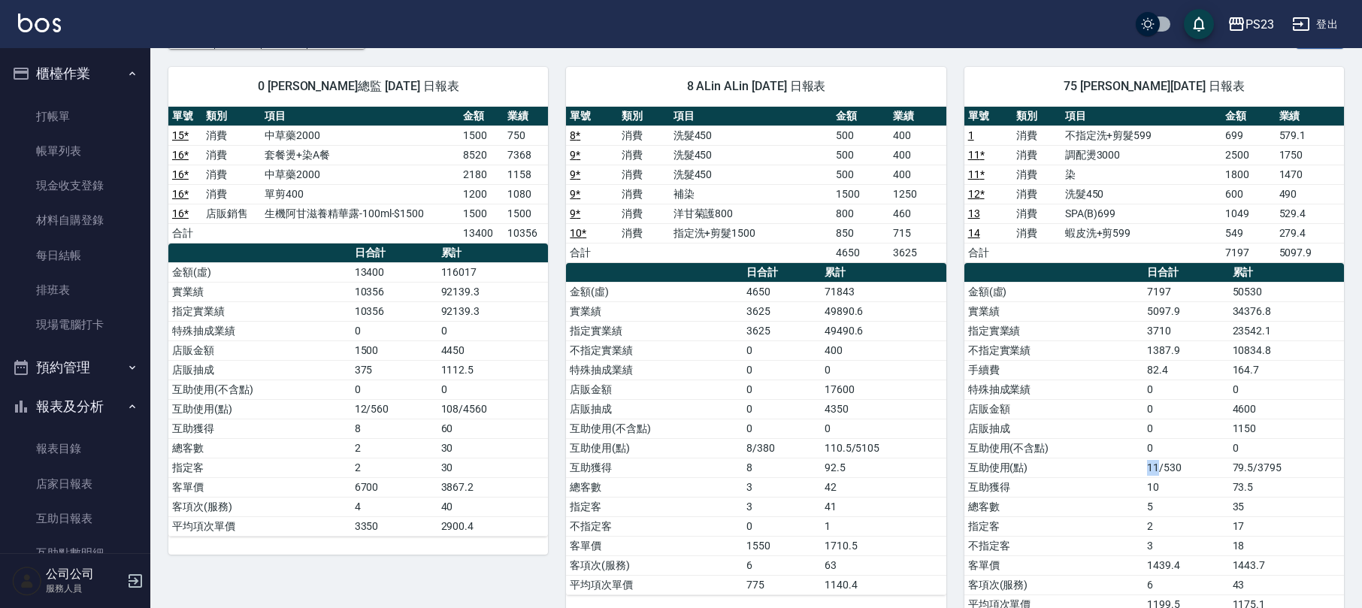
scroll to position [0, 0]
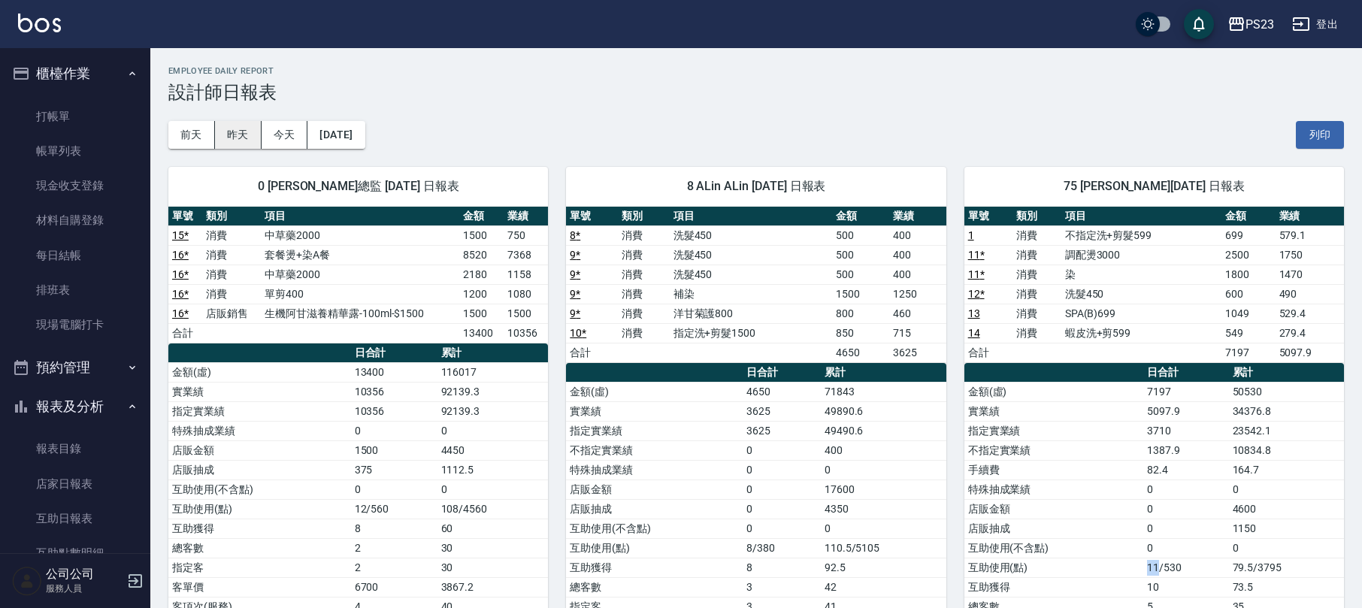
click at [244, 145] on button "昨天" at bounding box center [238, 135] width 47 height 28
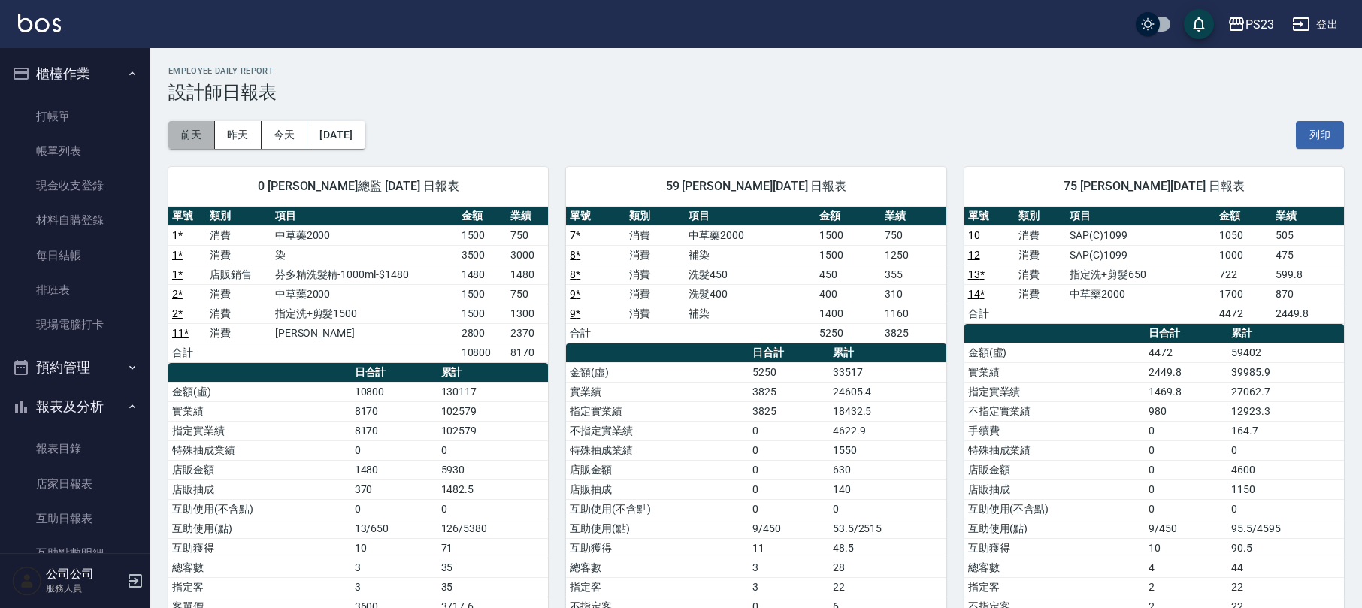
click at [197, 132] on button "前天" at bounding box center [191, 135] width 47 height 28
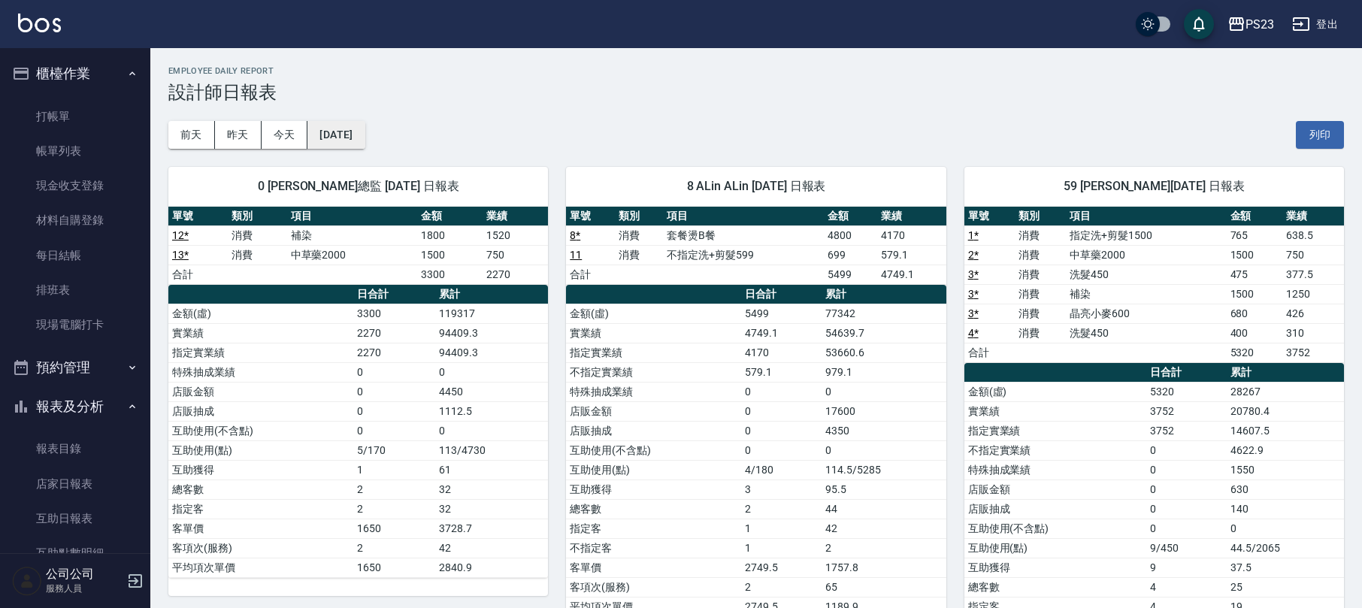
click at [329, 126] on button "[DATE]" at bounding box center [335, 135] width 57 height 28
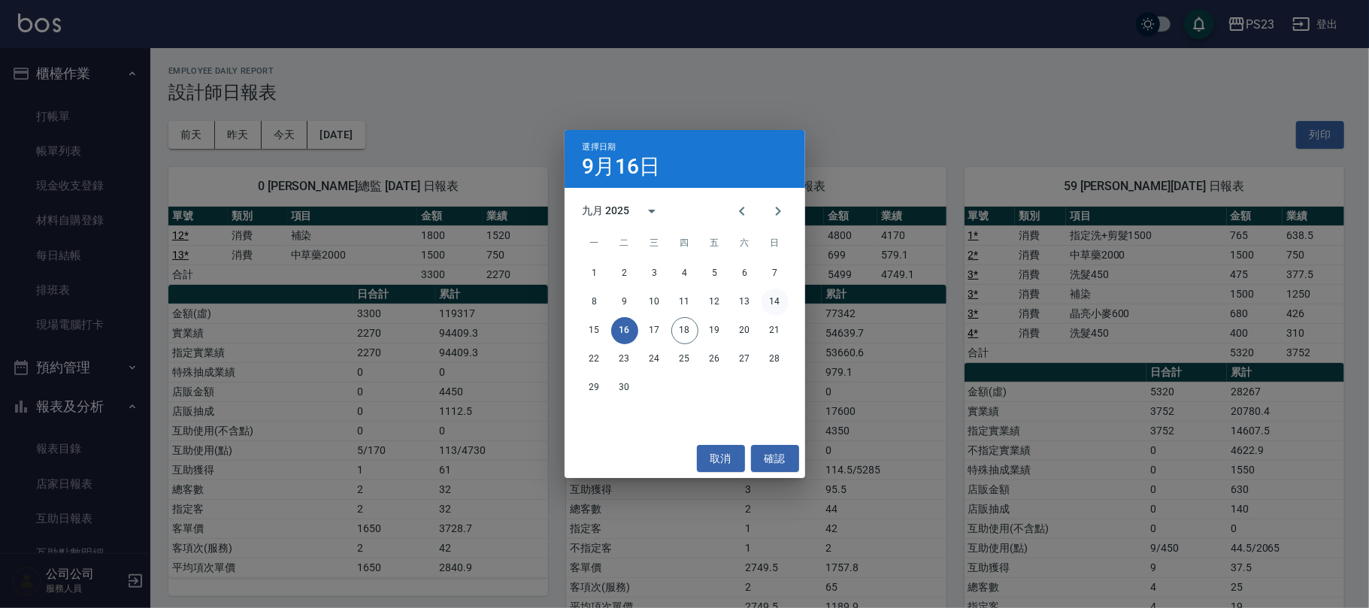
click at [768, 302] on button "14" at bounding box center [775, 302] width 27 height 27
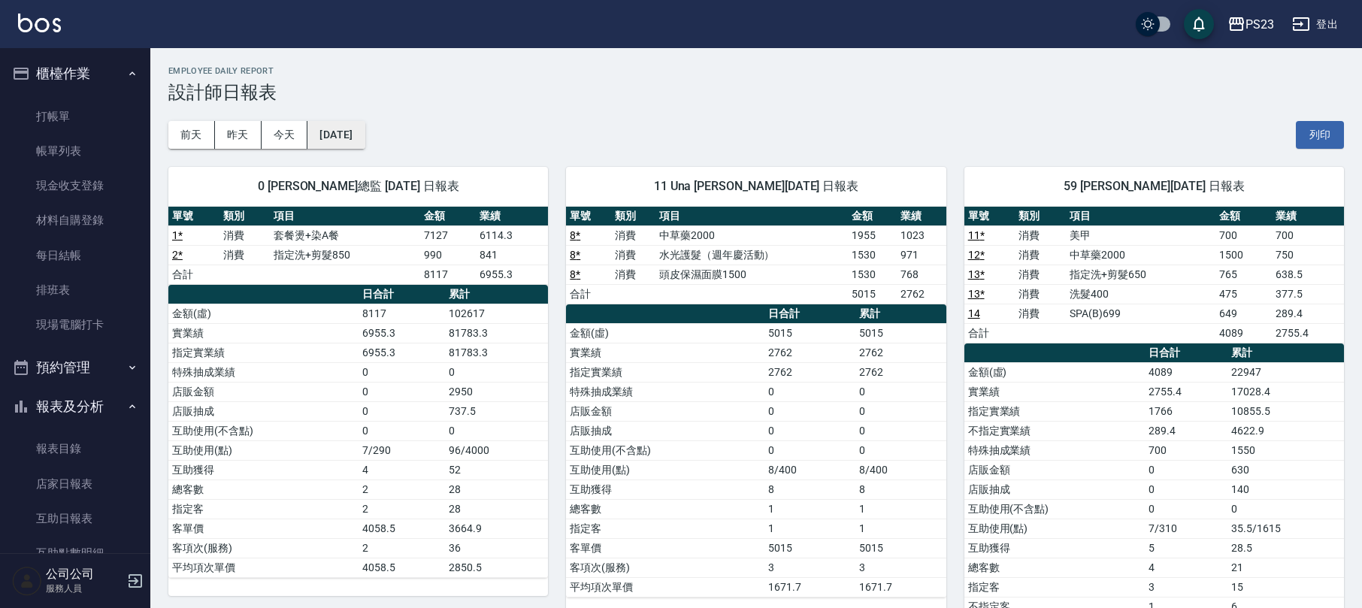
click at [353, 137] on button "[DATE]" at bounding box center [335, 135] width 57 height 28
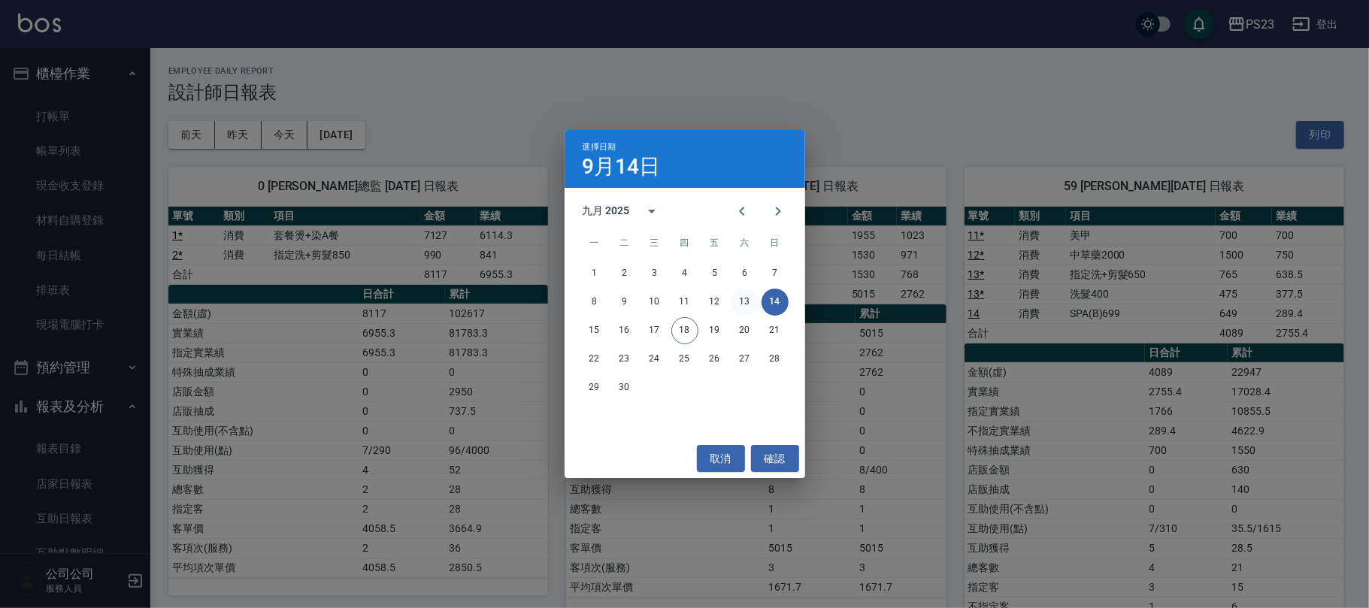
click at [743, 299] on button "13" at bounding box center [744, 302] width 27 height 27
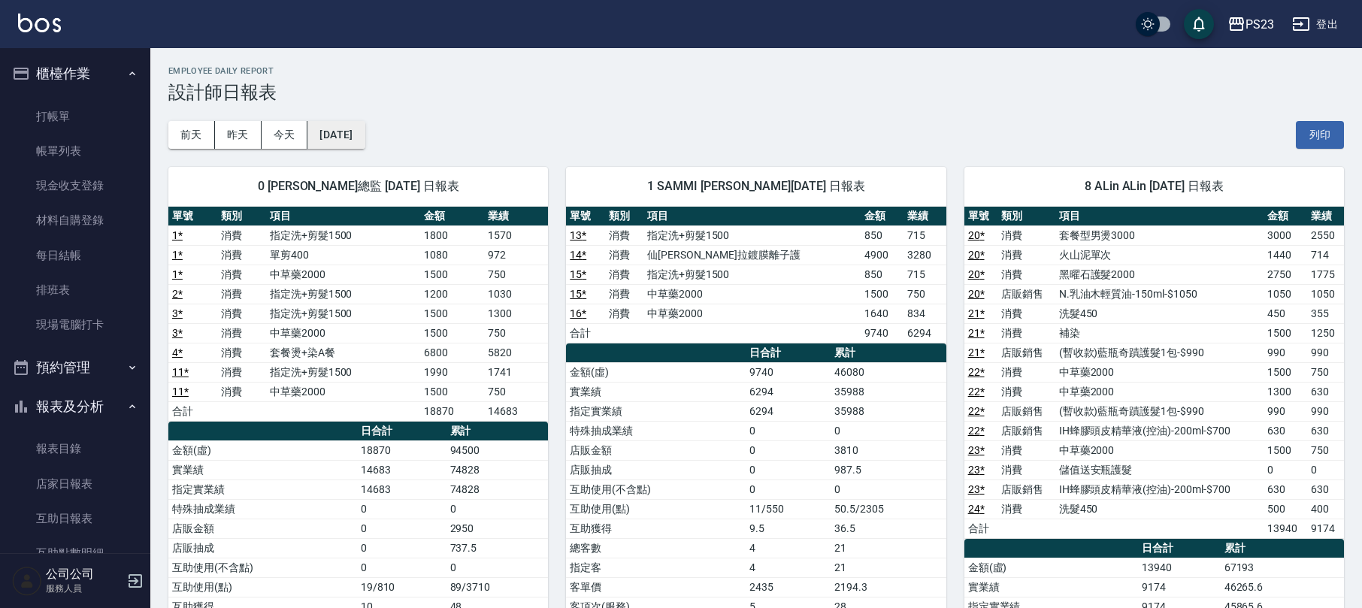
click at [362, 141] on button "[DATE]" at bounding box center [335, 135] width 57 height 28
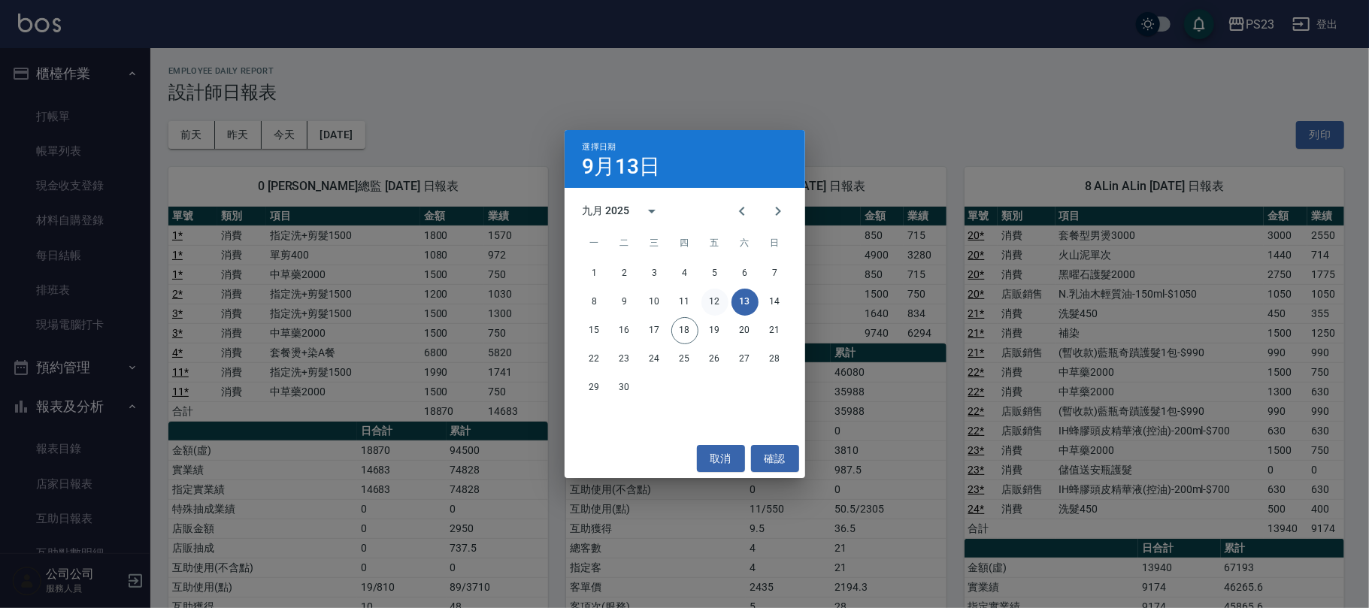
click at [704, 304] on button "12" at bounding box center [714, 302] width 27 height 27
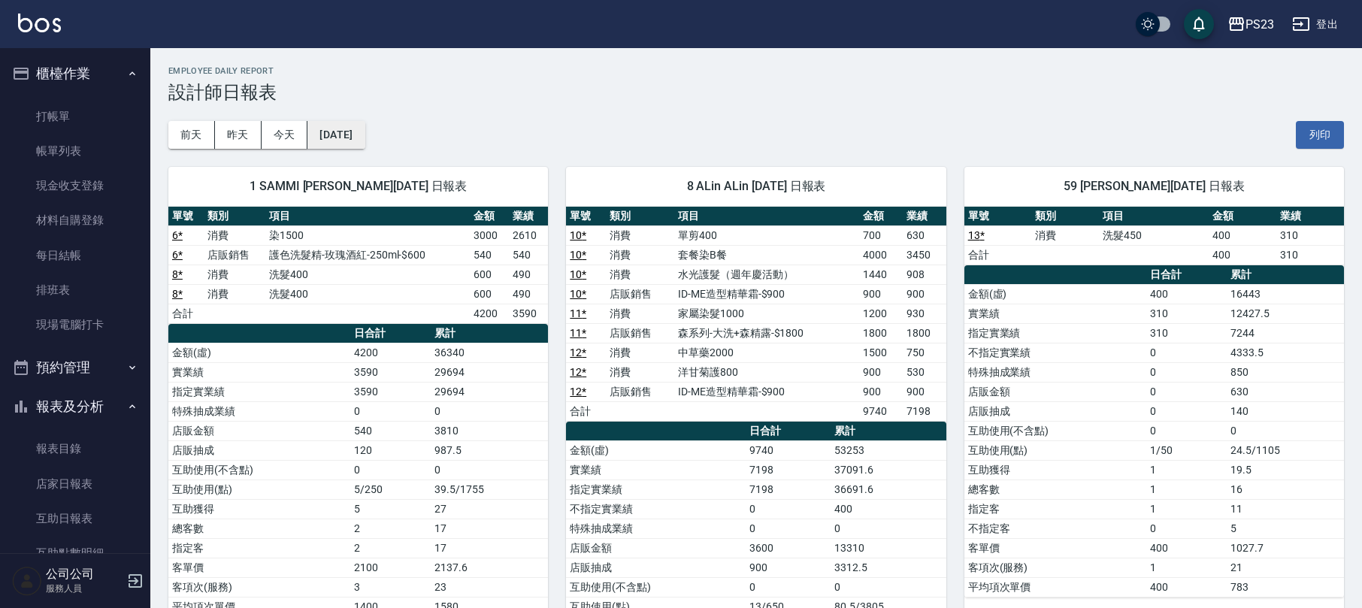
click at [338, 140] on button "2025/09/12" at bounding box center [335, 135] width 57 height 28
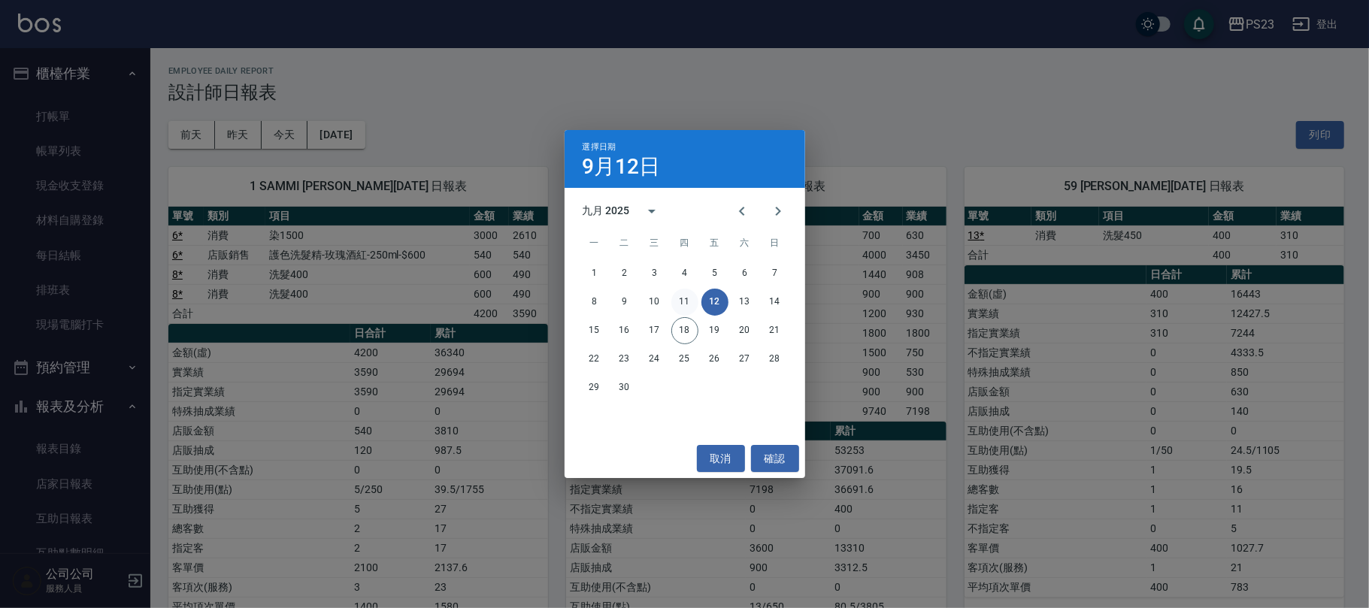
click at [677, 304] on button "11" at bounding box center [684, 302] width 27 height 27
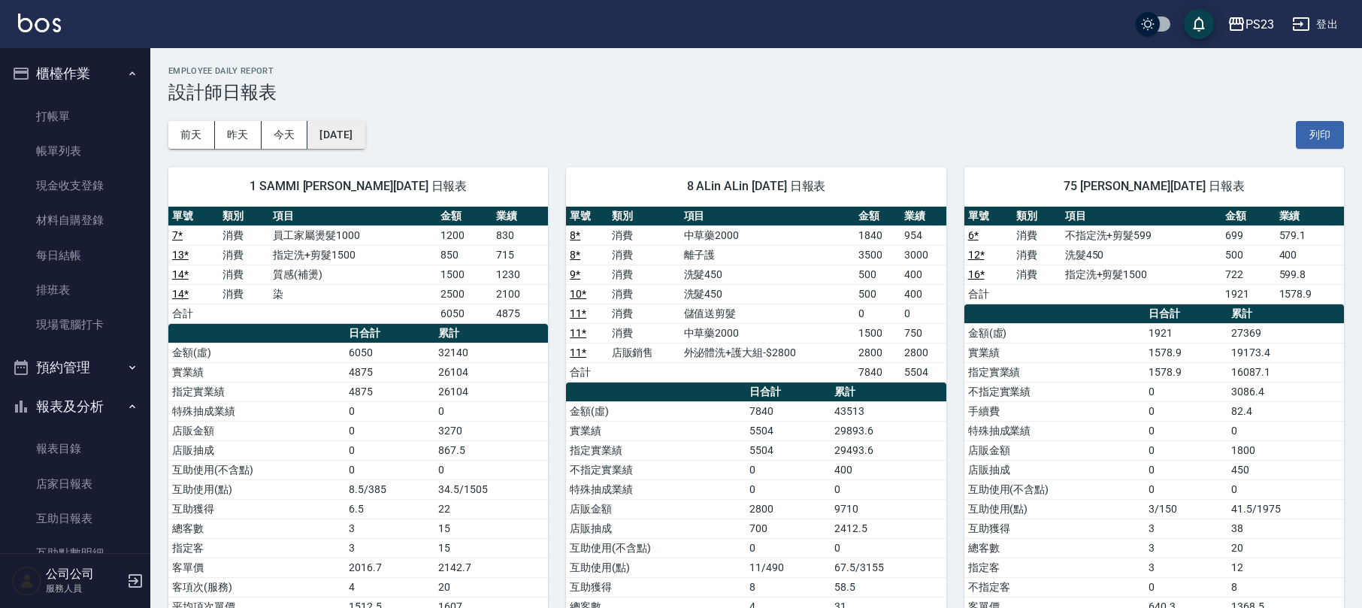
click at [344, 135] on button "2025/09/11" at bounding box center [335, 135] width 57 height 28
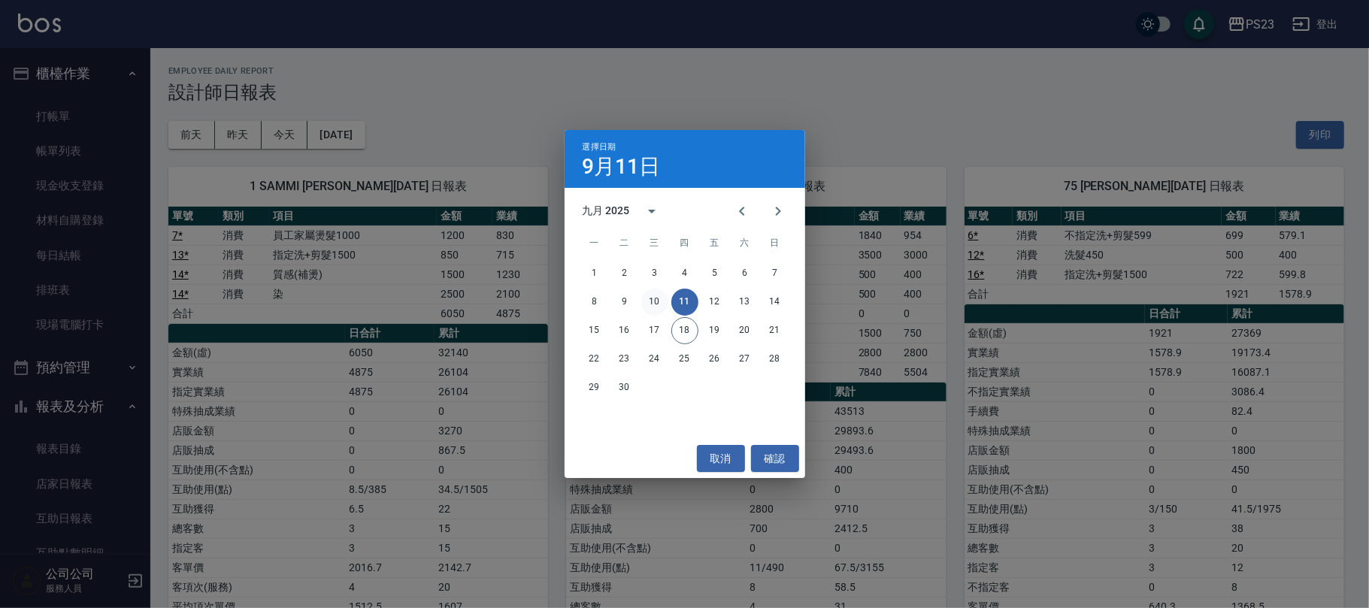
click at [654, 313] on button "10" at bounding box center [654, 302] width 27 height 27
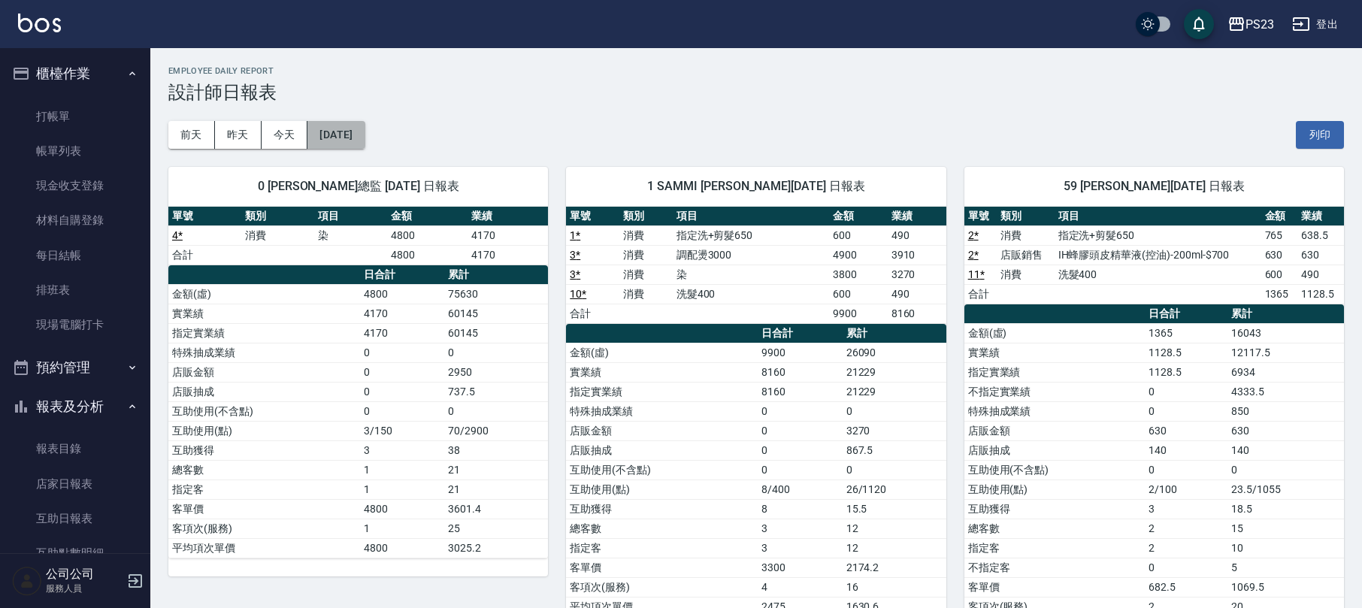
click at [365, 134] on button "2025/09/10" at bounding box center [335, 135] width 57 height 28
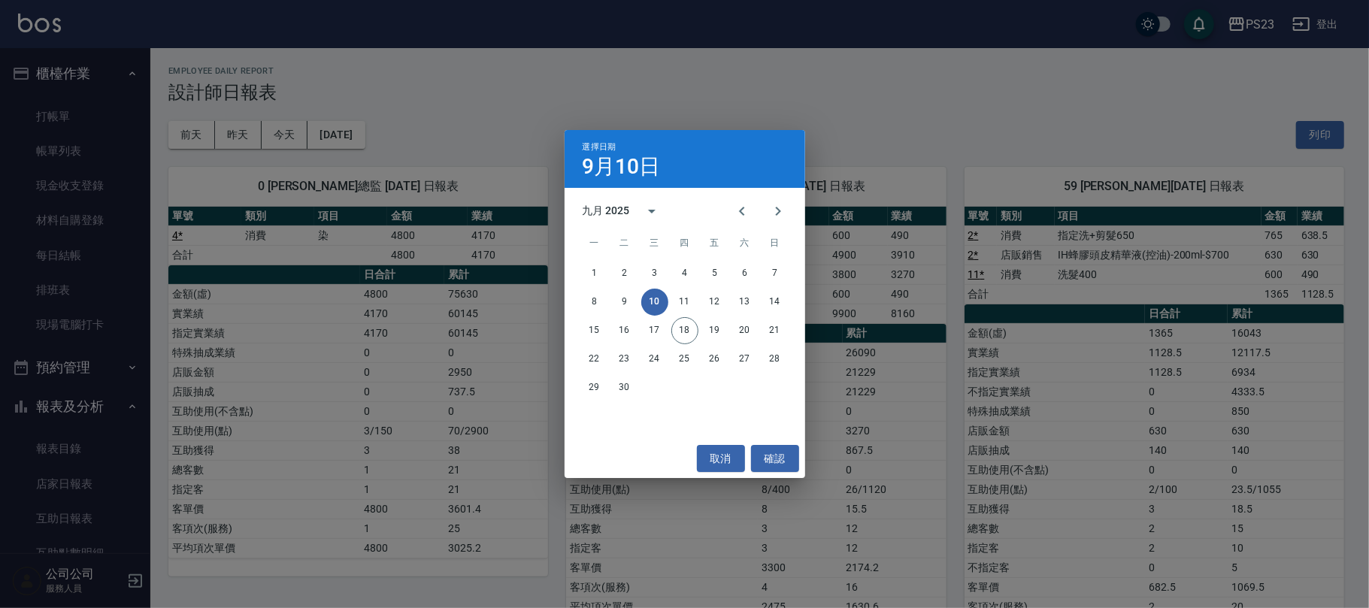
click at [609, 301] on div "8 9 10 11 12 13 14" at bounding box center [685, 302] width 241 height 27
click at [601, 301] on button "8" at bounding box center [594, 302] width 27 height 27
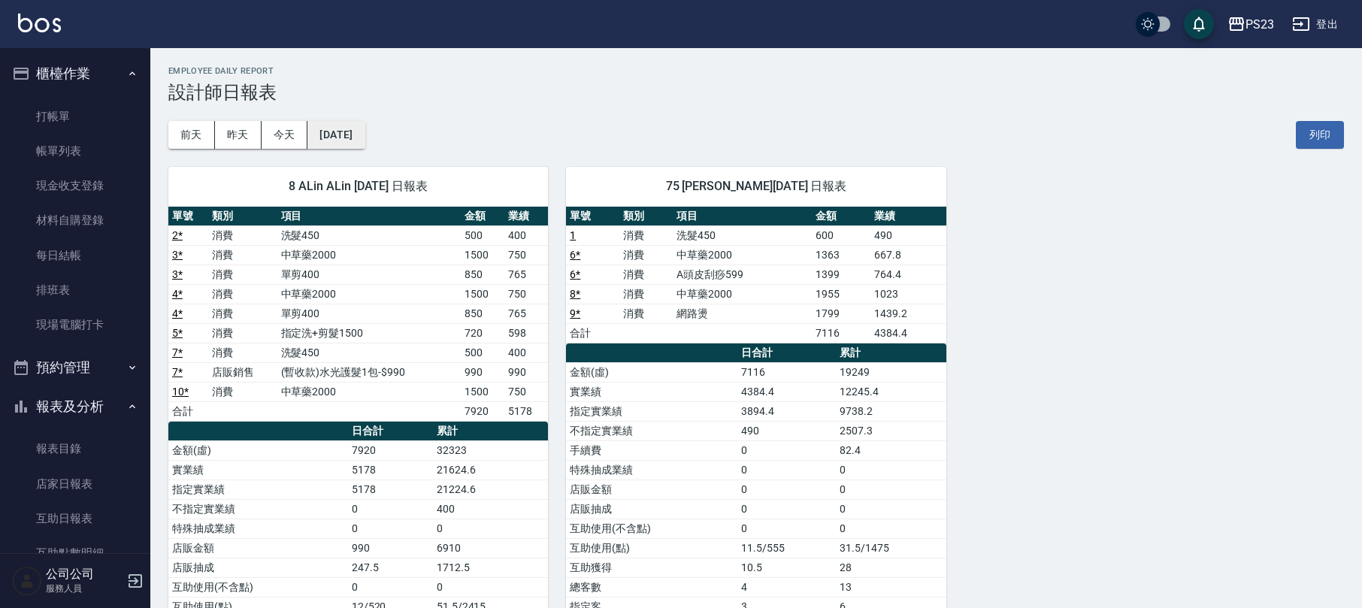
click at [335, 147] on button "2025/09/08" at bounding box center [335, 135] width 57 height 28
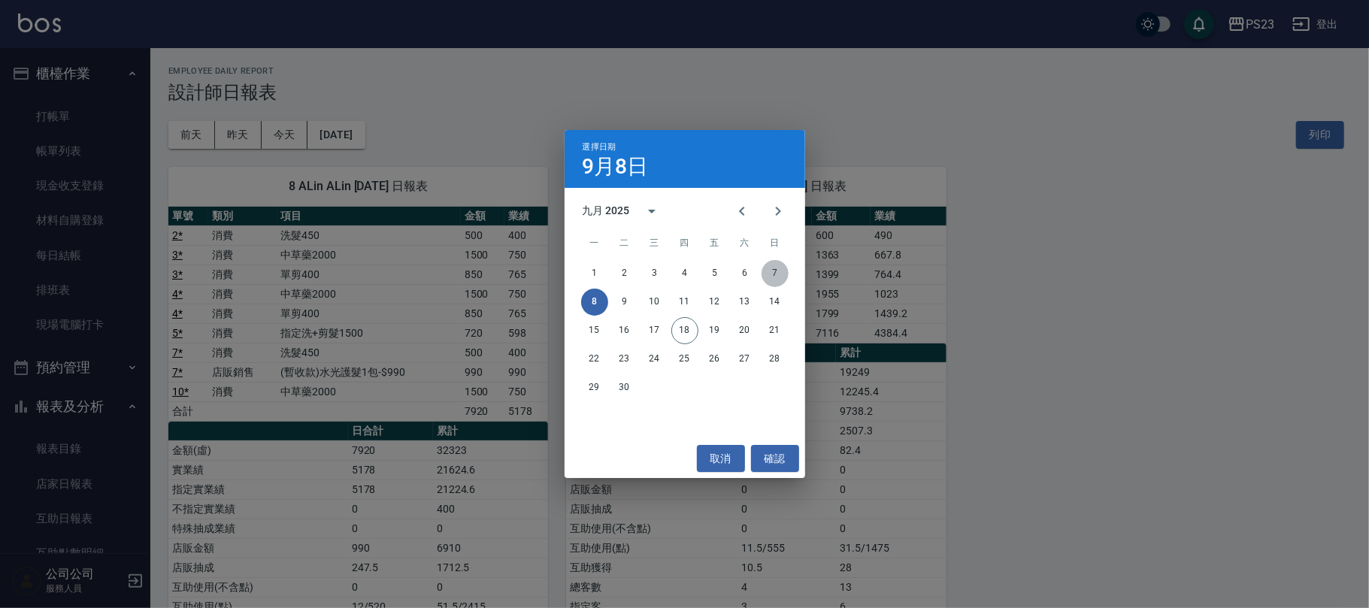
click at [770, 269] on button "7" at bounding box center [775, 273] width 27 height 27
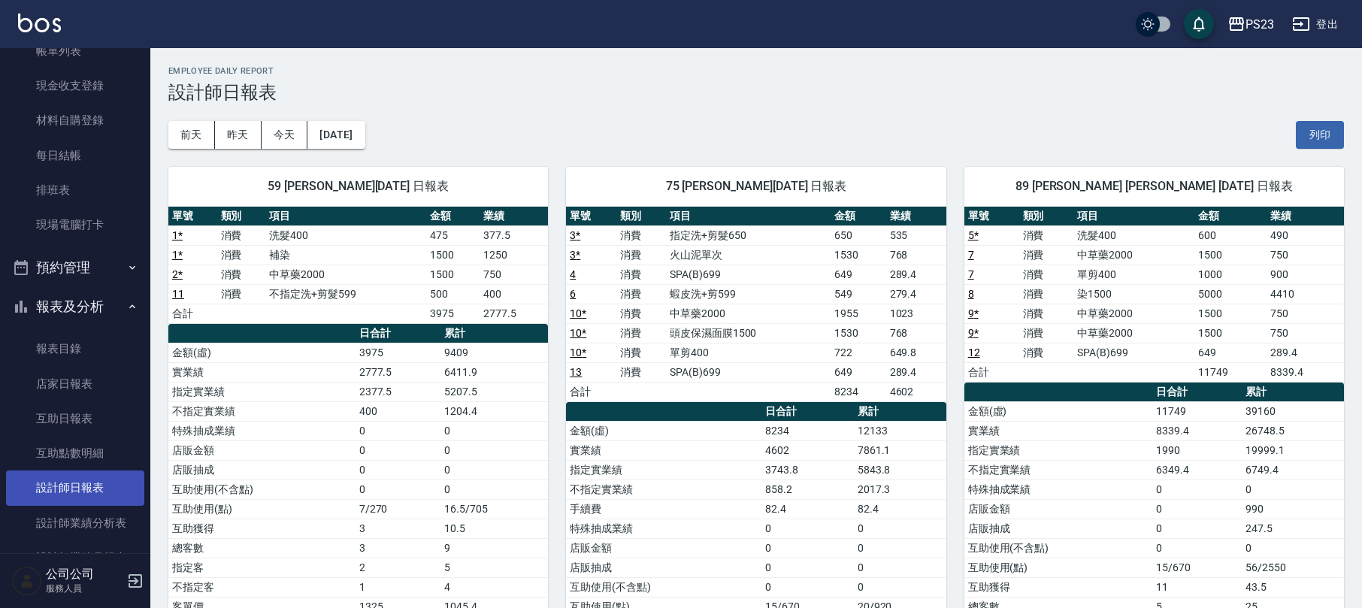
scroll to position [200, 0]
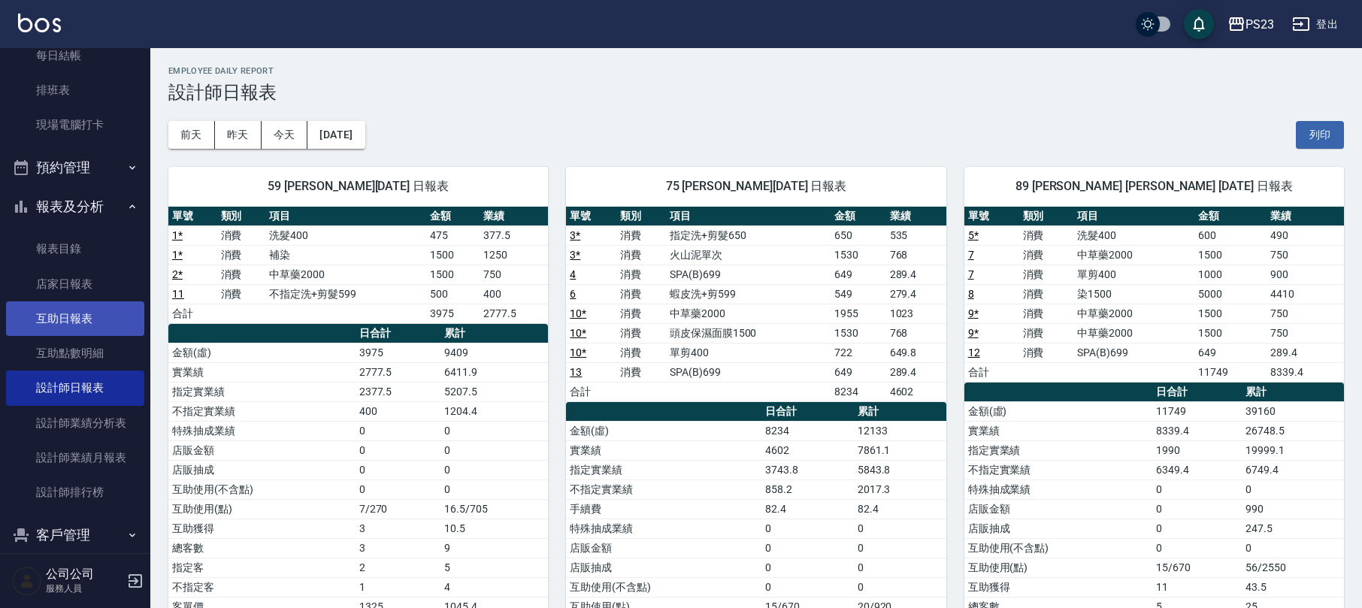
click at [110, 313] on link "互助日報表" at bounding box center [75, 318] width 138 height 35
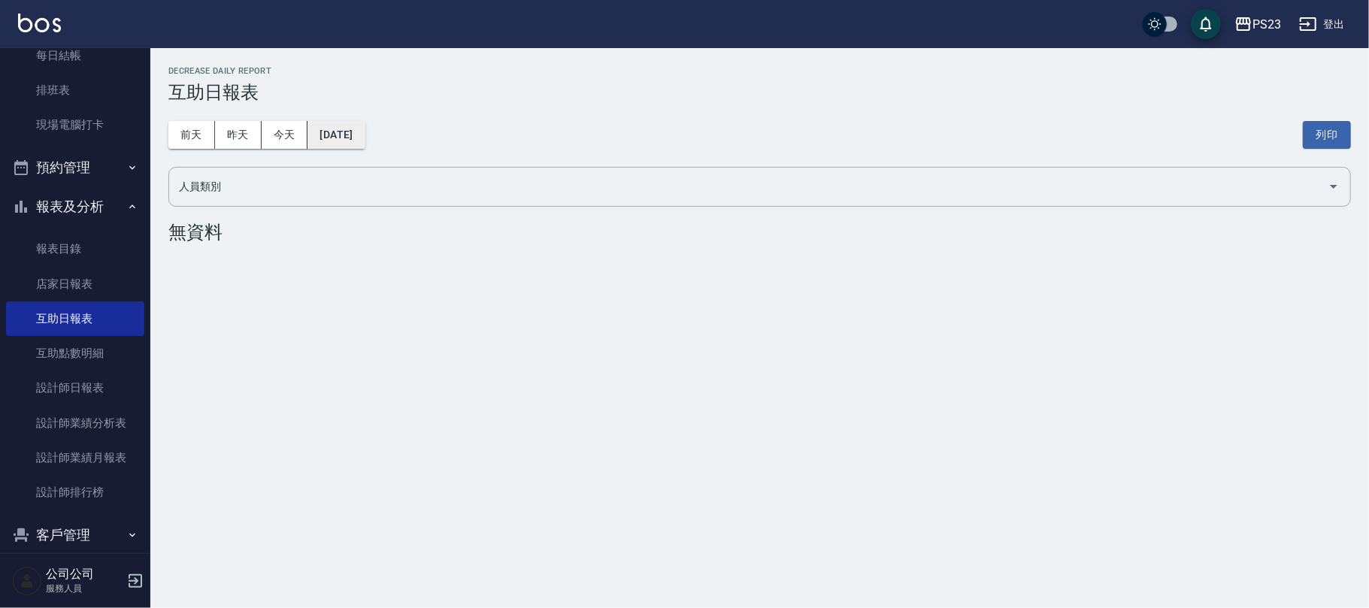
click at [323, 127] on button "[DATE]" at bounding box center [335, 135] width 57 height 28
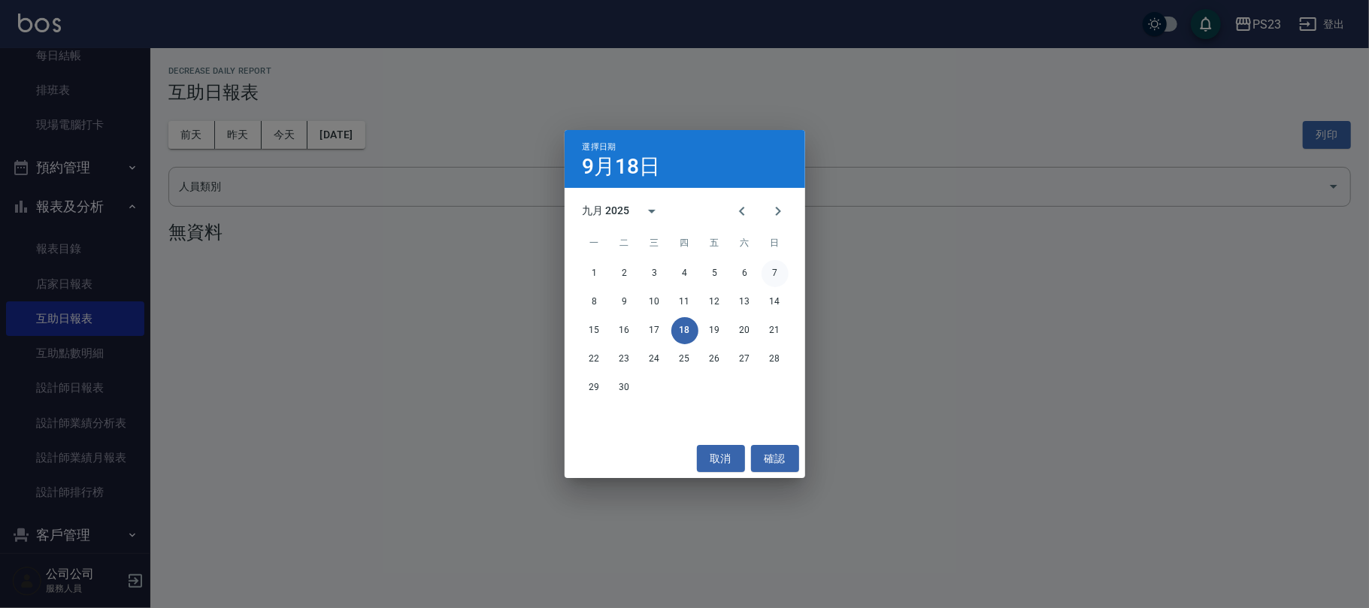
click at [777, 280] on button "7" at bounding box center [775, 273] width 27 height 27
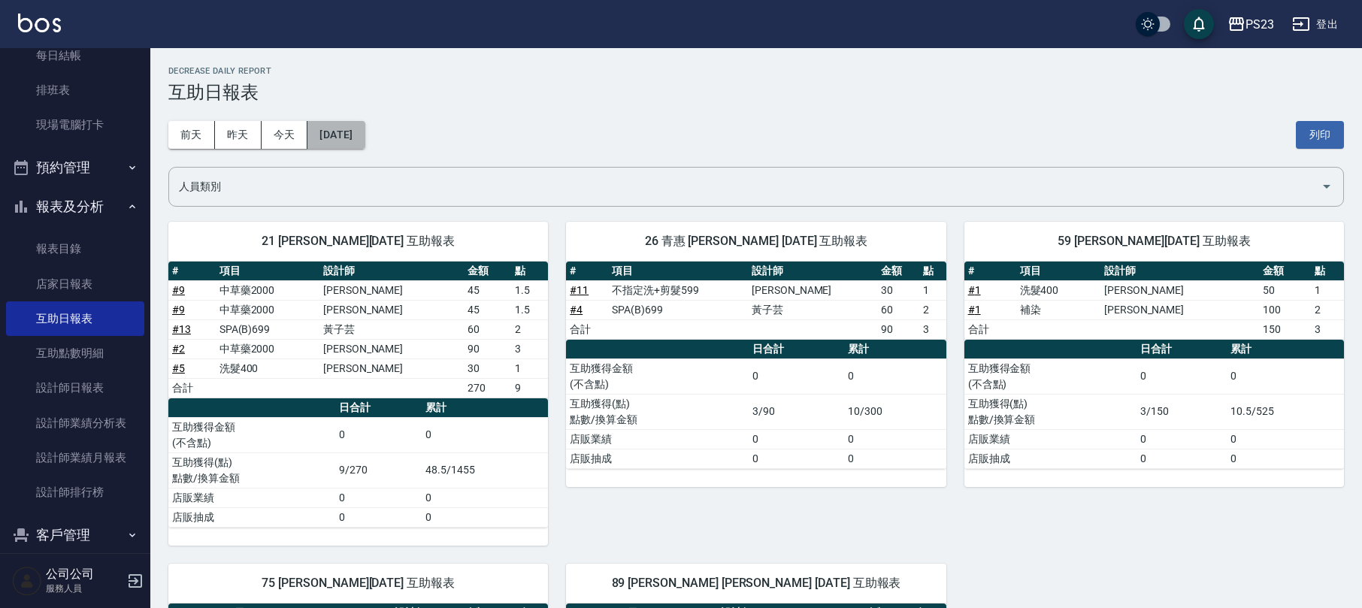
click at [365, 138] on button "2025/09/07" at bounding box center [335, 135] width 57 height 28
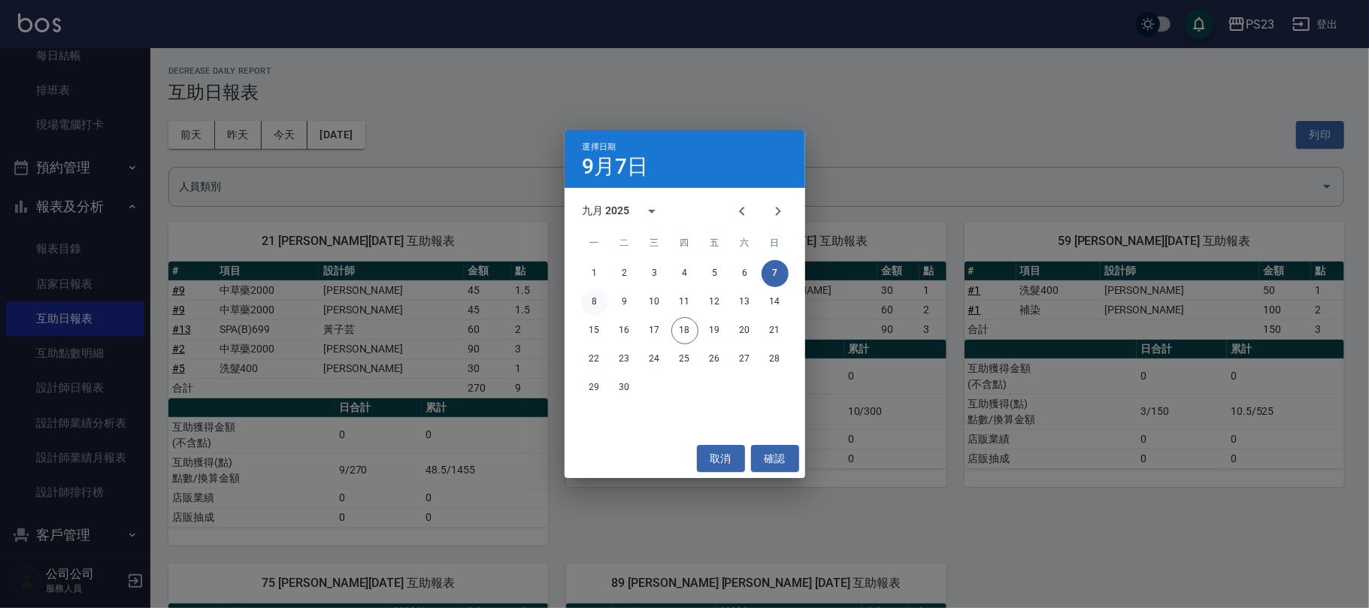
click at [594, 295] on button "8" at bounding box center [594, 302] width 27 height 27
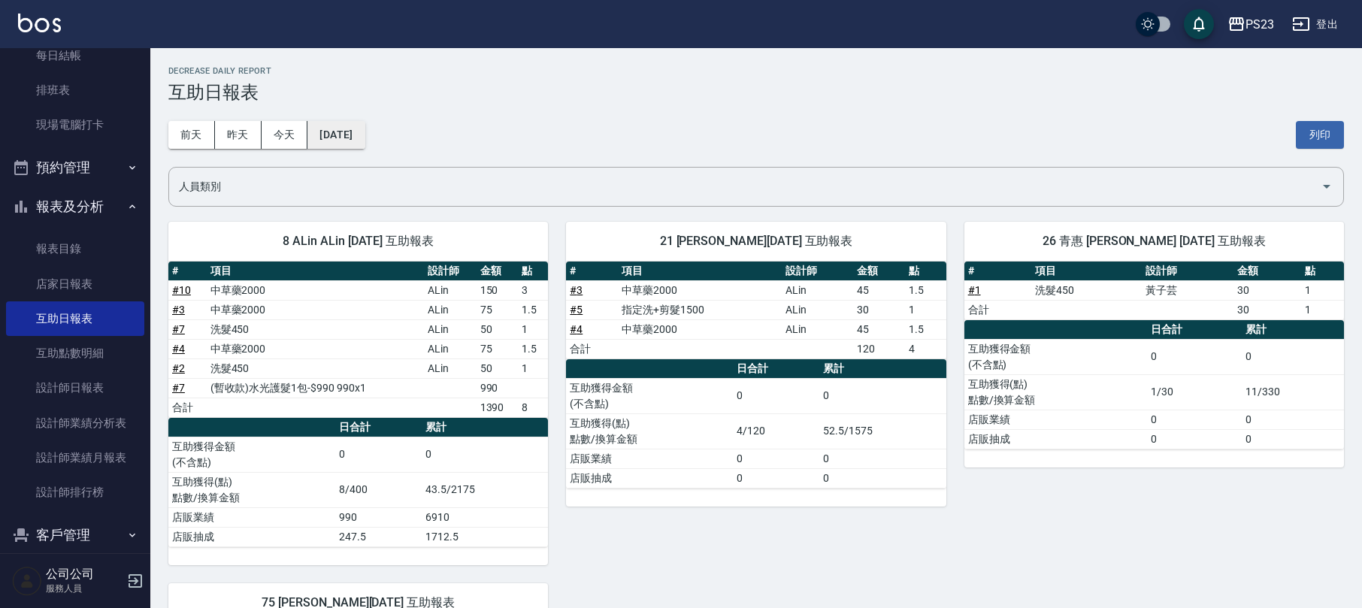
drag, startPoint x: 344, startPoint y: 152, endPoint x: 350, endPoint y: 131, distance: 21.7
click at [344, 149] on div "前天 昨天 今天 2025/09/08 列印" at bounding box center [756, 135] width 1176 height 64
click at [344, 131] on button "2025/09/08" at bounding box center [335, 135] width 57 height 28
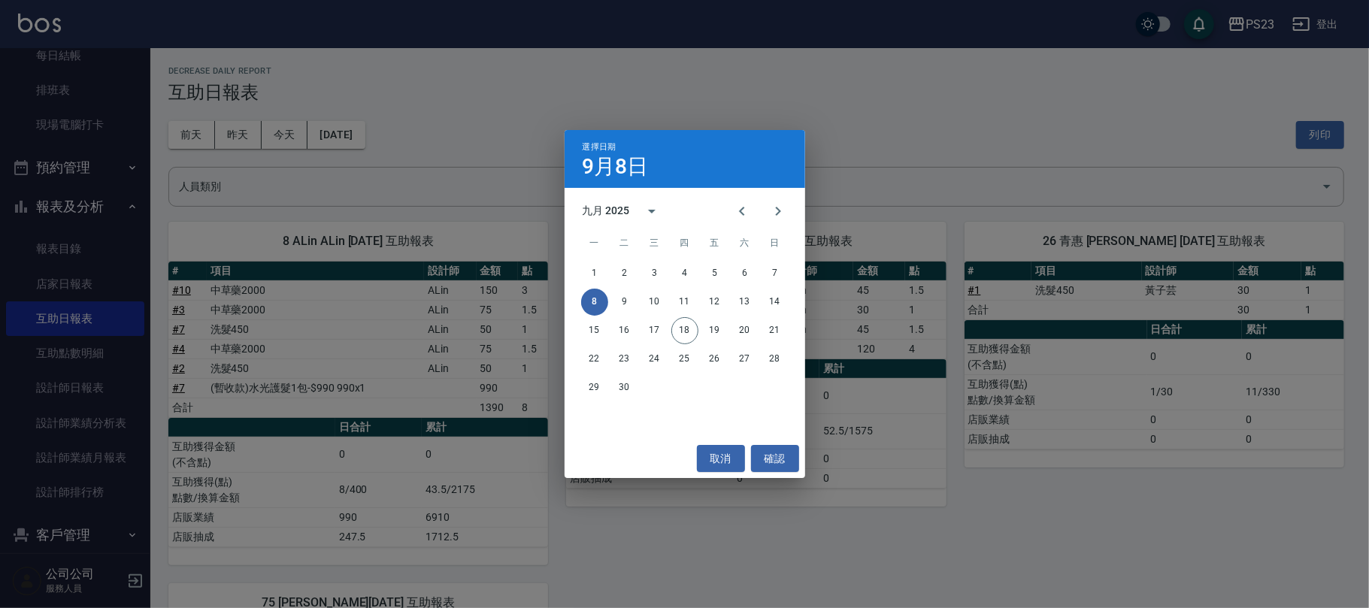
click at [761, 304] on div "8 9 10 11 12 13 14" at bounding box center [685, 302] width 241 height 27
click at [771, 302] on button "14" at bounding box center [775, 302] width 27 height 27
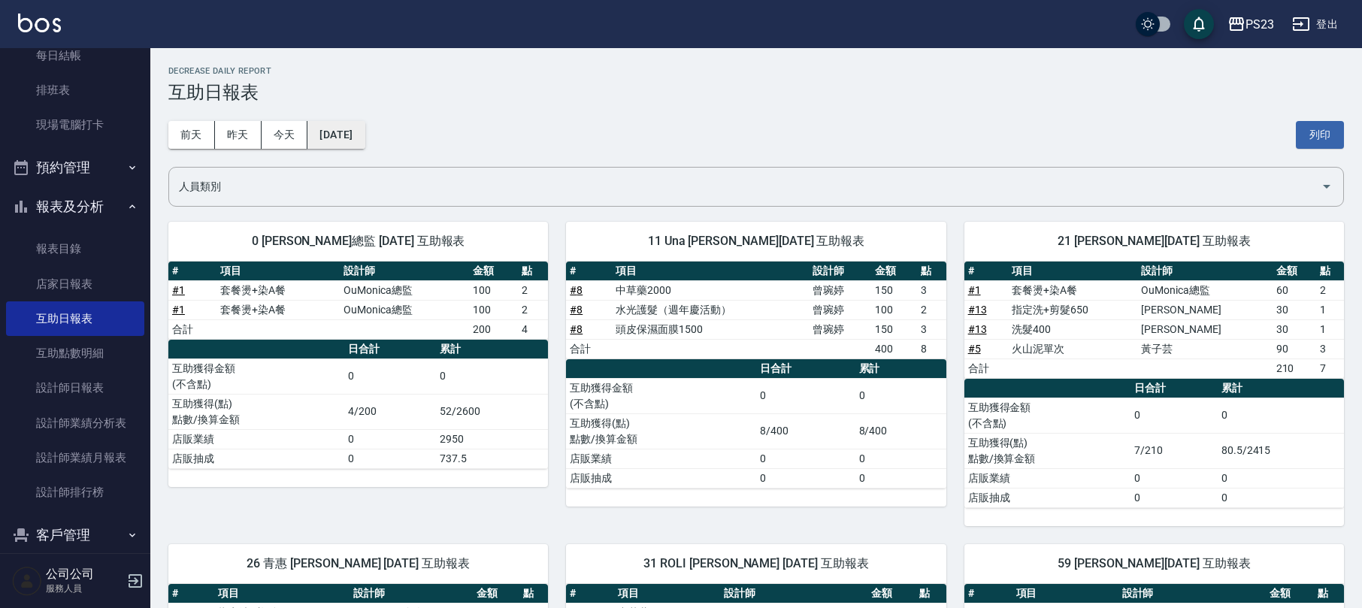
click at [365, 121] on button "[DATE]" at bounding box center [335, 135] width 57 height 28
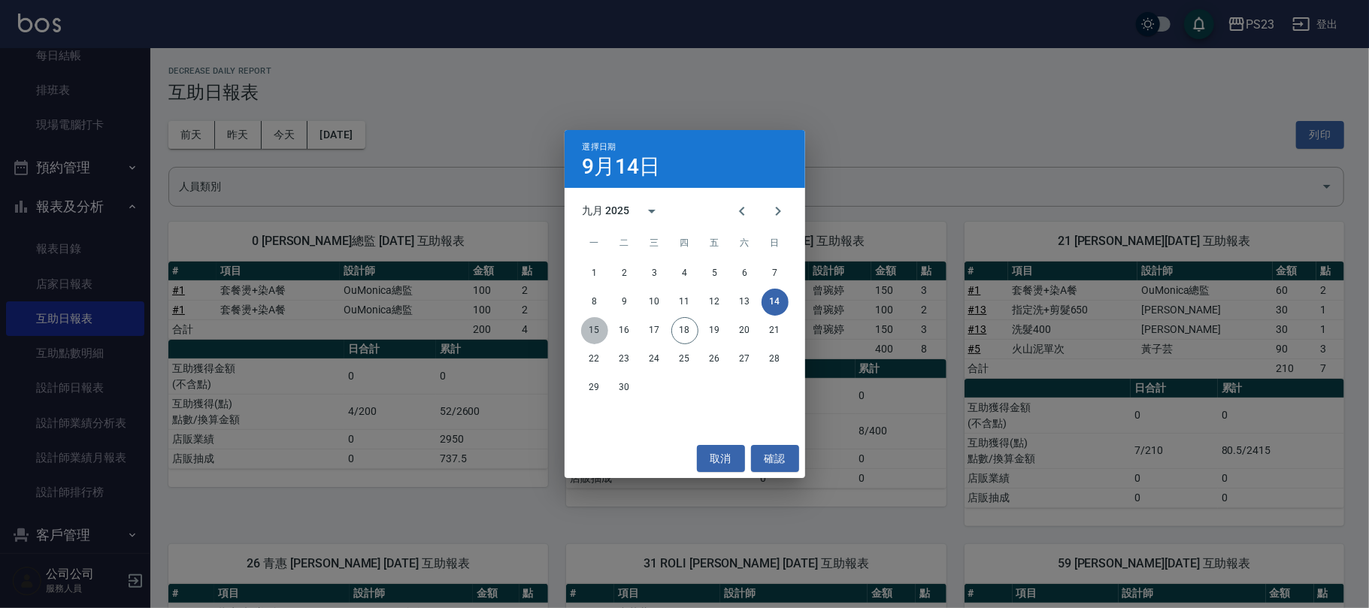
click at [588, 325] on button "15" at bounding box center [594, 330] width 27 height 27
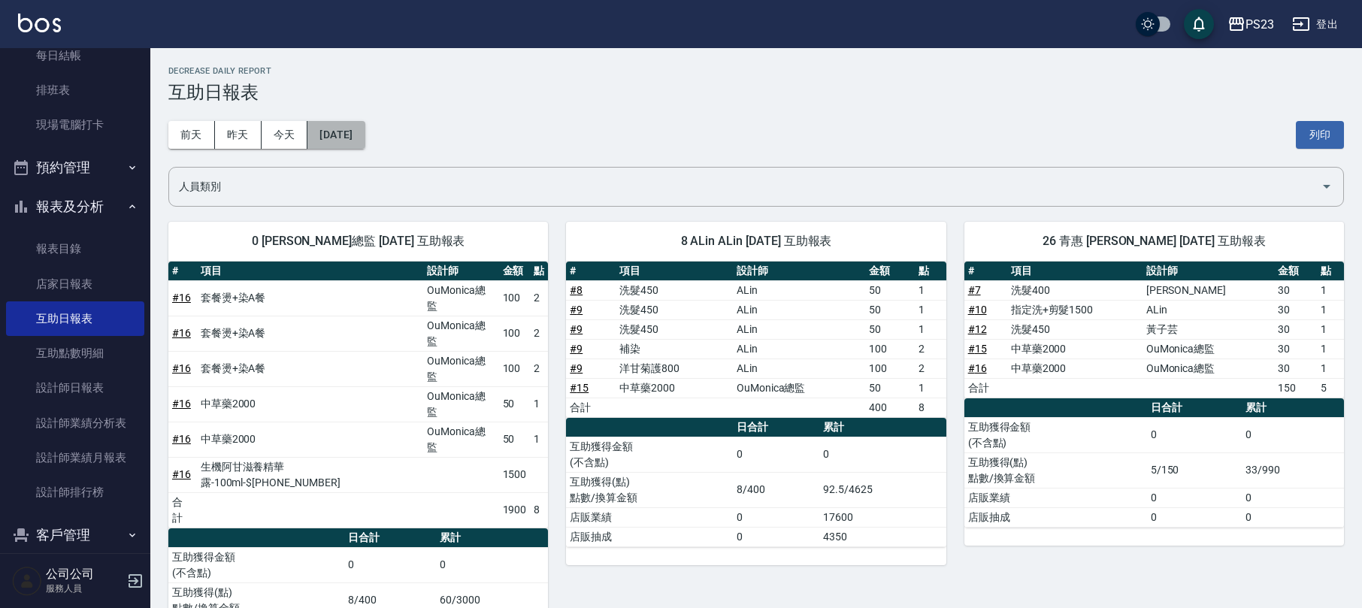
click at [338, 136] on button "[DATE]" at bounding box center [335, 135] width 57 height 28
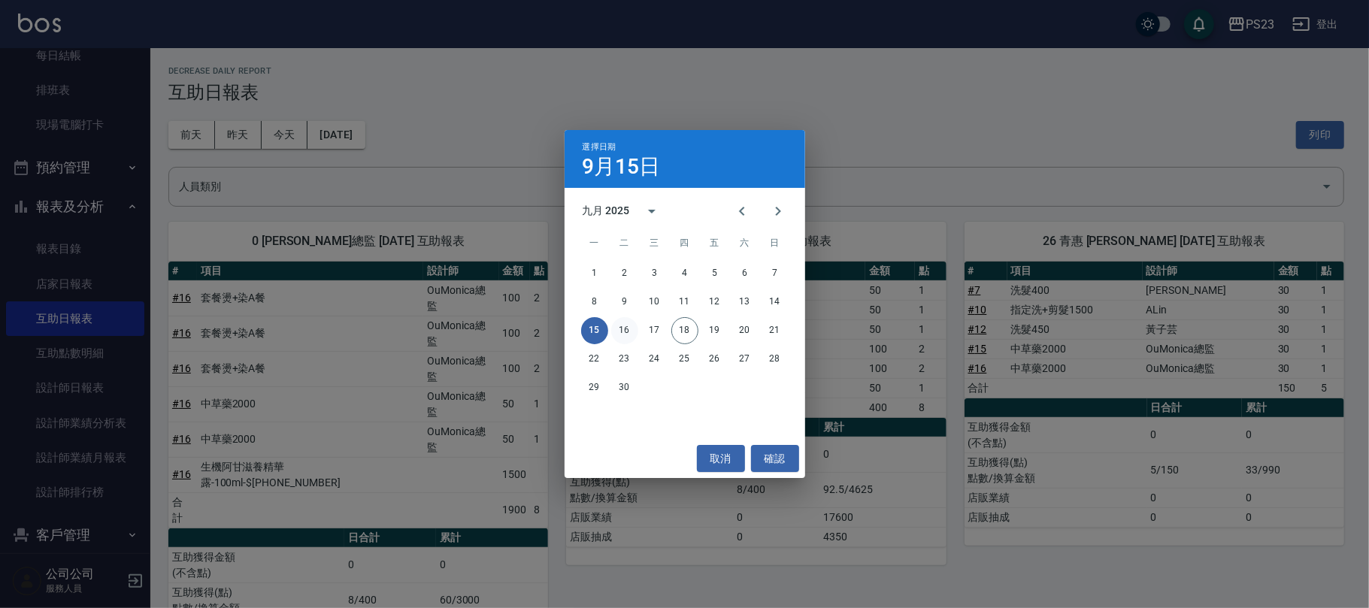
click at [620, 326] on button "16" at bounding box center [624, 330] width 27 height 27
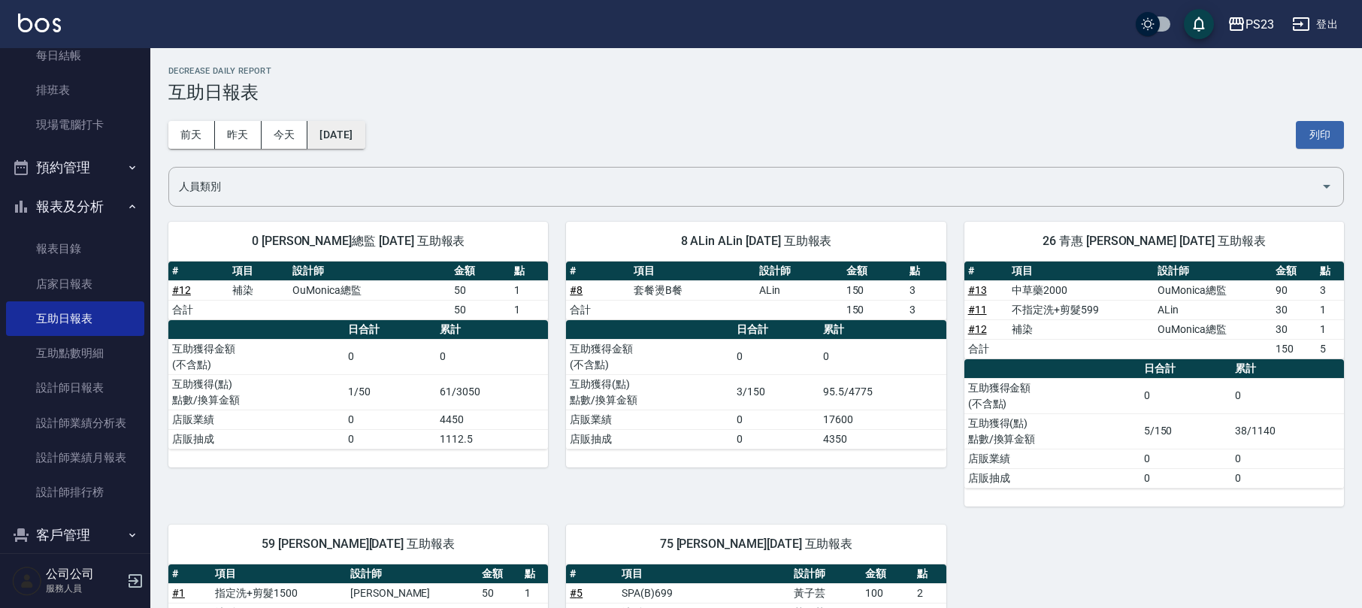
click at [359, 130] on button "[DATE]" at bounding box center [335, 135] width 57 height 28
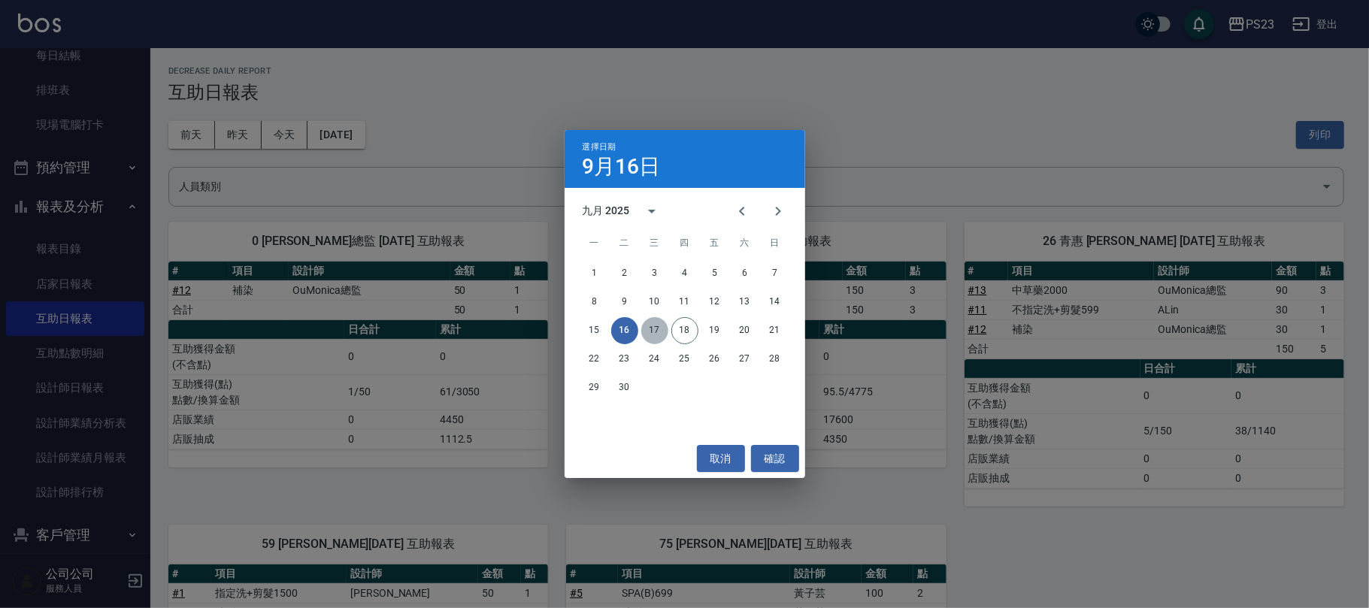
click at [648, 326] on button "17" at bounding box center [654, 330] width 27 height 27
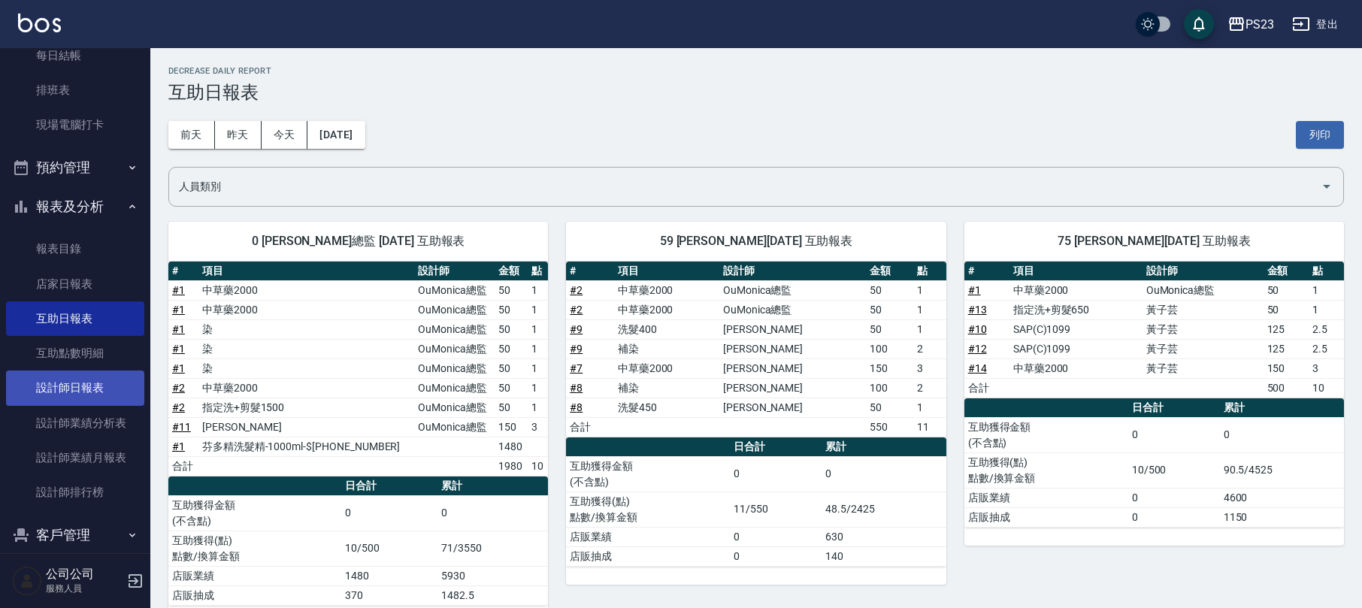
click at [108, 371] on link "設計師日報表" at bounding box center [75, 388] width 138 height 35
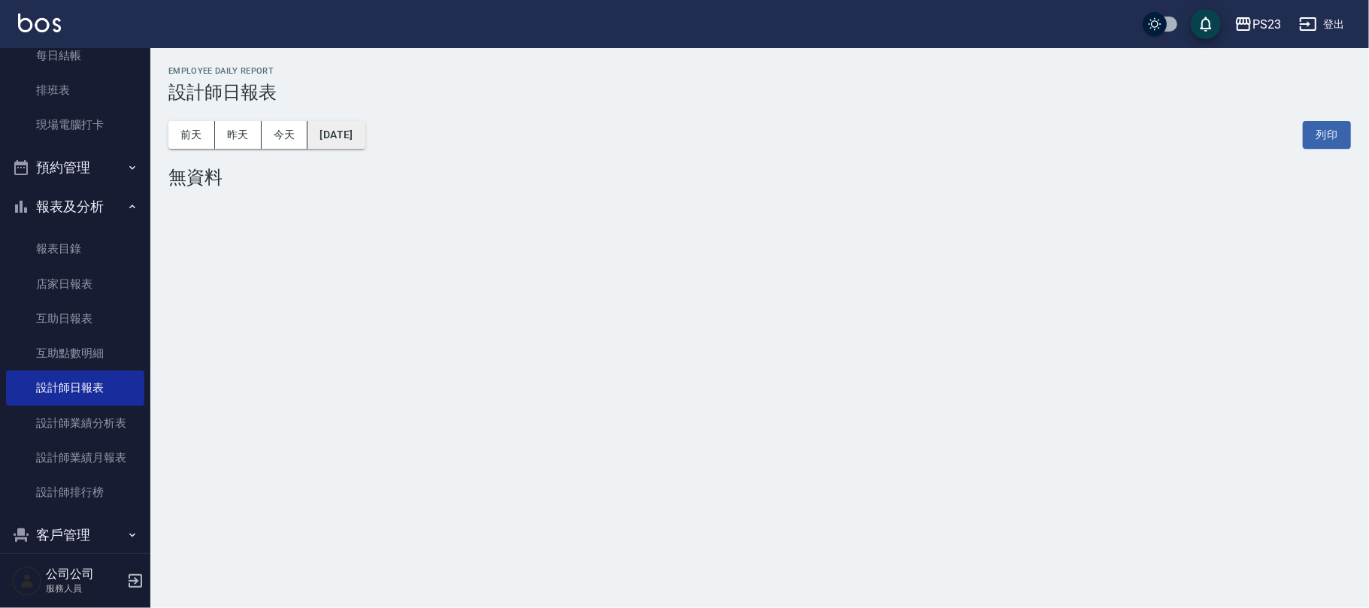
click at [337, 129] on button "[DATE]" at bounding box center [335, 135] width 57 height 28
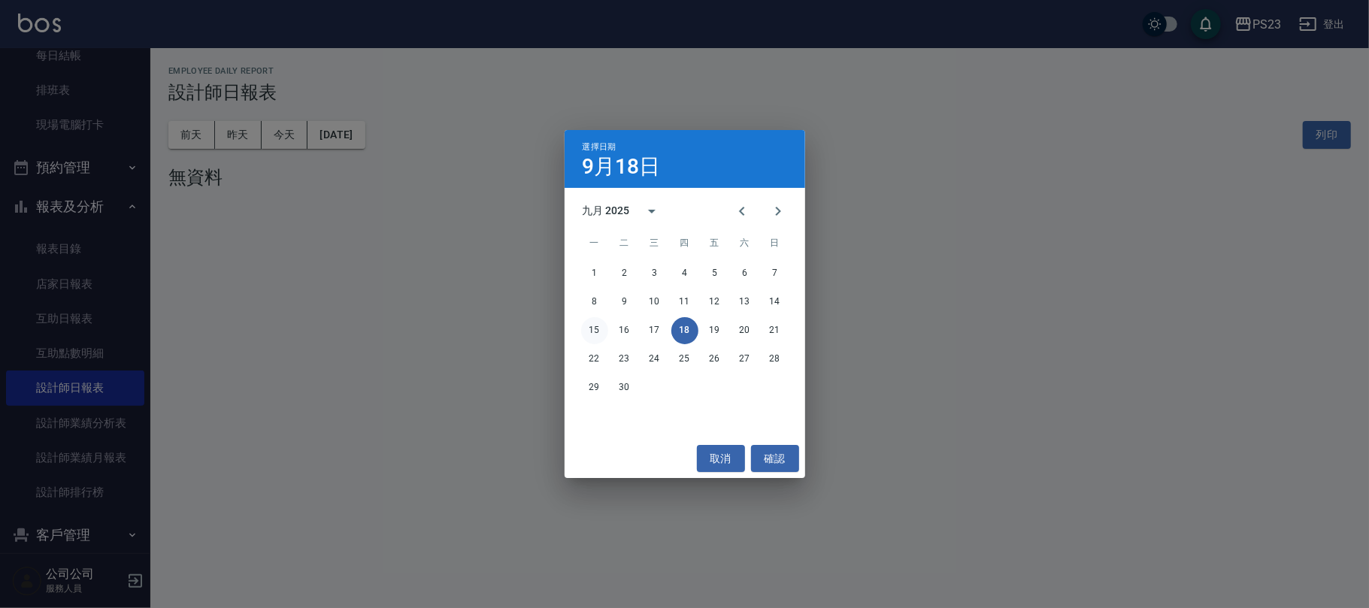
click at [590, 319] on button "15" at bounding box center [594, 330] width 27 height 27
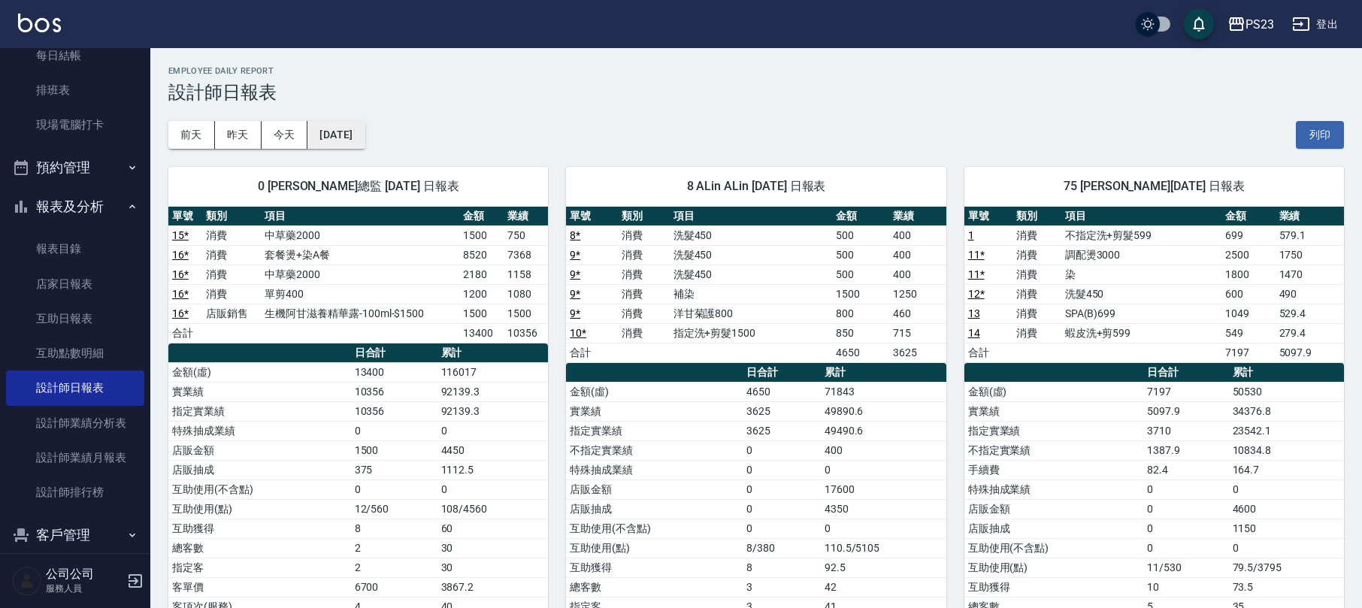
click at [361, 143] on button "[DATE]" at bounding box center [335, 135] width 57 height 28
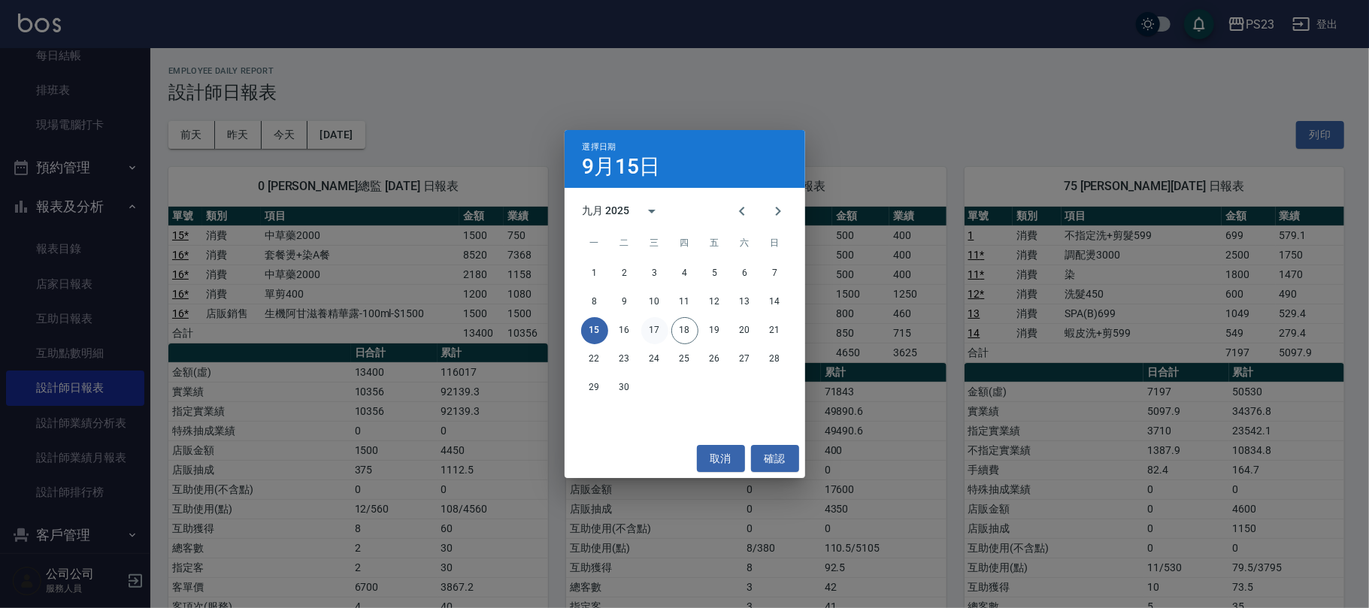
click at [665, 329] on button "17" at bounding box center [654, 330] width 27 height 27
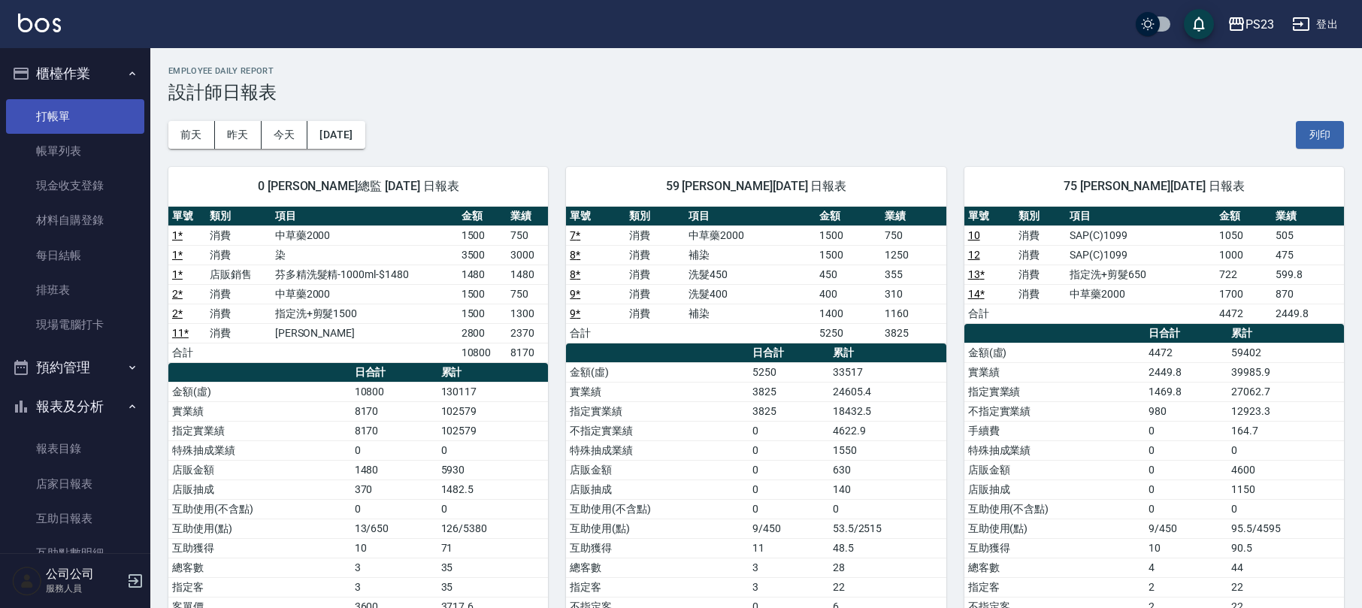
click at [63, 122] on link "打帳單" at bounding box center [75, 116] width 138 height 35
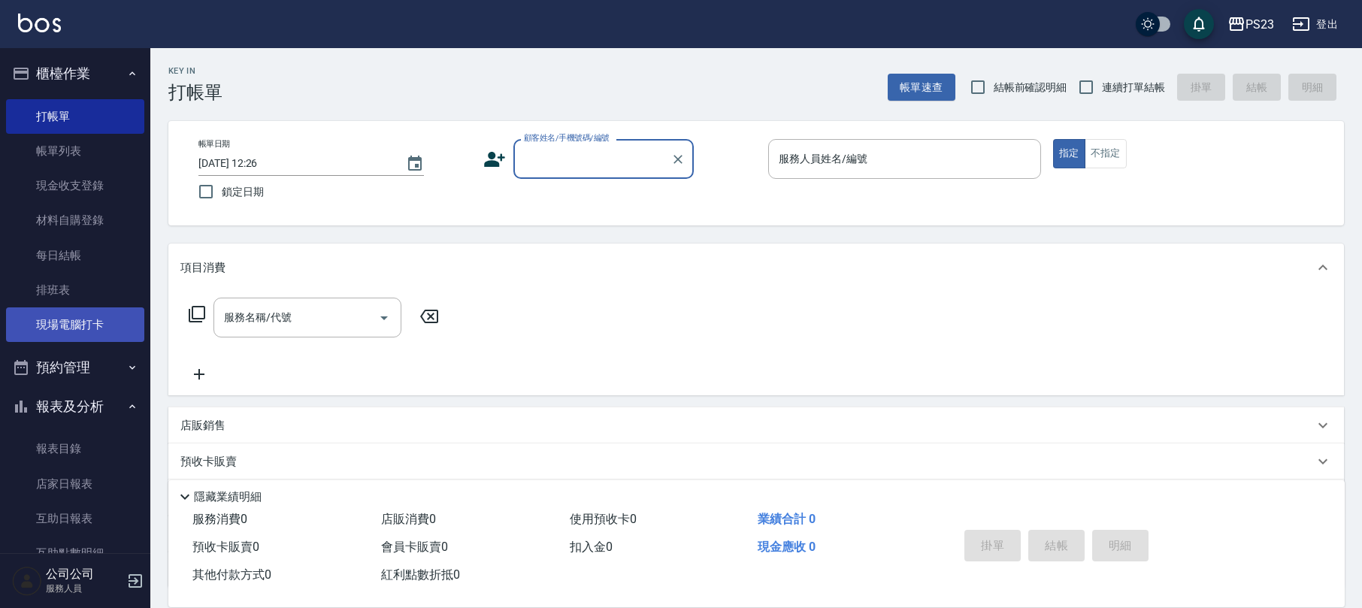
click at [95, 314] on link "現場電腦打卡" at bounding box center [75, 324] width 138 height 35
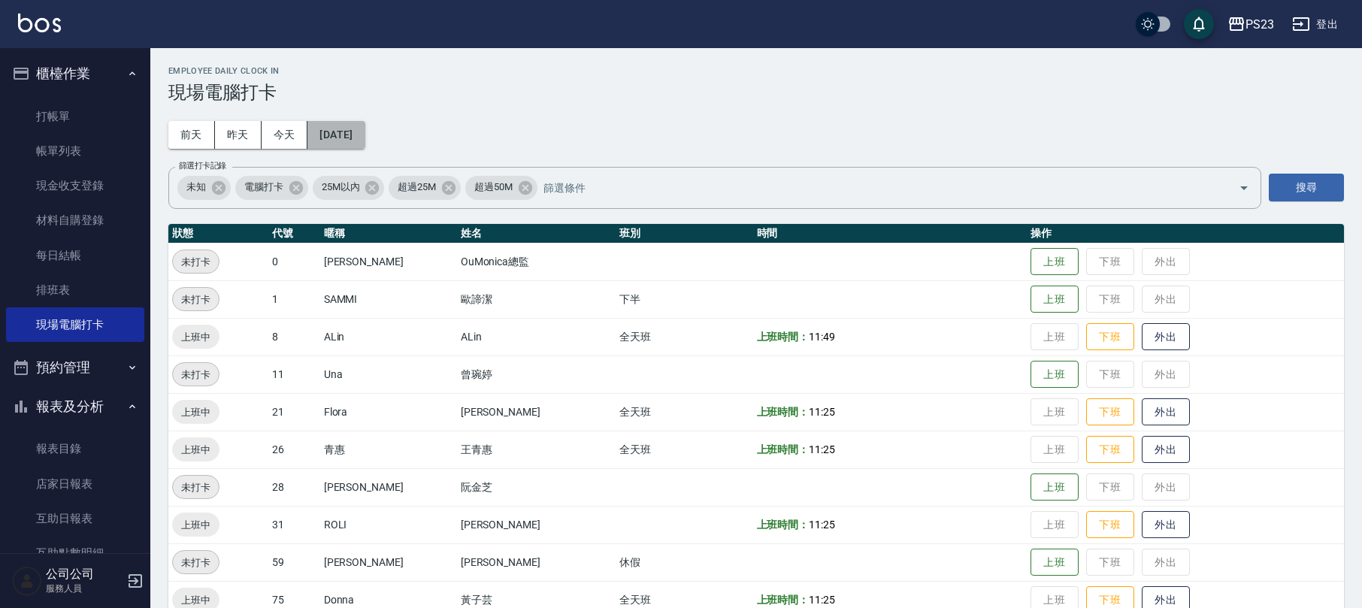
click at [337, 130] on button "[DATE]" at bounding box center [335, 135] width 57 height 28
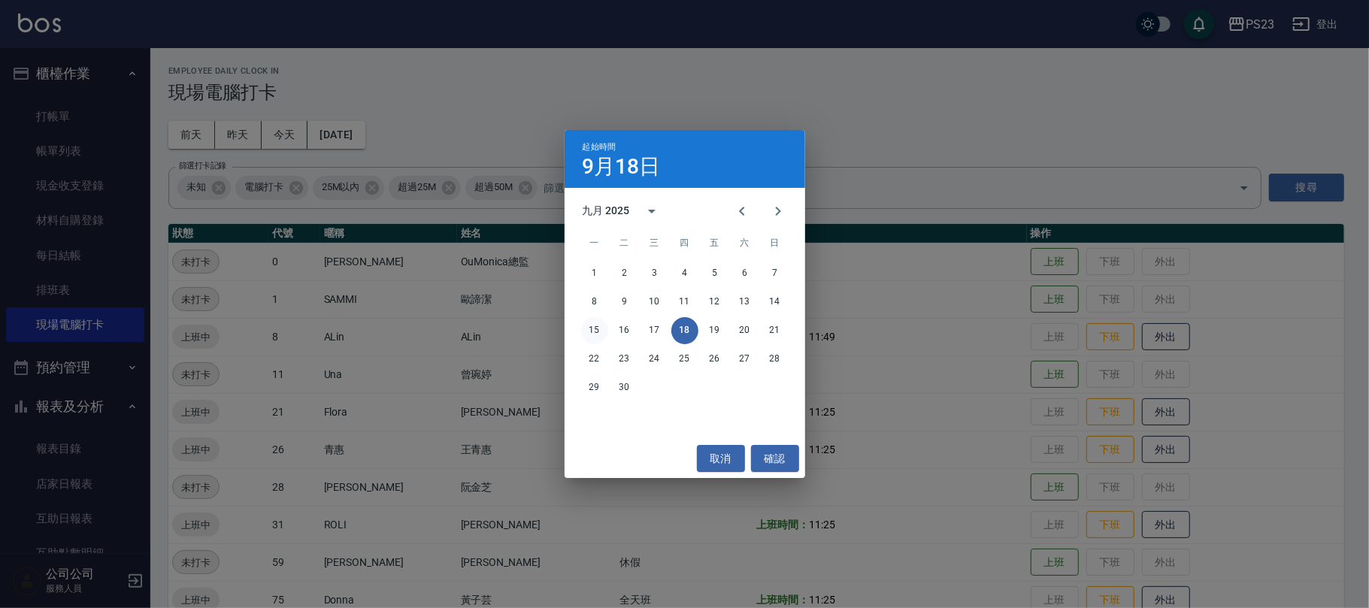
click at [589, 326] on button "15" at bounding box center [594, 330] width 27 height 27
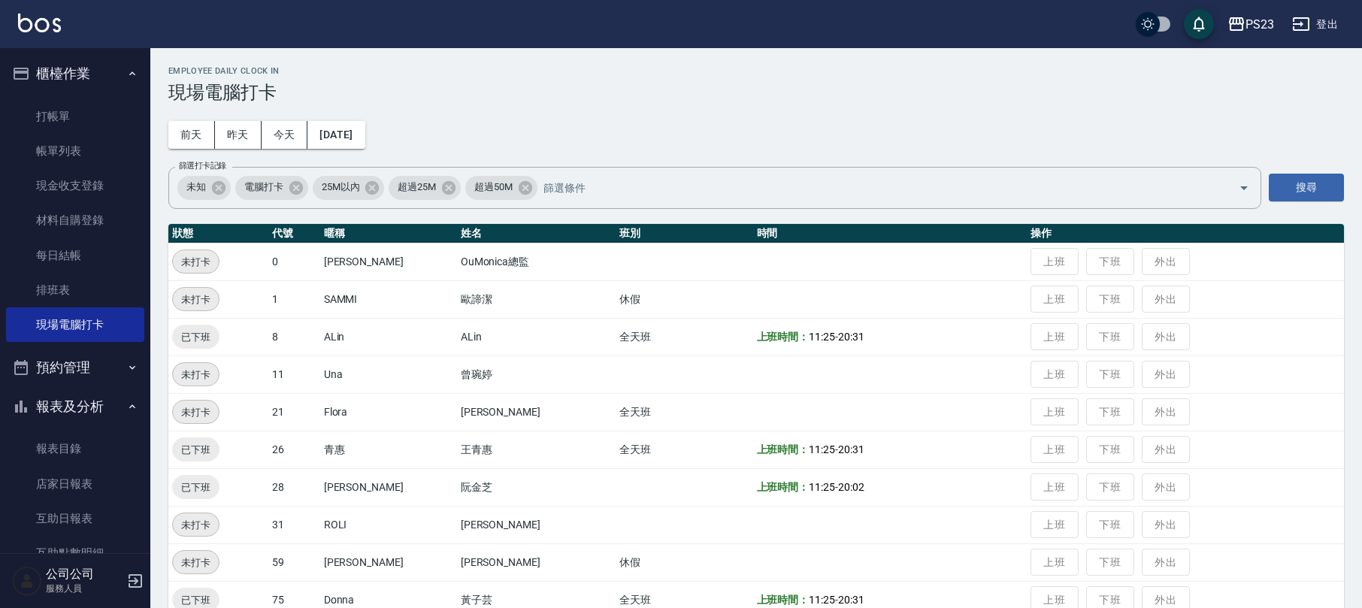
scroll to position [104, 0]
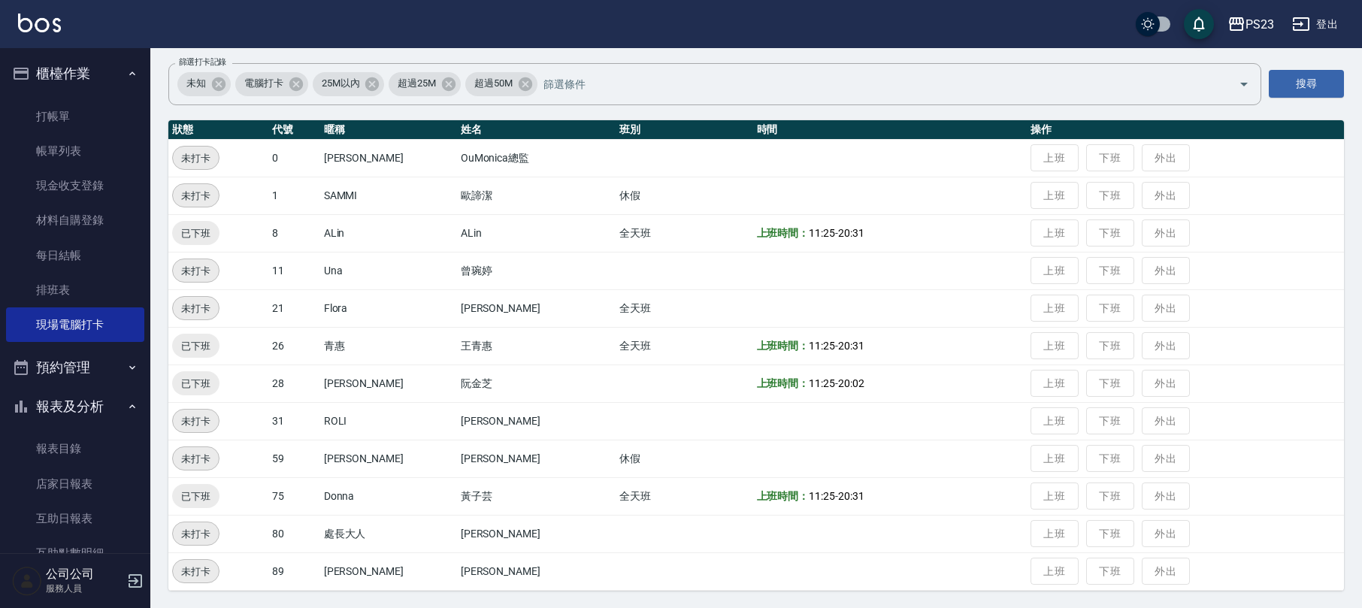
click at [809, 383] on span "11:25" at bounding box center [822, 383] width 26 height 12
click at [809, 385] on span "11:25" at bounding box center [822, 383] width 26 height 12
click at [801, 397] on td "上班時間： 11:25 - 20:02" at bounding box center [890, 384] width 274 height 38
click at [838, 386] on span "20:02" at bounding box center [851, 383] width 26 height 12
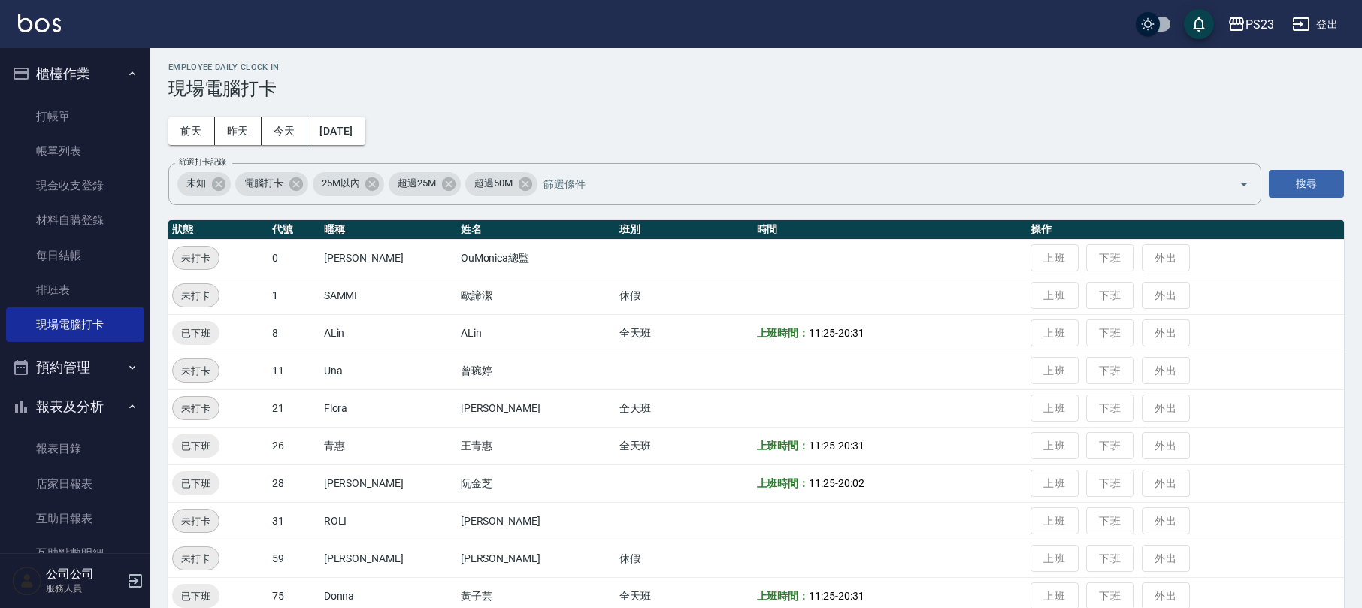
scroll to position [0, 0]
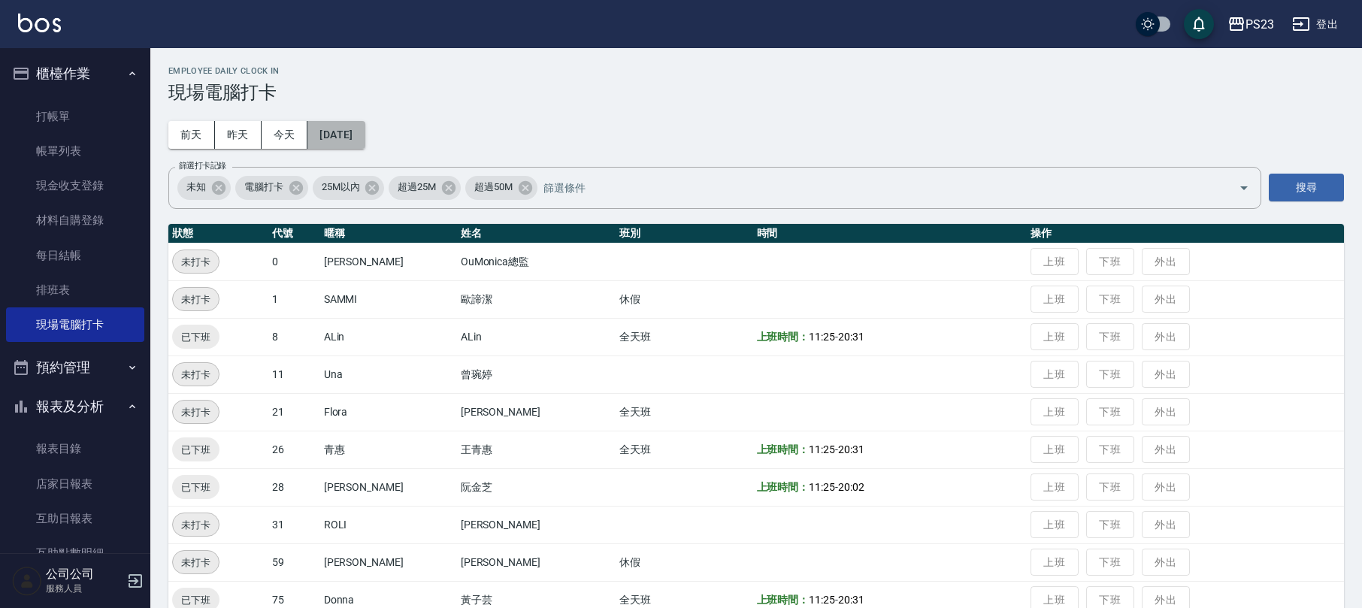
click at [356, 137] on button "[DATE]" at bounding box center [335, 135] width 57 height 28
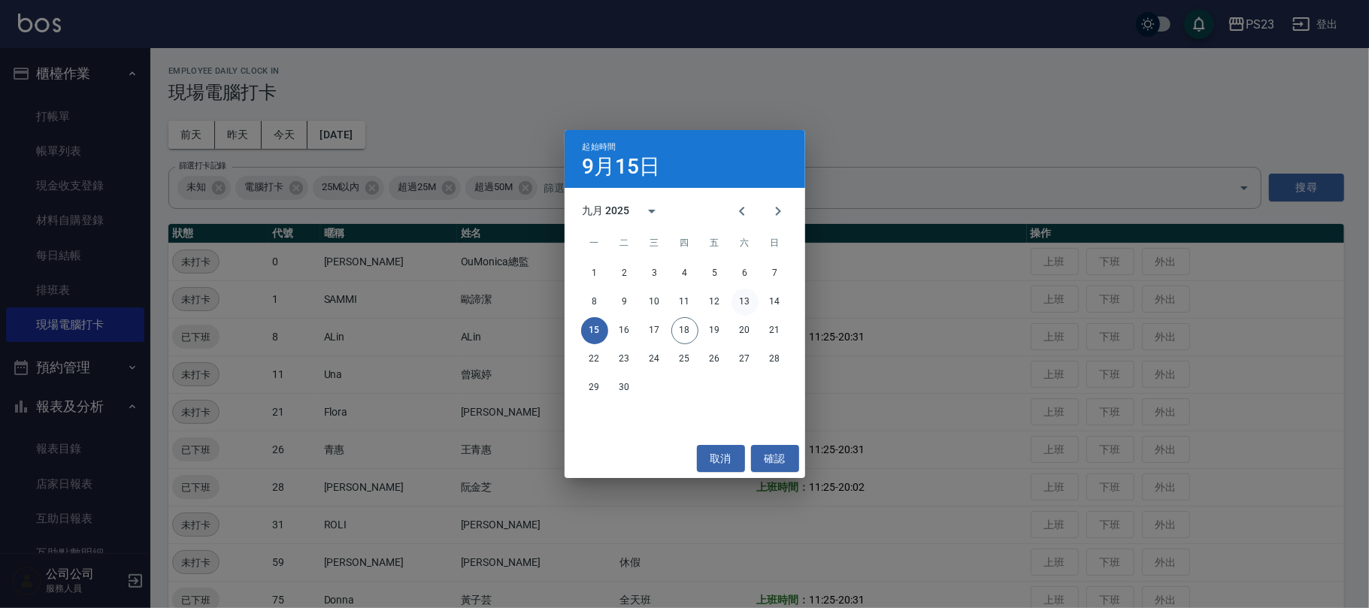
click at [746, 301] on button "13" at bounding box center [744, 302] width 27 height 27
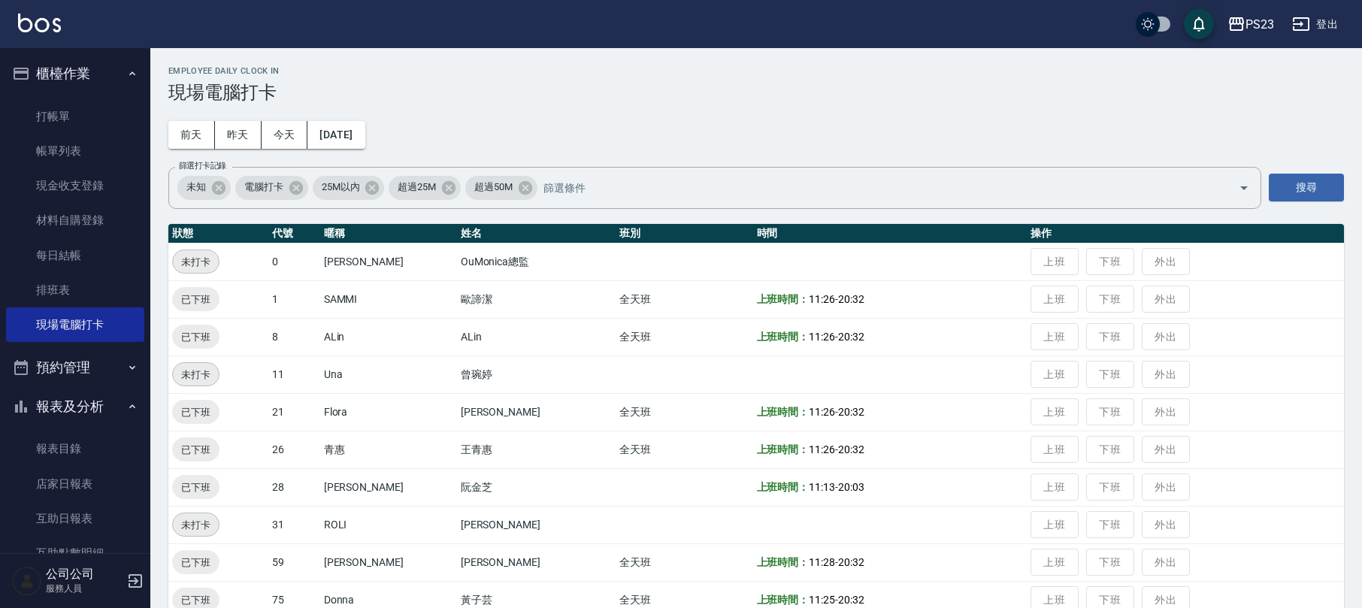
scroll to position [104, 0]
